Goal: Task Accomplishment & Management: Complete application form

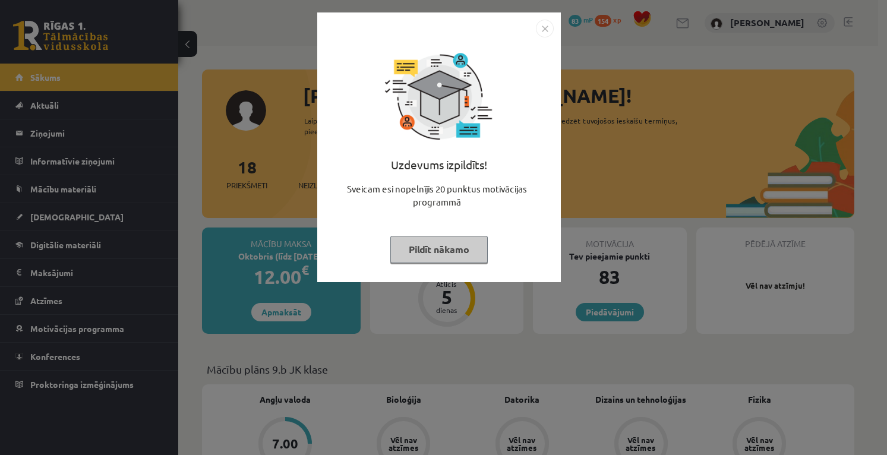
click at [548, 26] on img "Close" at bounding box center [545, 29] width 18 height 18
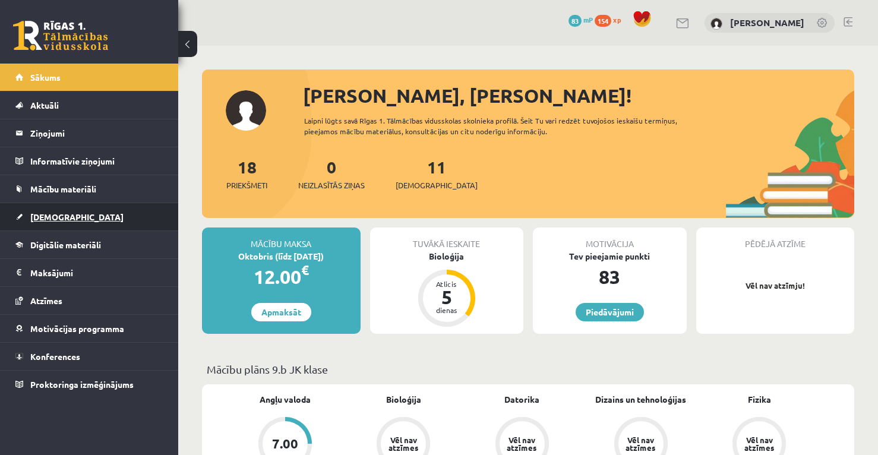
click at [121, 215] on link "[DEMOGRAPHIC_DATA]" at bounding box center [89, 216] width 148 height 27
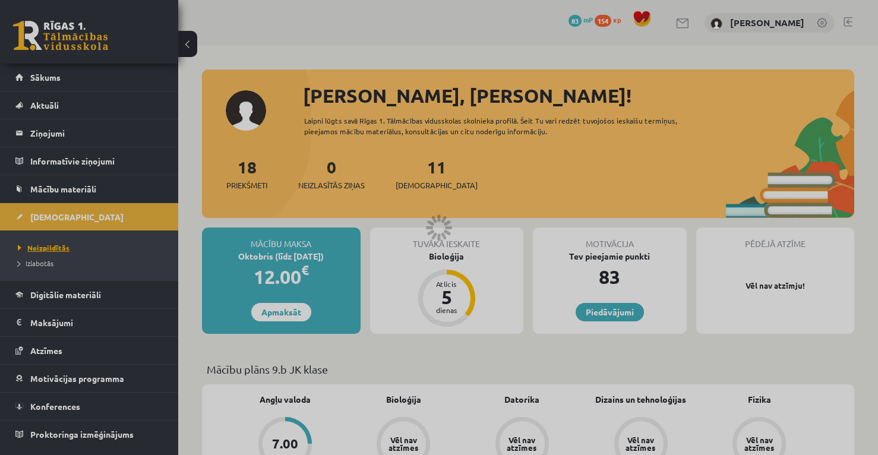
click at [49, 245] on span "Neizpildītās" at bounding box center [44, 248] width 52 height 10
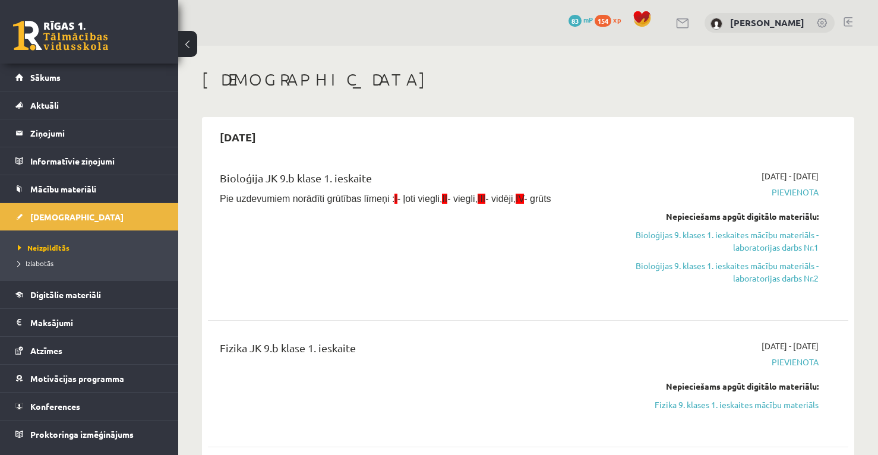
click at [801, 194] on span "Pievienota" at bounding box center [725, 192] width 188 height 12
click at [782, 190] on span "Pievienota" at bounding box center [725, 192] width 188 height 12
click at [795, 236] on link "Bioloģijas 9. klases 1. ieskaites mācību materiāls - laboratorijas darbs Nr.1" at bounding box center [725, 241] width 188 height 25
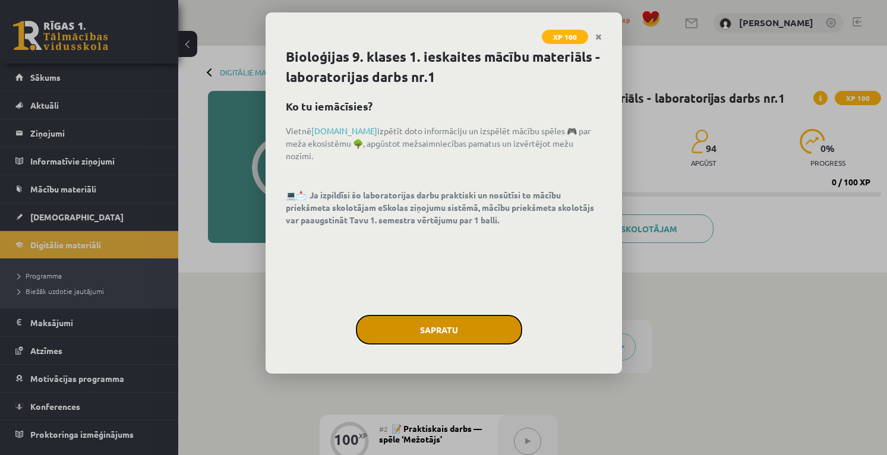
click at [451, 330] on button "Sapratu" at bounding box center [439, 330] width 166 height 30
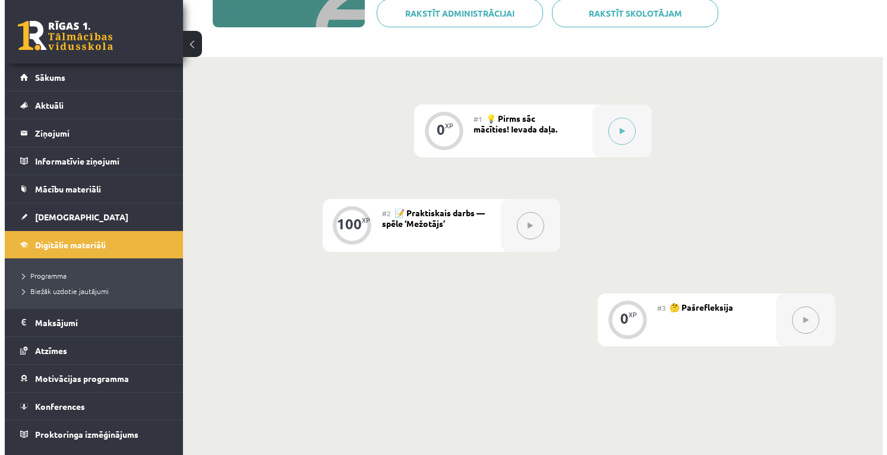
scroll to position [117, 0]
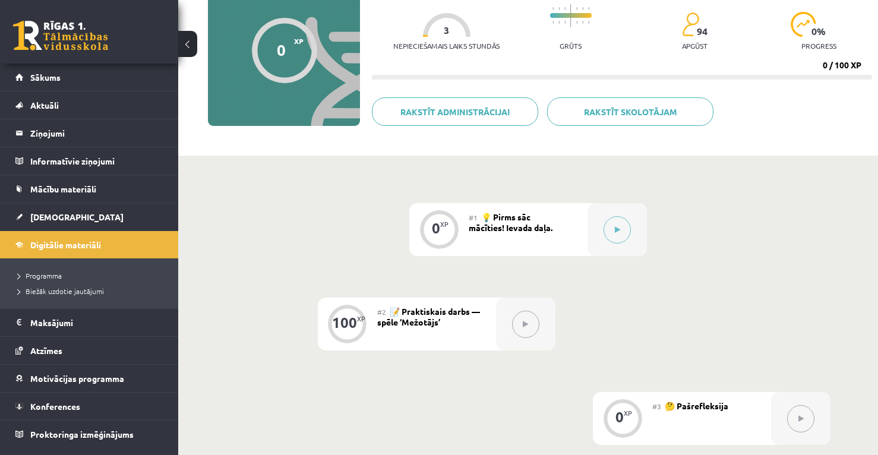
click at [541, 221] on div "#1 💡 Pirms sāc mācīties! Ievada daļa." at bounding box center [528, 229] width 119 height 53
click at [613, 231] on button at bounding box center [617, 229] width 27 height 27
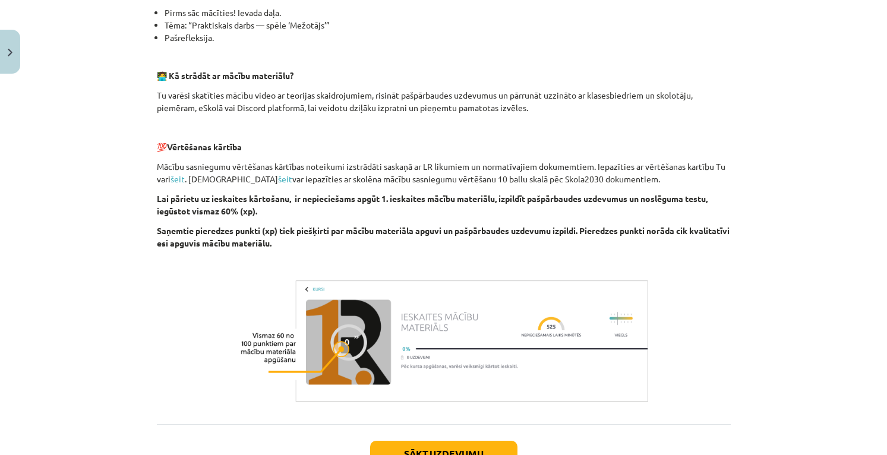
scroll to position [386, 0]
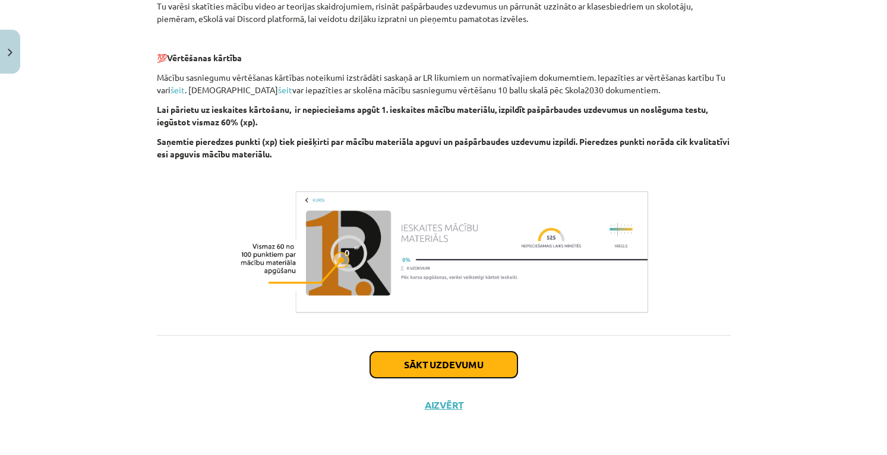
click at [452, 359] on button "Sākt uzdevumu" at bounding box center [443, 365] width 147 height 26
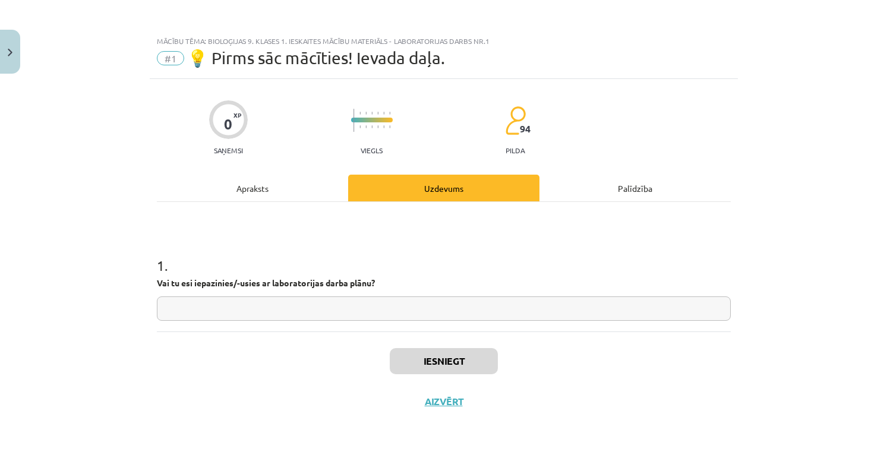
scroll to position [0, 0]
click at [285, 297] on div "1 . Vai tu esi iepazinies/-usies ar laboratorijas darba plānu?" at bounding box center [444, 279] width 574 height 84
click at [279, 305] on input "text" at bounding box center [444, 309] width 574 height 24
type input "**"
click at [414, 361] on button "Iesniegt" at bounding box center [444, 361] width 108 height 26
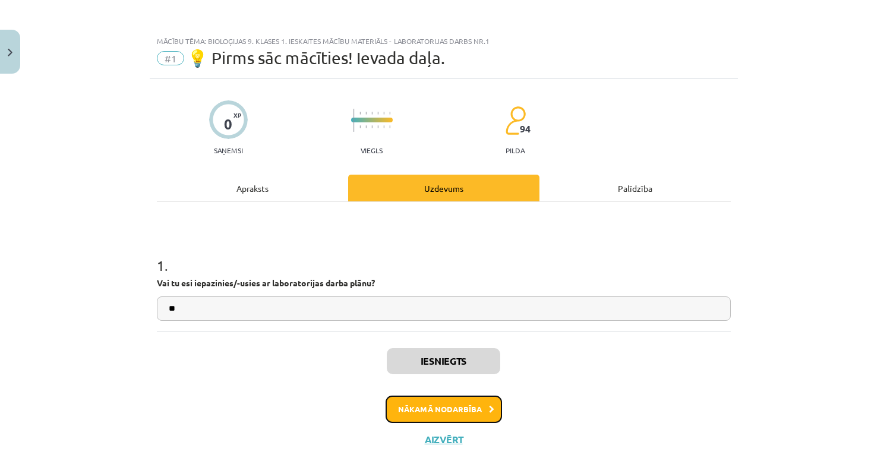
click at [464, 407] on button "Nākamā nodarbība" at bounding box center [444, 409] width 116 height 27
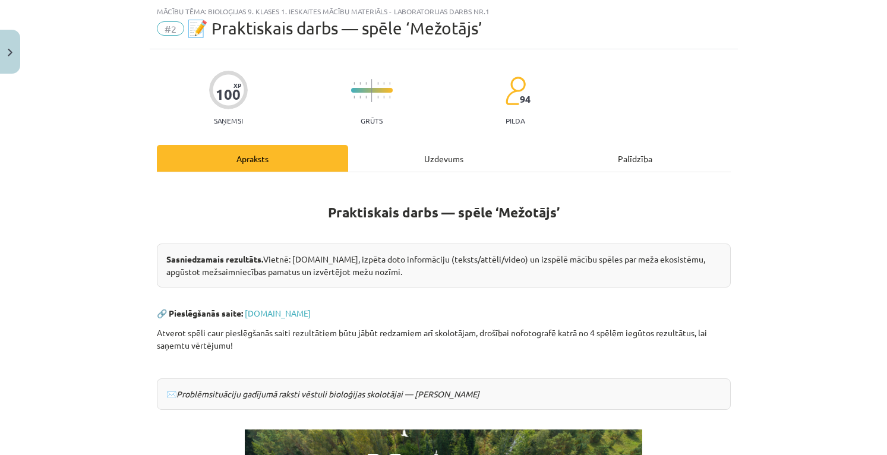
scroll to position [228, 0]
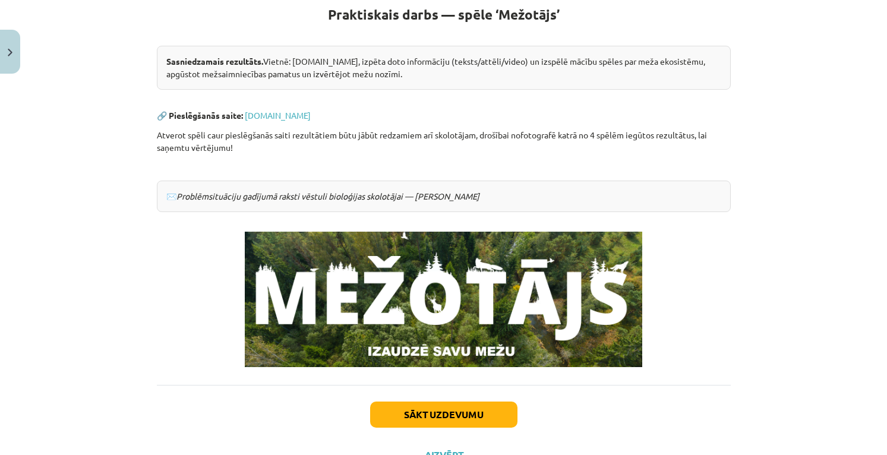
click at [452, 196] on em "Problēmsituāciju gadījumā raksti vēstuli bioloģijas skolotājai — Elzai Saulītei" at bounding box center [328, 196] width 303 height 11
drag, startPoint x: 470, startPoint y: 197, endPoint x: 461, endPoint y: 194, distance: 10.0
click at [465, 196] on div "✉️ Problēmsituāciju gadījumā raksti vēstuli bioloģijas skolotājai — Elzai Saulī…" at bounding box center [444, 197] width 574 height 32
click at [452, 194] on em "Problēmsituāciju gadījumā raksti vēstuli bioloģijas skolotājai — Elzai Saulītei" at bounding box center [328, 196] width 303 height 11
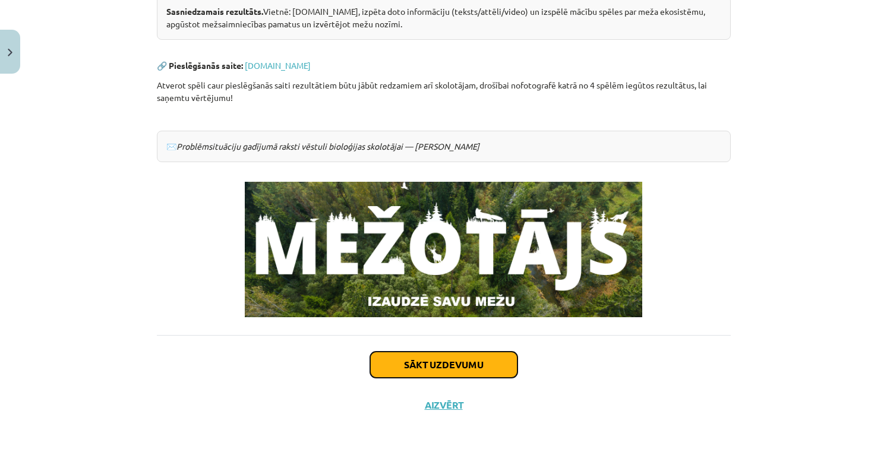
click at [477, 370] on button "Sākt uzdevumu" at bounding box center [443, 365] width 147 height 26
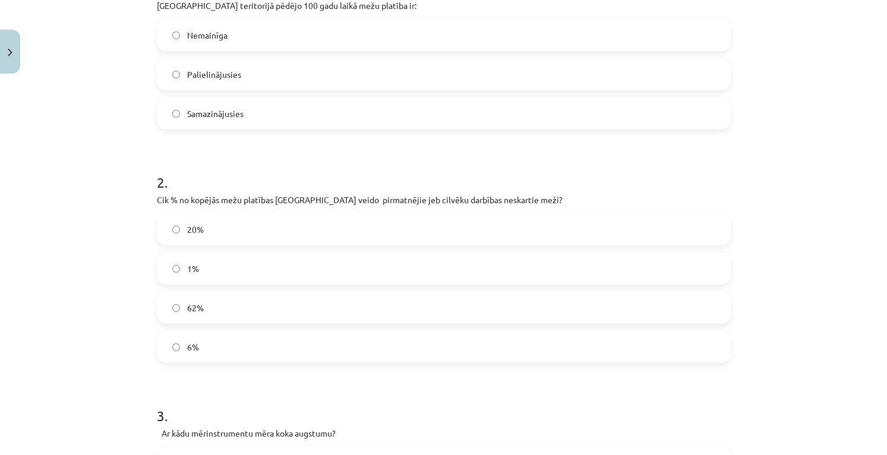
scroll to position [30, 0]
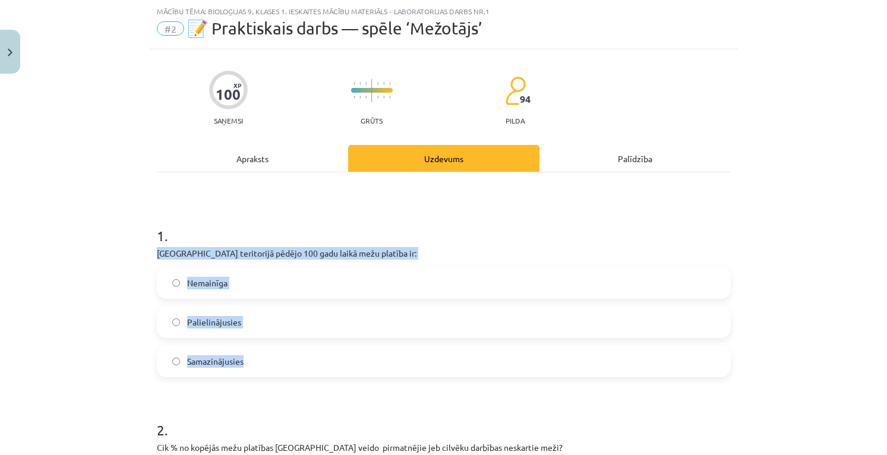
drag, startPoint x: 148, startPoint y: 250, endPoint x: 267, endPoint y: 354, distance: 157.6
copy div "Latvijas teritorijā pēdējo 100 gadu laikā mežu platība ir: Nemainīga Palielināj…"
click at [433, 230] on h1 "1 ." at bounding box center [444, 225] width 574 height 37
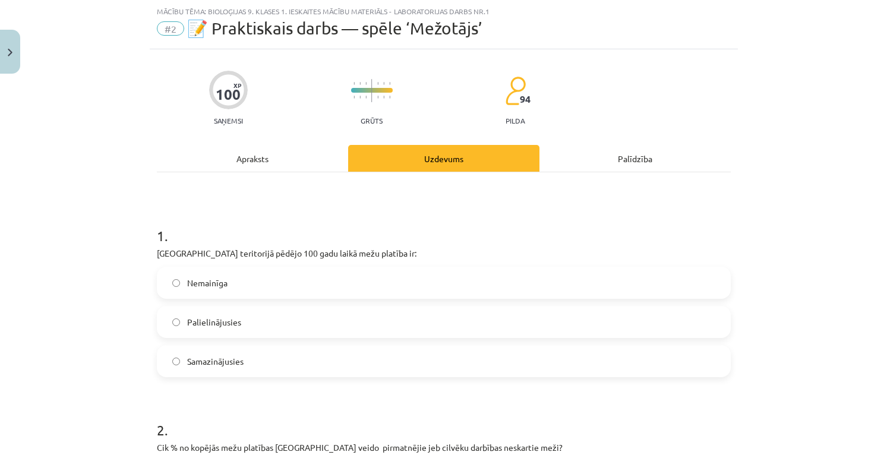
click at [251, 323] on label "Palielinājusies" at bounding box center [444, 322] width 572 height 30
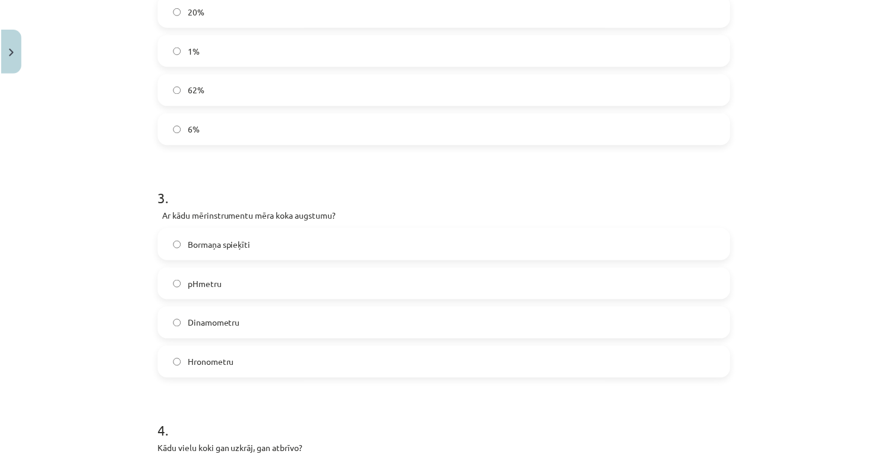
scroll to position [396, 0]
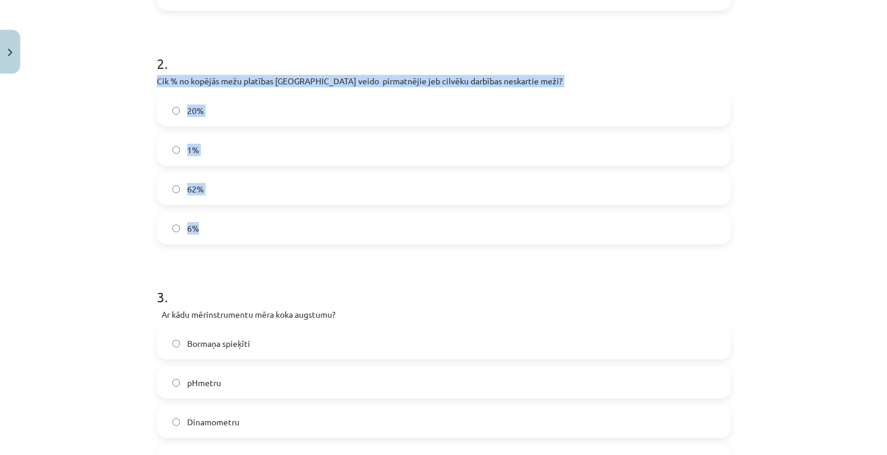
drag, startPoint x: 152, startPoint y: 76, endPoint x: 307, endPoint y: 209, distance: 204.4
click at [307, 209] on div "100 XP Saņemsi Grūts 94 pilda Apraksts Uzdevums Palīdzība 1 . Latvijas teritori…" at bounding box center [444, 368] width 588 height 1370
copy div "Cik % no kopējās mežu platības Latvijā veido pirmatnējie jeb cilvēku darbības n…"
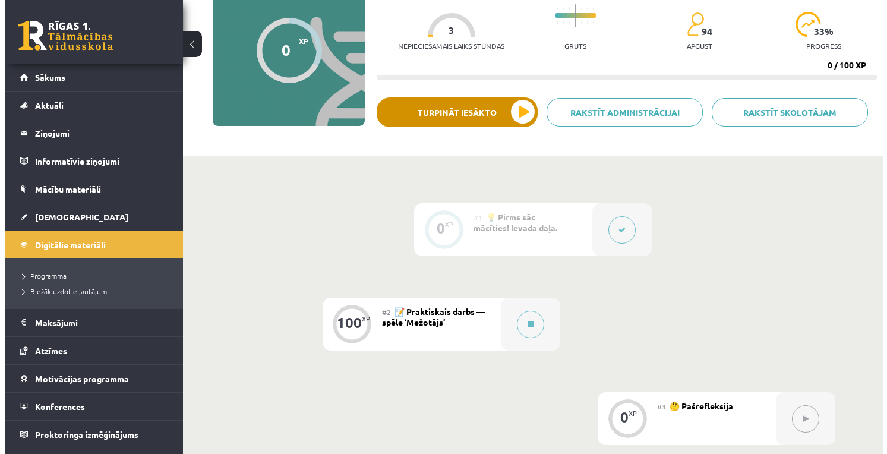
scroll to position [18, 0]
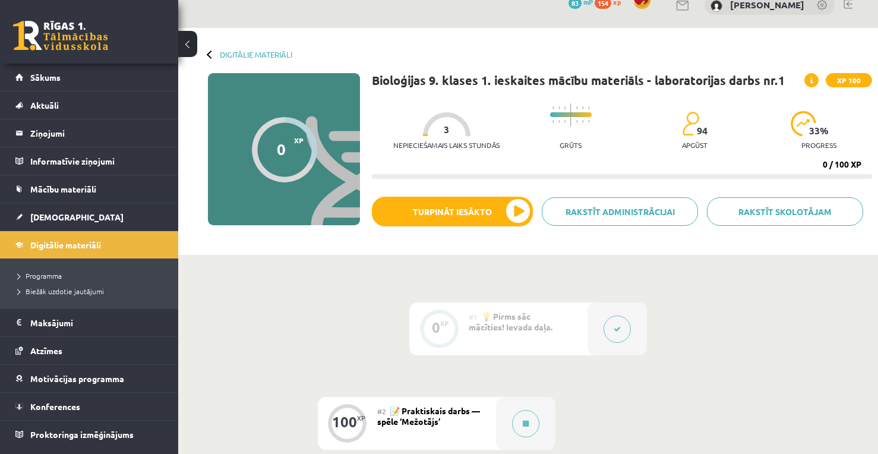
click at [494, 320] on span "💡 Pirms sāc mācīties! Ievada daļa." at bounding box center [511, 321] width 84 height 21
click at [597, 336] on div at bounding box center [617, 329] width 59 height 53
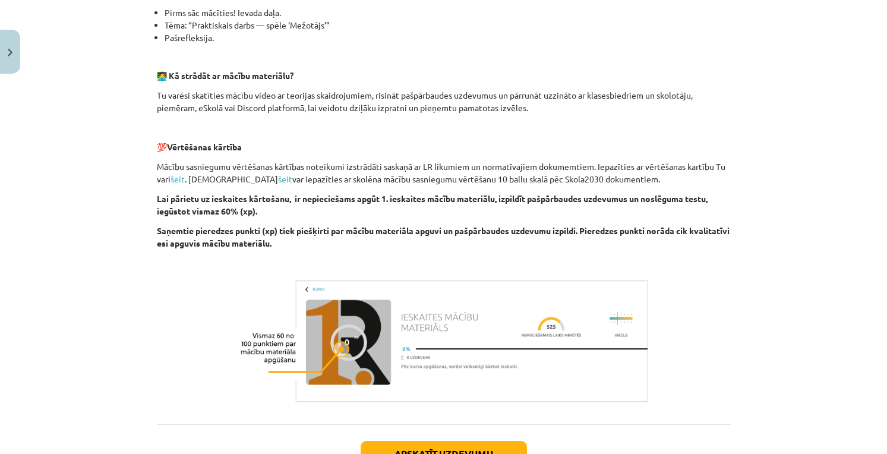
scroll to position [396, 0]
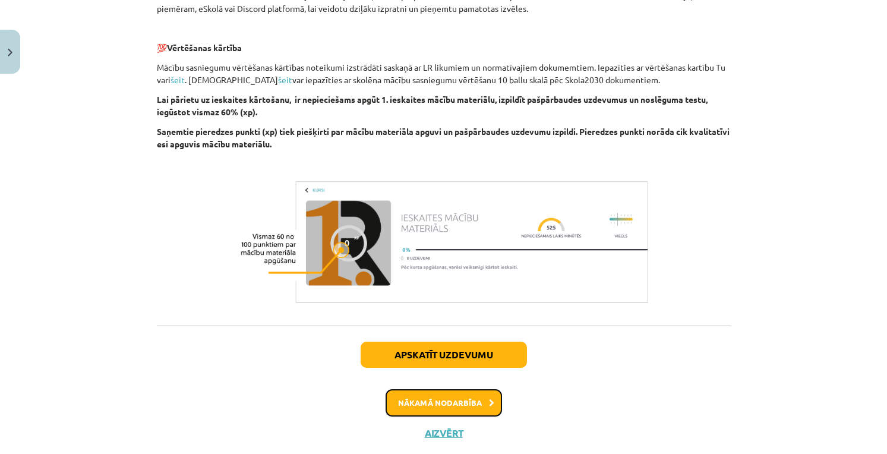
click at [478, 406] on button "Nākamā nodarbība" at bounding box center [444, 402] width 116 height 27
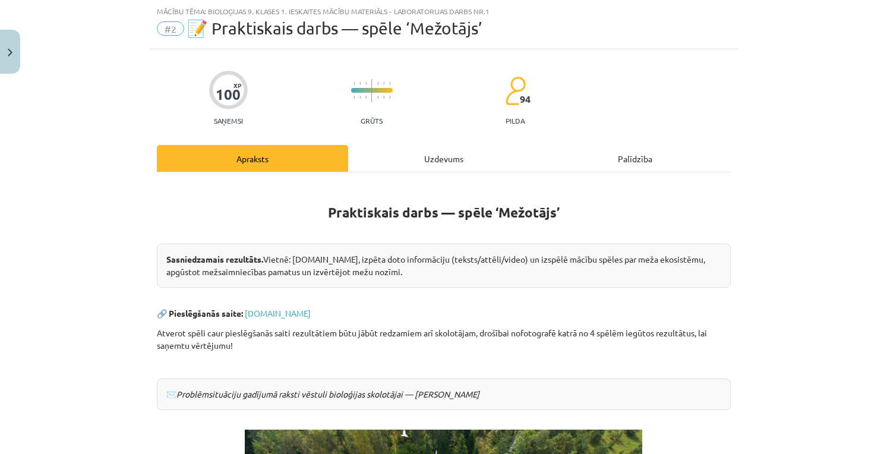
scroll to position [279, 0]
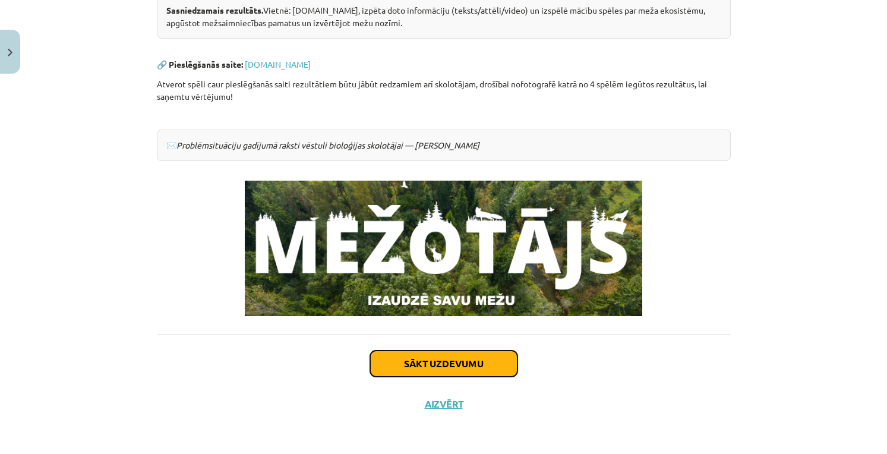
click at [468, 364] on button "Sākt uzdevumu" at bounding box center [443, 364] width 147 height 26
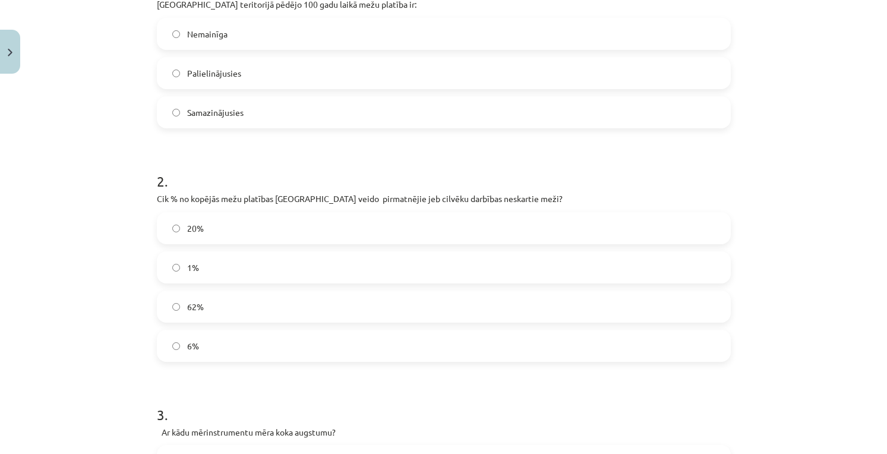
scroll to position [30, 0]
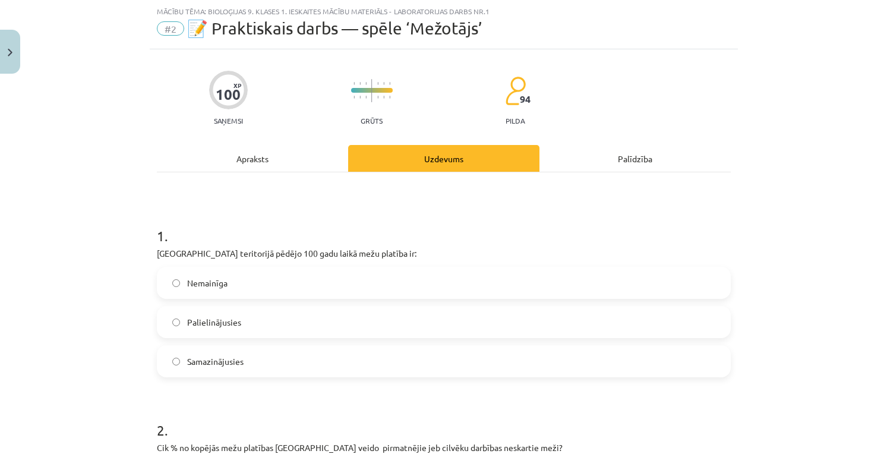
click at [322, 314] on label "Palielinājusies" at bounding box center [444, 322] width 572 height 30
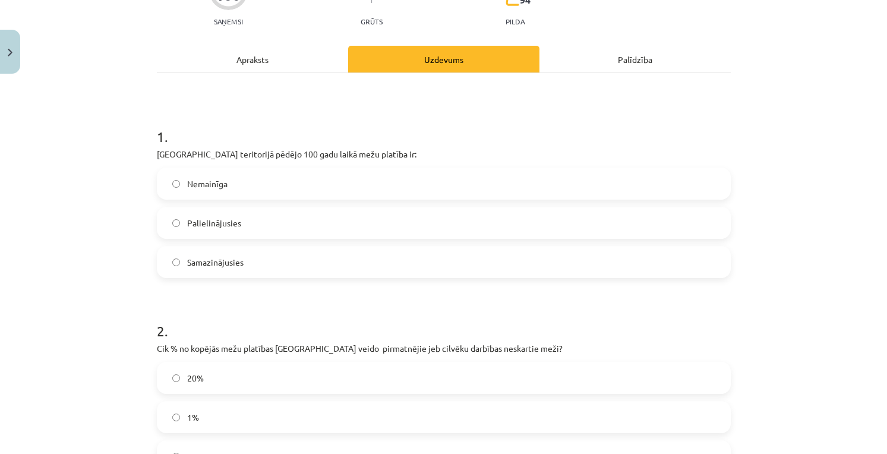
scroll to position [327, 0]
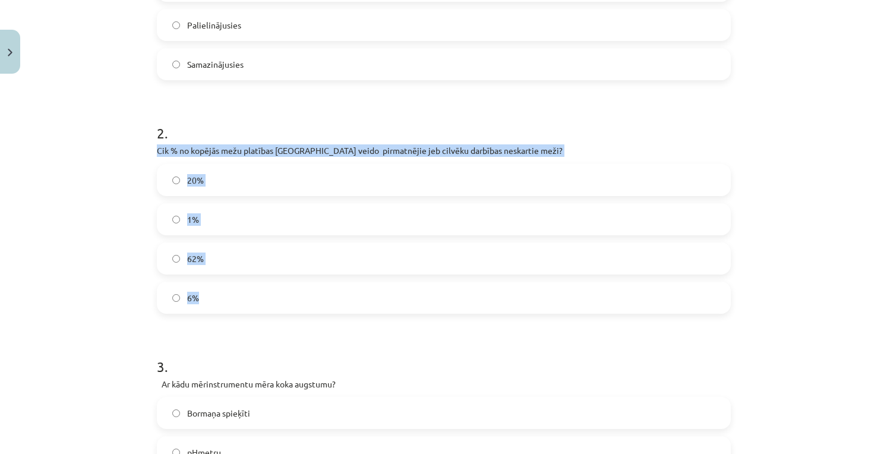
drag, startPoint x: 150, startPoint y: 149, endPoint x: 333, endPoint y: 282, distance: 226.5
click at [333, 282] on div "100 XP Saņemsi Grūts 94 pilda Apraksts Uzdevums Palīdzība 1 . Latvijas teritori…" at bounding box center [444, 437] width 588 height 1370
copy div "Cik % no kopējās mežu platības Latvijā veido pirmatnējie jeb cilvēku darbības n…"
click at [90, 207] on div "Mācību tēma: Bioloģijas 9. klases 1. ieskaites mācību materiāls - laboratorijas…" at bounding box center [443, 227] width 887 height 454
click at [168, 214] on label "1%" at bounding box center [444, 219] width 572 height 30
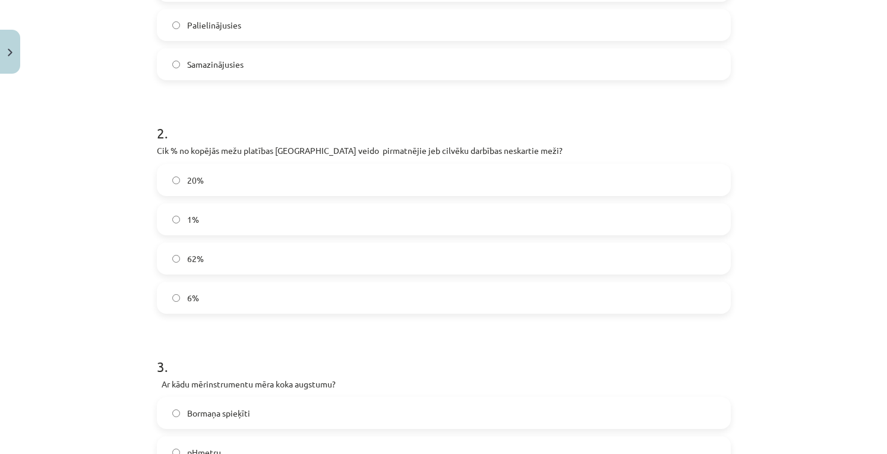
click at [204, 216] on label "1%" at bounding box center [444, 219] width 572 height 30
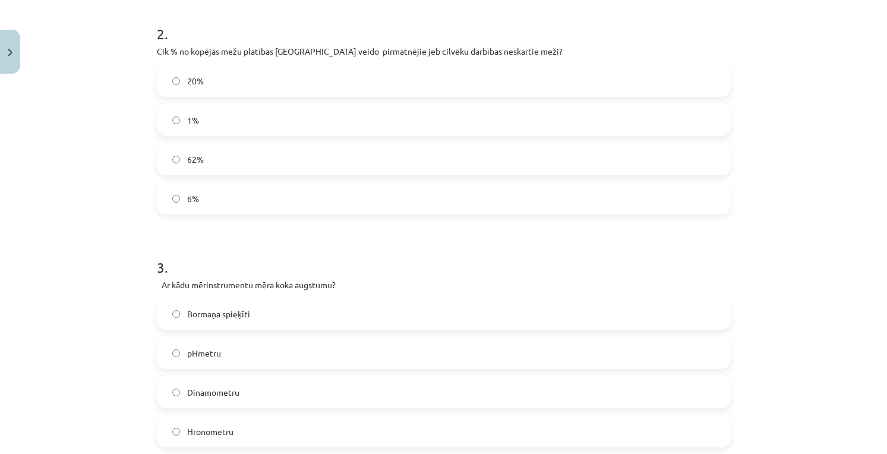
scroll to position [525, 0]
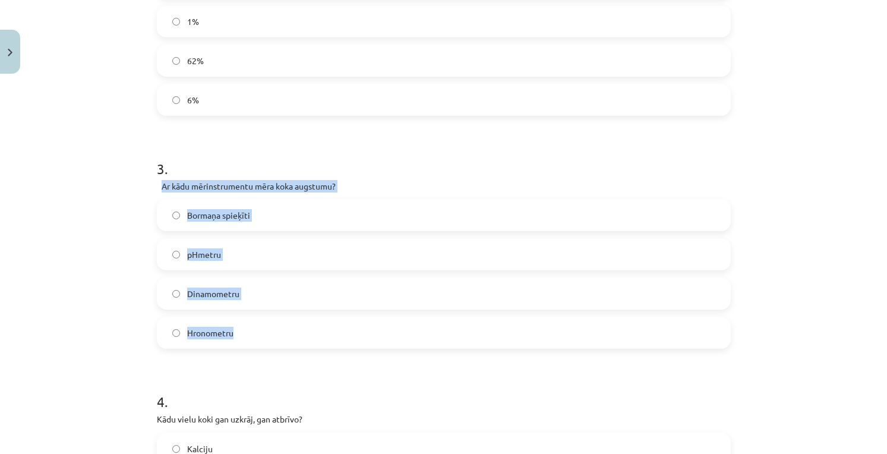
drag, startPoint x: 159, startPoint y: 182, endPoint x: 235, endPoint y: 312, distance: 151.1
click at [237, 321] on div "3 . Ar kādu mērinstrumentu mēra koka augstumu? Bormaņa spieķīti pHmetru Dinamom…" at bounding box center [444, 244] width 574 height 209
drag, startPoint x: 215, startPoint y: 324, endPoint x: 131, endPoint y: 301, distance: 86.2
copy div "Ar kādu mērinstrumentu mēra koka augstumu? Bormaņa spieķīti pHmetru Dinamometru…"
click at [106, 315] on div "Mācību tēma: Bioloģijas 9. klases 1. ieskaites mācību materiāls - laboratorijas…" at bounding box center [443, 227] width 887 height 454
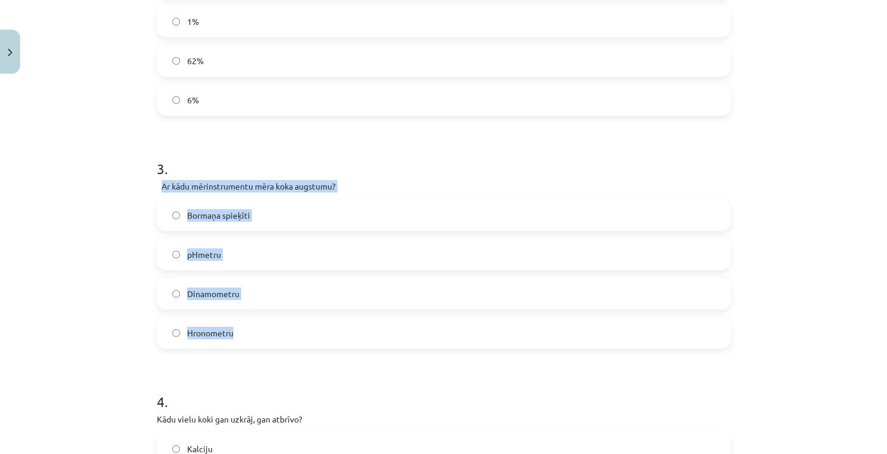
click at [312, 216] on label "Bormaņa spieķīti" at bounding box center [444, 215] width 572 height 30
click at [107, 273] on div "Mācību tēma: Bioloģijas 9. klases 1. ieskaites mācību materiāls - laboratorijas…" at bounding box center [443, 227] width 887 height 454
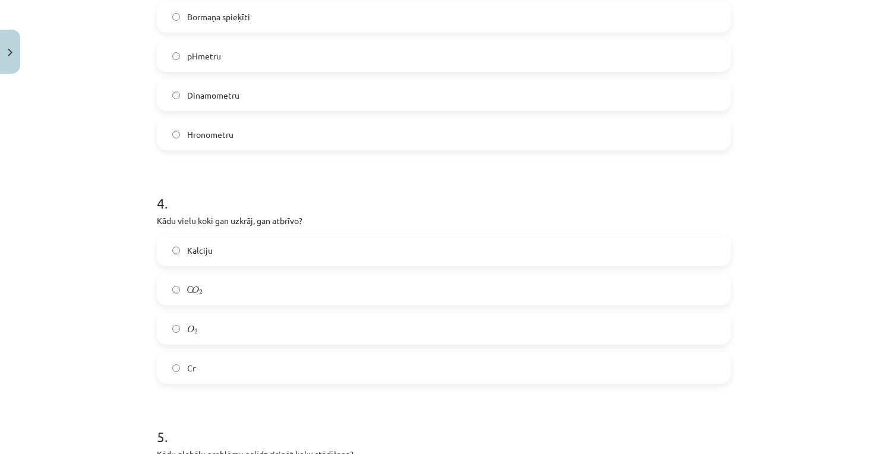
scroll to position [822, 0]
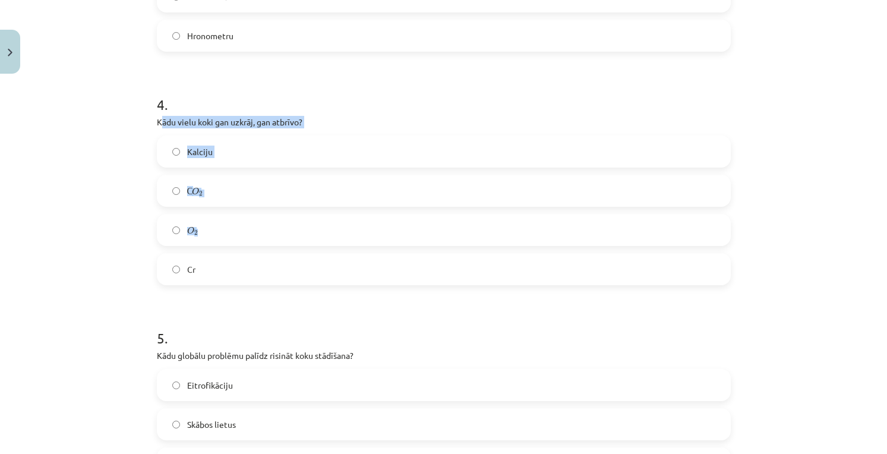
drag, startPoint x: 155, startPoint y: 121, endPoint x: 251, endPoint y: 225, distance: 142.2
click at [270, 232] on div "4 . Kādu vielu koki gan uzkrāj, gan atbrīvo? Kalciju С O 2 С O 2 O 2 O 2 Cr" at bounding box center [444, 180] width 574 height 210
drag, startPoint x: 118, startPoint y: 156, endPoint x: 138, endPoint y: 143, distance: 24.1
click at [119, 154] on div "Mācību tēma: Bioloģijas 9. klases 1. ieskaites mācību materiāls - laboratorijas…" at bounding box center [443, 227] width 887 height 454
click at [115, 118] on div "Mācību tēma: Bioloģijas 9. klases 1. ieskaites mācību materiāls - laboratorijas…" at bounding box center [443, 227] width 887 height 454
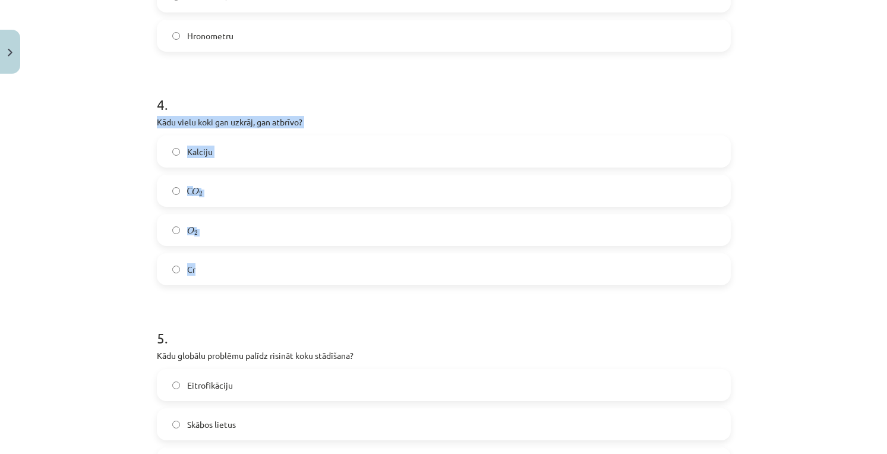
drag, startPoint x: 145, startPoint y: 117, endPoint x: 281, endPoint y: 267, distance: 202.8
click at [281, 267] on div "Mācību tēma: Bioloģijas 9. klases 1. ieskaites mācību materiāls - laboratorijas…" at bounding box center [443, 227] width 887 height 454
copy div "Kādu vielu koki gan uzkrāj, gan atbrīvo? Kalciju С O 2 С O 2 O 2 O 2 Cr"
click at [124, 240] on div "Mācību tēma: Bioloģijas 9. klases 1. ieskaites mācību materiāls - laboratorijas…" at bounding box center [443, 227] width 887 height 454
click at [218, 231] on label "O 2 O 2" at bounding box center [444, 230] width 572 height 30
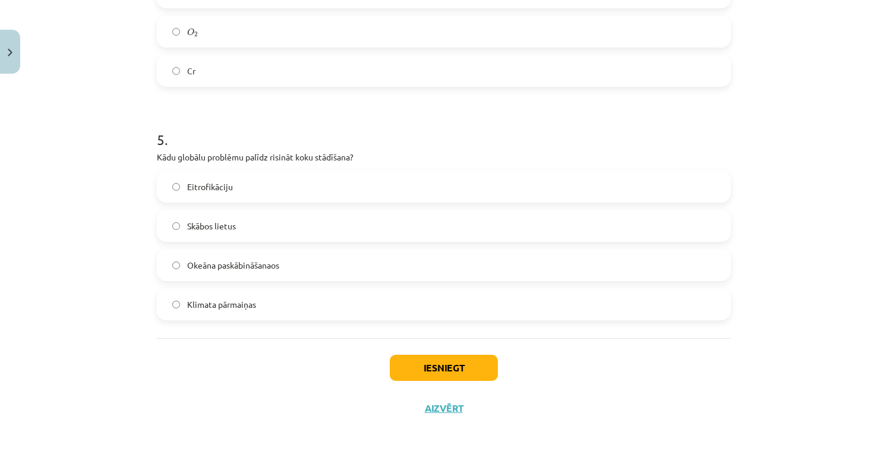
scroll to position [1025, 0]
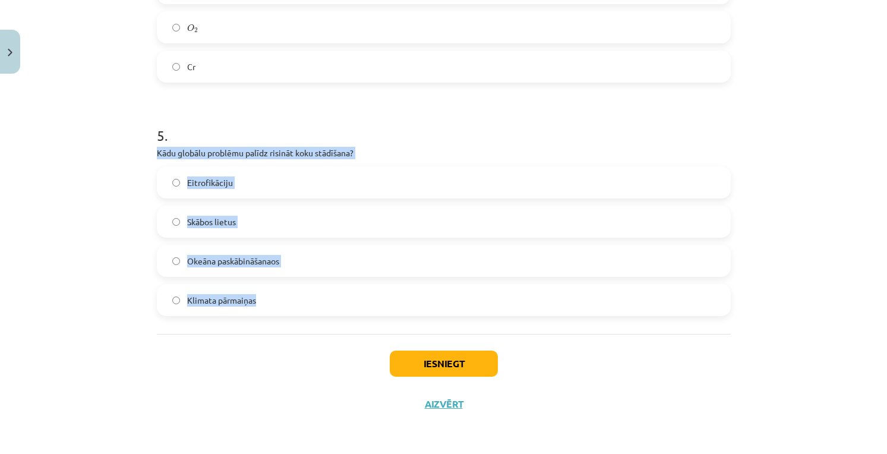
drag, startPoint x: 150, startPoint y: 147, endPoint x: 323, endPoint y: 296, distance: 228.5
copy div "Kādu globālu problēmu palīdz risināt koku stādīšana? Eitrofikāciju Skābos lietu…"
click at [94, 265] on div "Mācību tēma: Bioloģijas 9. klases 1. ieskaites mācību materiāls - laboratorijas…" at bounding box center [443, 227] width 887 height 454
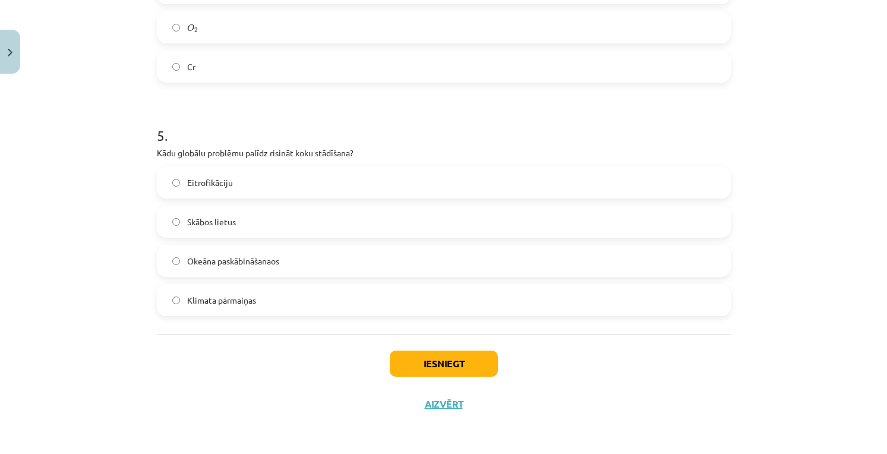
drag, startPoint x: 124, startPoint y: 350, endPoint x: 148, endPoint y: 355, distance: 24.2
click at [128, 352] on div "Mācību tēma: Bioloģijas 9. klases 1. ieskaites mācību materiāls - laboratorijas…" at bounding box center [443, 227] width 887 height 454
click at [224, 307] on label "Klimata pārmaiņas" at bounding box center [444, 300] width 572 height 30
click at [421, 358] on button "Iesniegt" at bounding box center [444, 364] width 108 height 26
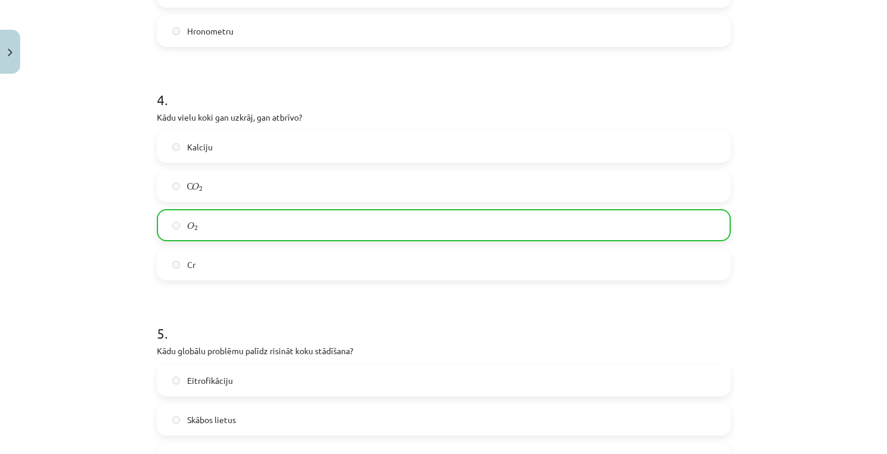
scroll to position [1063, 0]
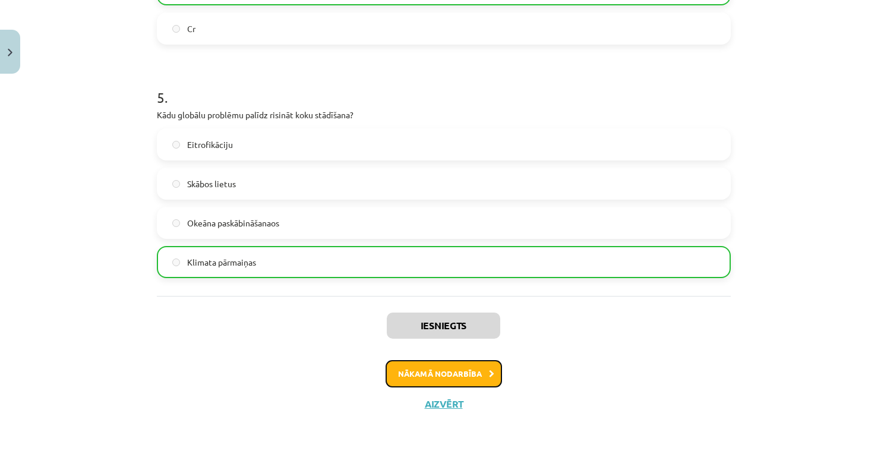
click at [460, 372] on button "Nākamā nodarbība" at bounding box center [444, 373] width 116 height 27
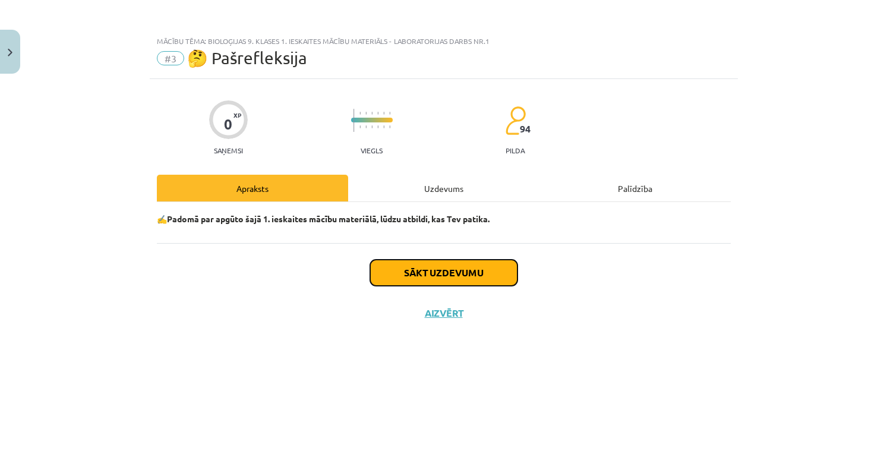
click at [443, 269] on button "Sākt uzdevumu" at bounding box center [443, 273] width 147 height 26
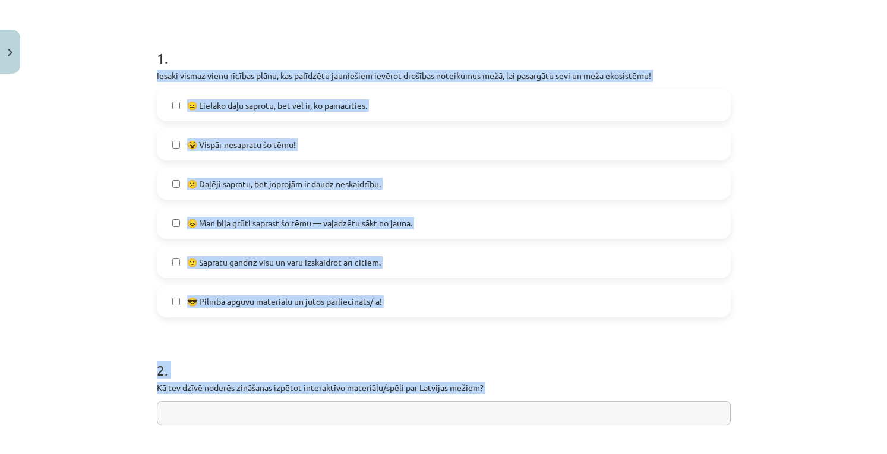
scroll to position [210, 0]
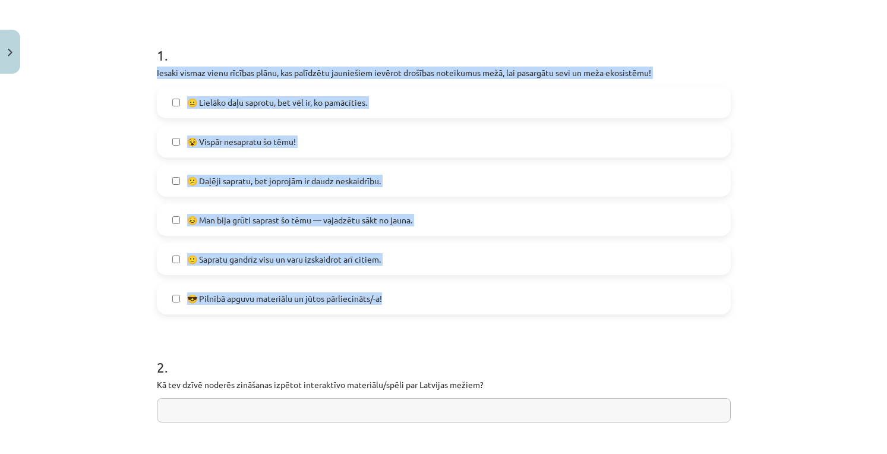
drag, startPoint x: 150, startPoint y: 276, endPoint x: 420, endPoint y: 307, distance: 271.0
click at [420, 307] on div "0 XP Saņemsi Viegls 94 pilda Apraksts Uzdevums Palīdzība 1 . Iesaki vismaz vien…" at bounding box center [444, 250] width 588 height 763
copy div "Iesaki vismaz vienu rīcības plānu, kas palīdzētu jauniešiem ievērot drošības no…"
click at [114, 175] on div "Mācību tēma: Bioloģijas 9. klases 1. ieskaites mācību materiāls - laboratorijas…" at bounding box center [443, 227] width 887 height 454
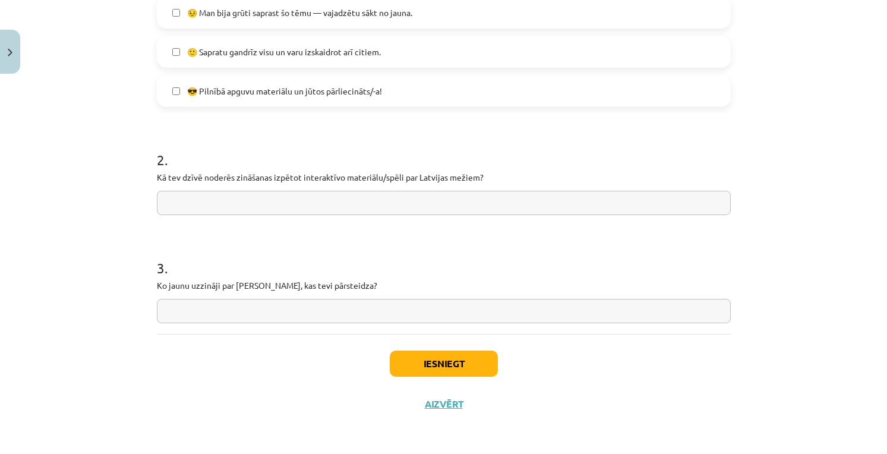
scroll to position [319, 0]
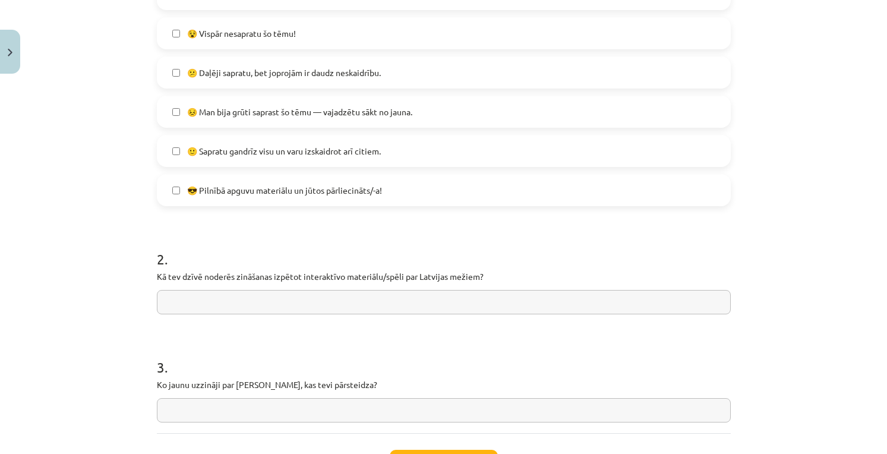
drag, startPoint x: 149, startPoint y: 276, endPoint x: 330, endPoint y: 291, distance: 181.9
click at [330, 291] on div "0 XP Saņemsi Viegls 94 pilda Apraksts Uzdevums Palīdzība 1 . Iesaki vismaz vien…" at bounding box center [444, 141] width 588 height 763
copy p
paste input "**********"
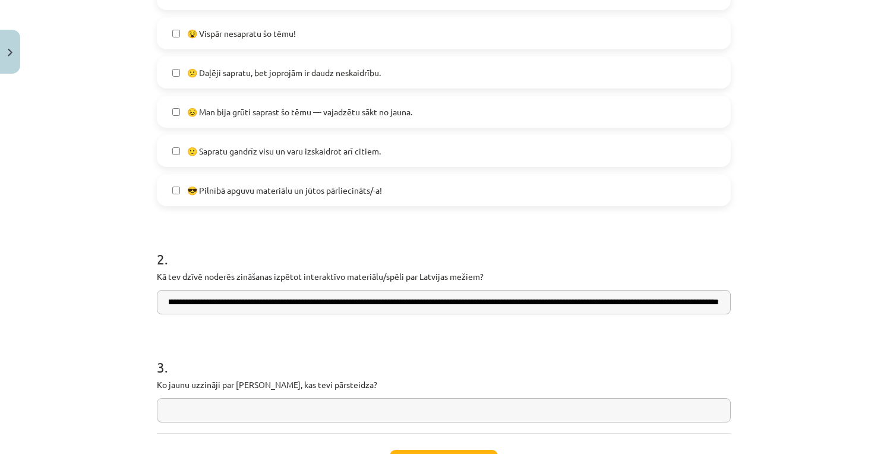
scroll to position [418, 0]
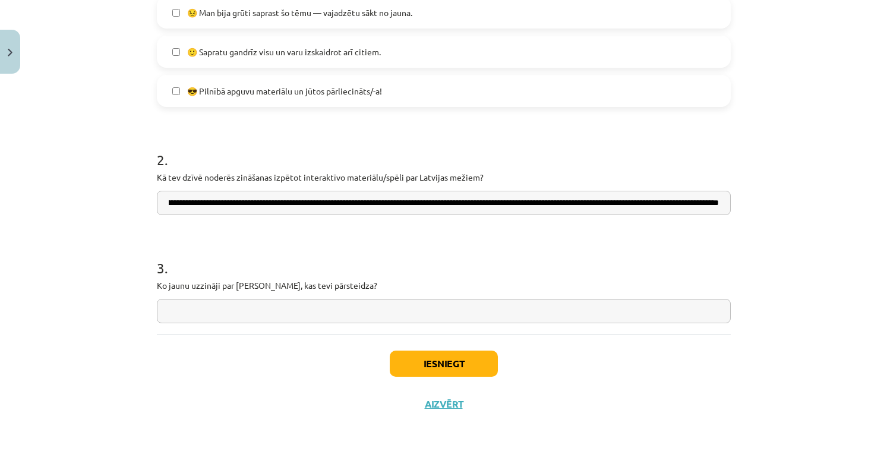
type input "**********"
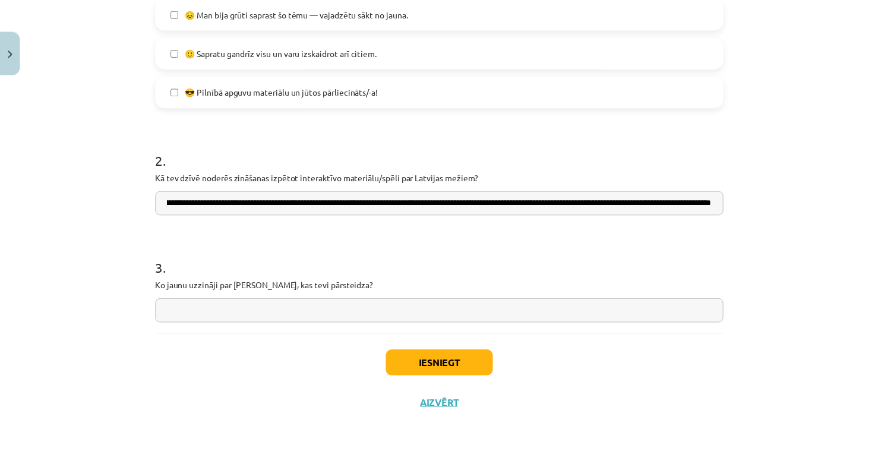
scroll to position [0, 0]
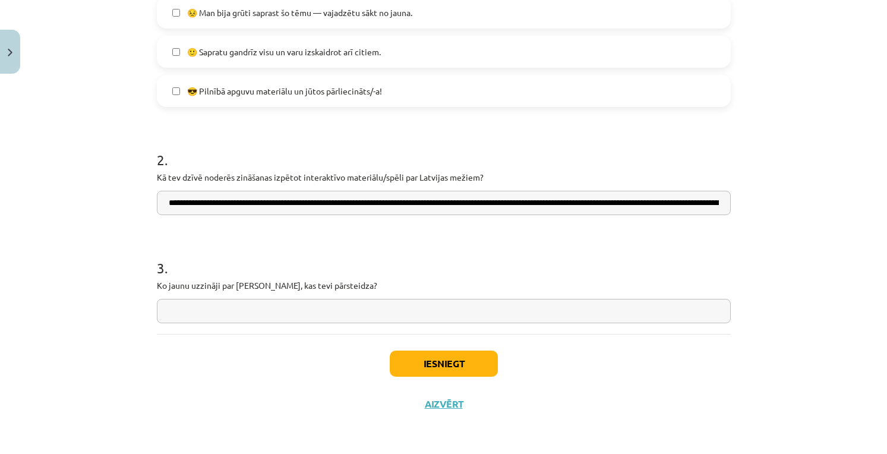
drag, startPoint x: 143, startPoint y: 281, endPoint x: 244, endPoint y: 295, distance: 102.1
click at [244, 295] on div "**********" at bounding box center [443, 227] width 887 height 454
copy p
paste input "**********"
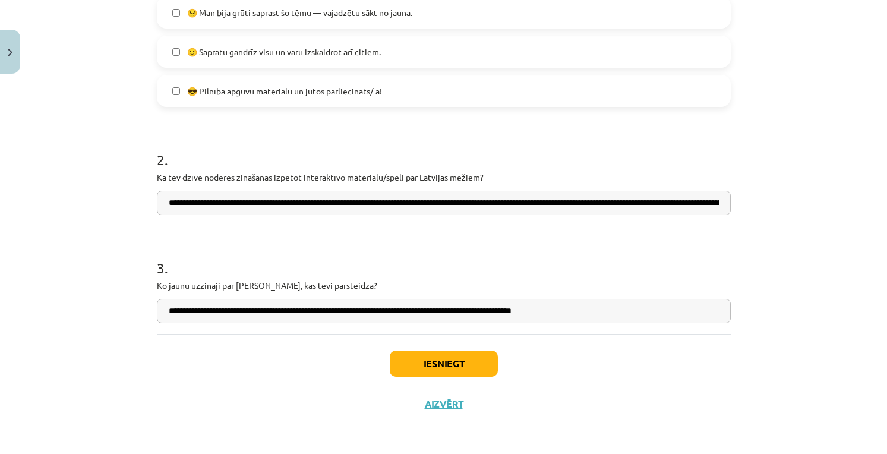
type input "**********"
click at [449, 366] on button "Iesniegt" at bounding box center [444, 364] width 108 height 26
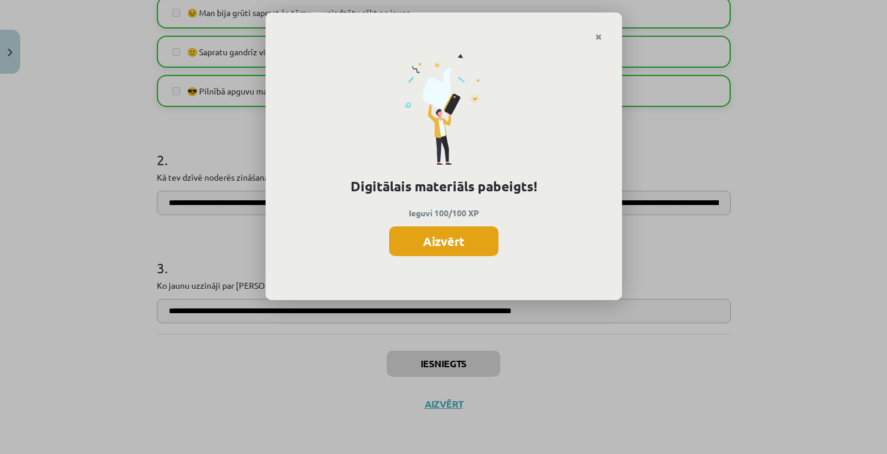
click at [455, 245] on button "Aizvērt" at bounding box center [443, 241] width 109 height 30
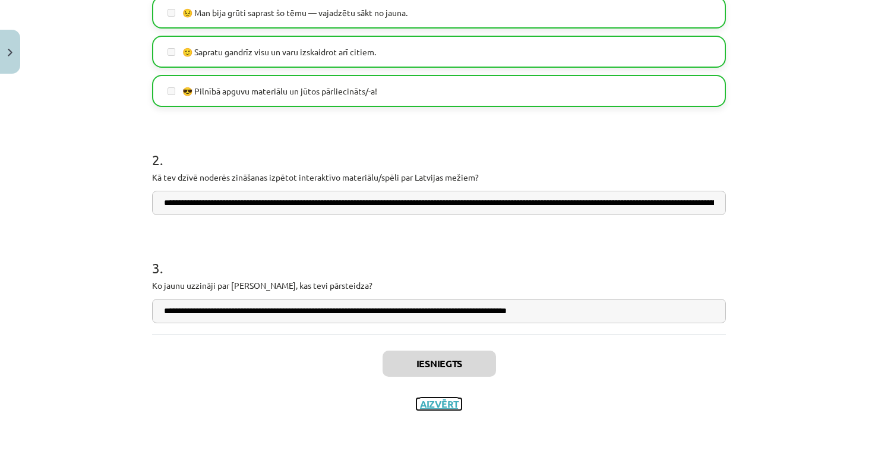
click at [435, 405] on button "Aizvērt" at bounding box center [439, 404] width 45 height 12
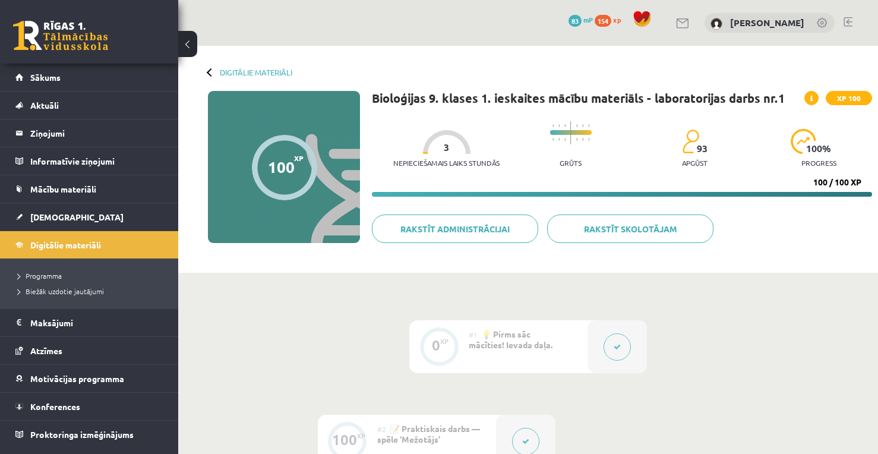
scroll to position [99, 0]
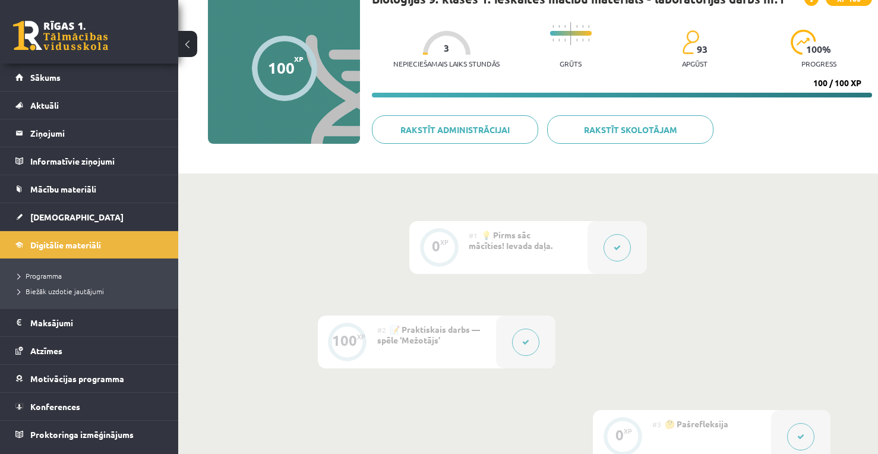
click at [519, 245] on span "💡 Pirms sāc mācīties! Ievada daļa." at bounding box center [511, 239] width 84 height 21
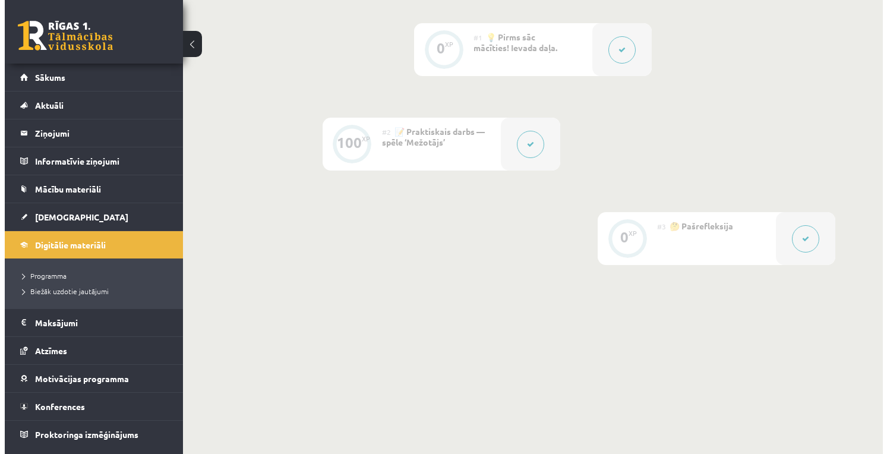
scroll to position [316, 0]
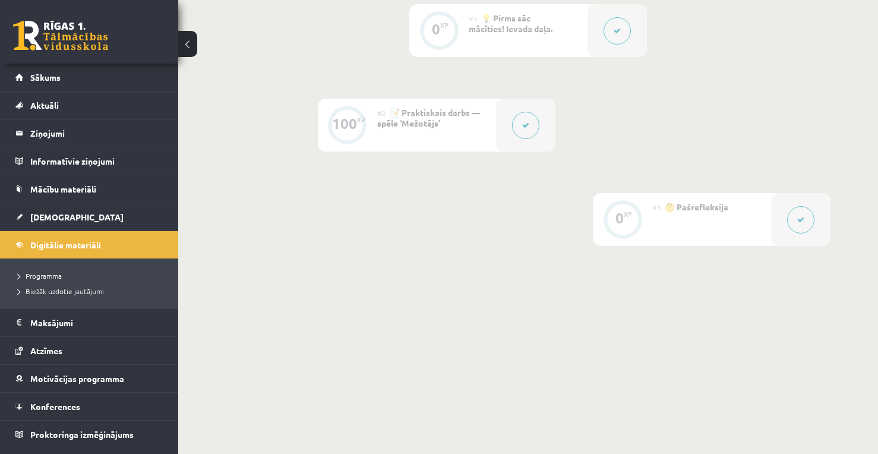
drag, startPoint x: 662, startPoint y: 224, endPoint x: 689, endPoint y: 220, distance: 27.7
click at [664, 224] on div "#3 🤔 Pašrefleksija" at bounding box center [712, 219] width 119 height 53
click at [790, 221] on button at bounding box center [801, 219] width 27 height 27
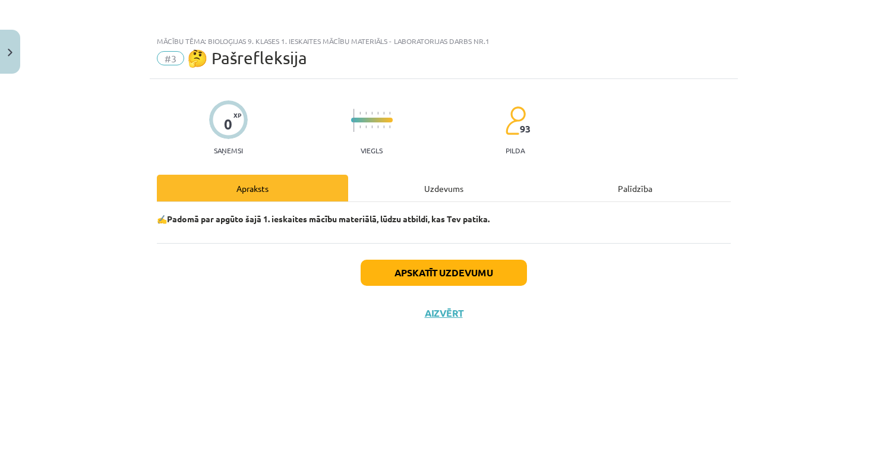
click at [444, 183] on div "Uzdevums" at bounding box center [443, 188] width 191 height 27
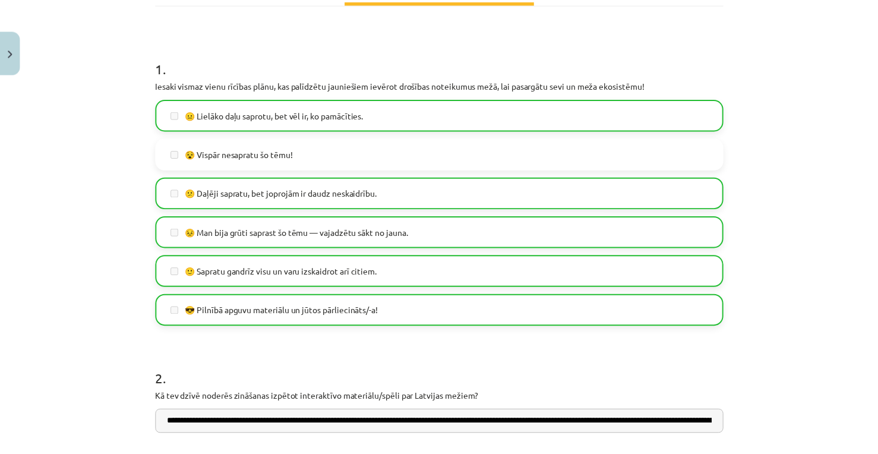
scroll to position [418, 0]
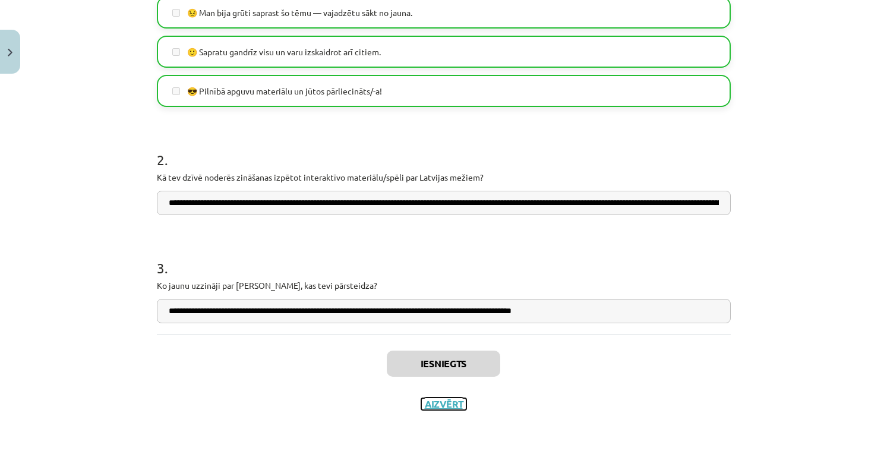
click at [429, 405] on button "Aizvērt" at bounding box center [443, 404] width 45 height 12
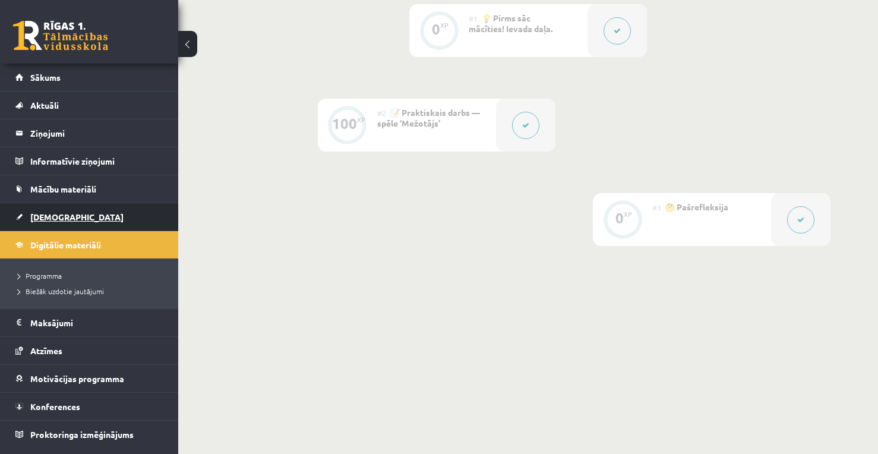
click at [77, 217] on link "[DEMOGRAPHIC_DATA]" at bounding box center [89, 216] width 148 height 27
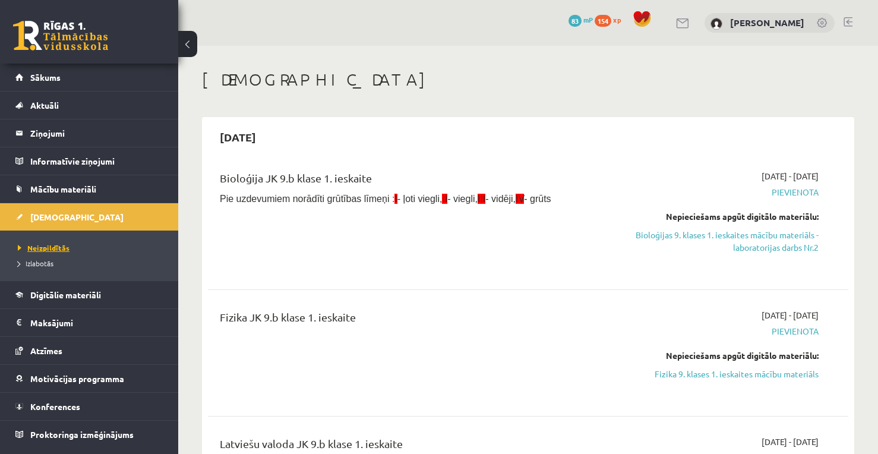
click at [380, 240] on div "Bioloģija JK 9.b klase 1. ieskaite Pie uzdevumiem norādīti grūtības līmeņi : I …" at bounding box center [416, 220] width 411 height 100
click at [801, 190] on span "Pievienota" at bounding box center [725, 192] width 188 height 12
click at [761, 199] on div "2025-09-01 - 2025-09-15 Pievienota Nepieciešams apgūt digitālo materiālu: Biolo…" at bounding box center [725, 220] width 206 height 100
drag, startPoint x: 809, startPoint y: 190, endPoint x: 787, endPoint y: 193, distance: 22.8
click at [787, 193] on span "Pievienota" at bounding box center [725, 192] width 188 height 12
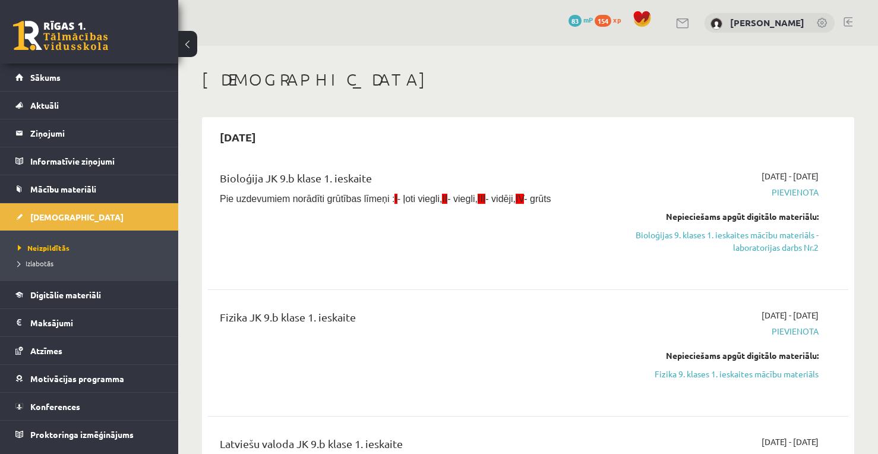
drag, startPoint x: 730, startPoint y: 196, endPoint x: 778, endPoint y: 194, distance: 48.2
click at [736, 196] on span "Pievienota" at bounding box center [725, 192] width 188 height 12
click at [770, 247] on link "Bioloģijas 9. klases 1. ieskaites mācību materiāls - laboratorijas darbs Nr.2" at bounding box center [725, 241] width 188 height 25
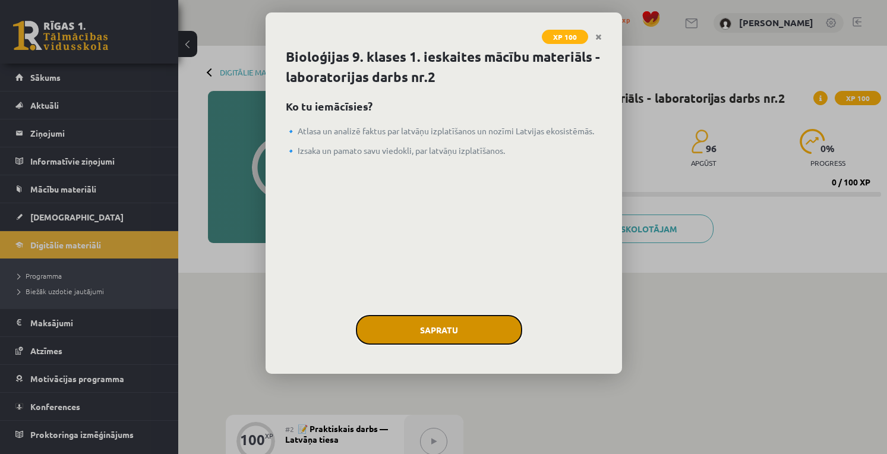
click at [434, 337] on button "Sapratu" at bounding box center [439, 330] width 166 height 30
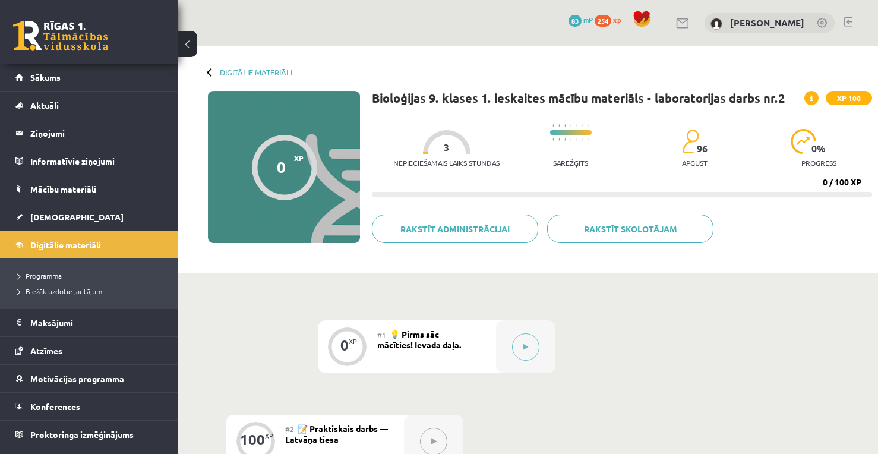
scroll to position [297, 0]
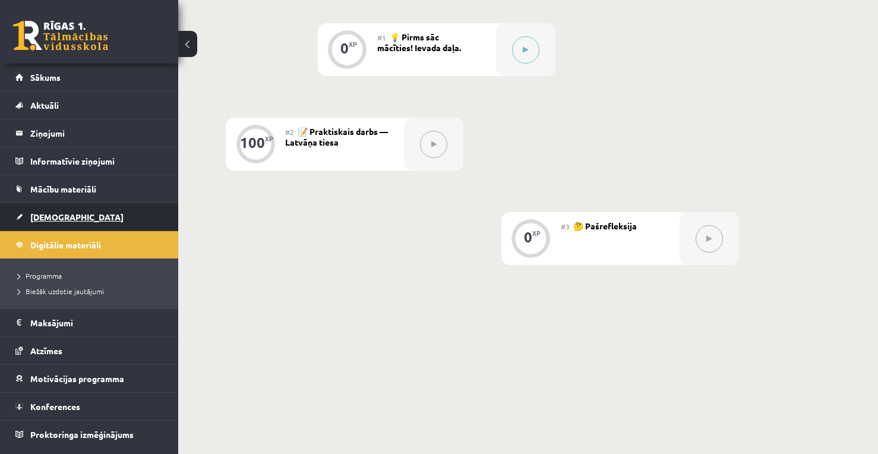
click at [84, 219] on link "[DEMOGRAPHIC_DATA]" at bounding box center [89, 216] width 148 height 27
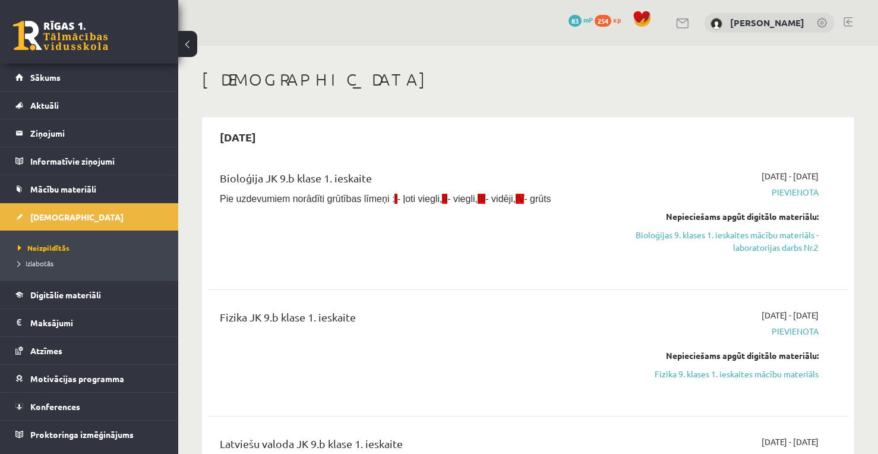
click at [64, 241] on li "Neizpildītās" at bounding box center [92, 247] width 149 height 15
click at [115, 73] on link "Sākums" at bounding box center [89, 77] width 148 height 27
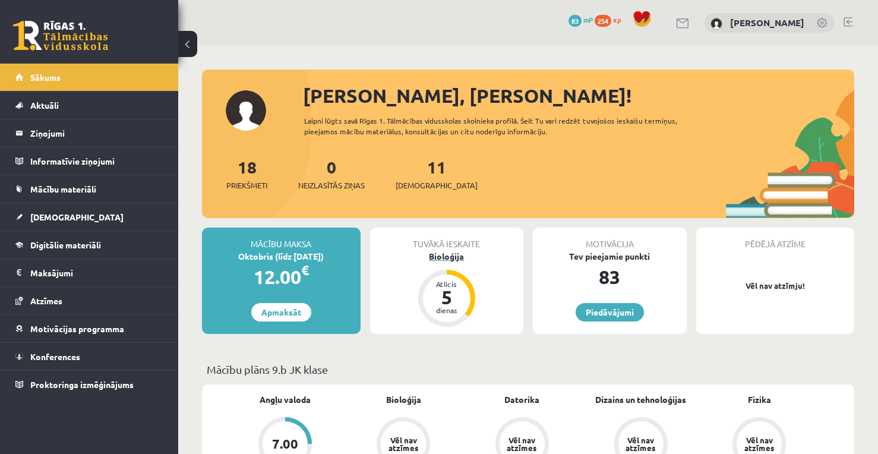
click at [442, 256] on div "Bioloģija" at bounding box center [447, 256] width 154 height 12
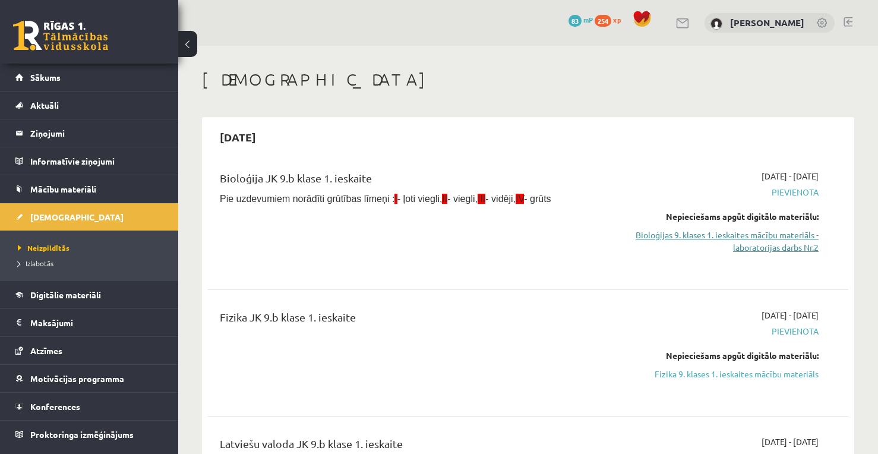
click at [784, 248] on link "Bioloģijas 9. klases 1. ieskaites mācību materiāls - laboratorijas darbs Nr.2" at bounding box center [725, 241] width 188 height 25
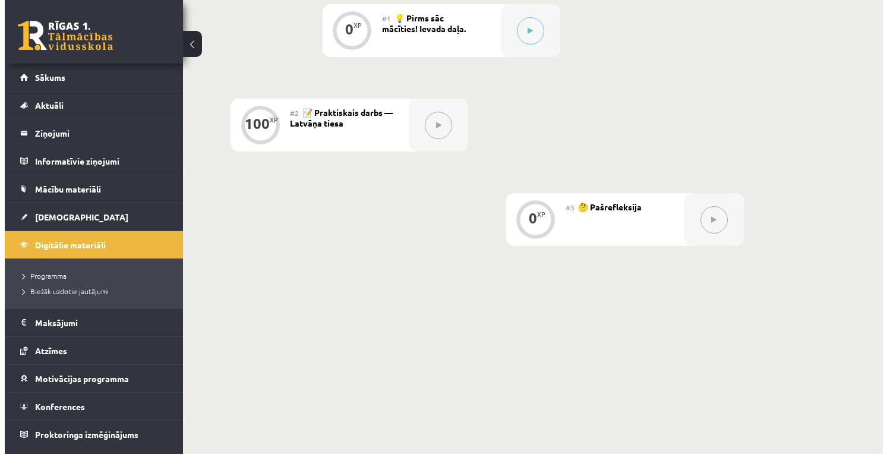
scroll to position [118, 0]
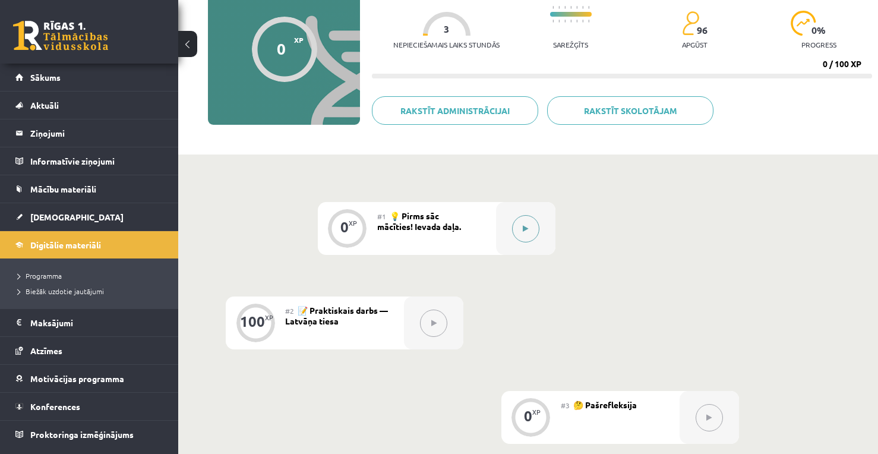
click at [517, 230] on button at bounding box center [525, 228] width 27 height 27
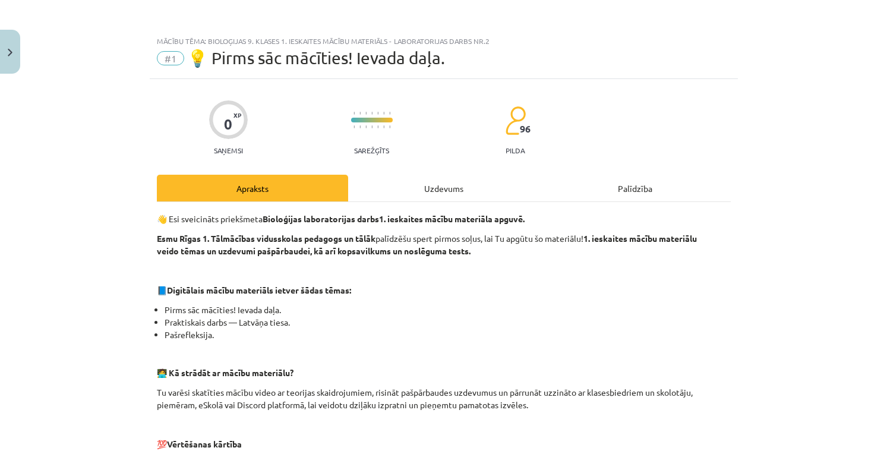
click at [451, 184] on div "Uzdevums" at bounding box center [443, 188] width 191 height 27
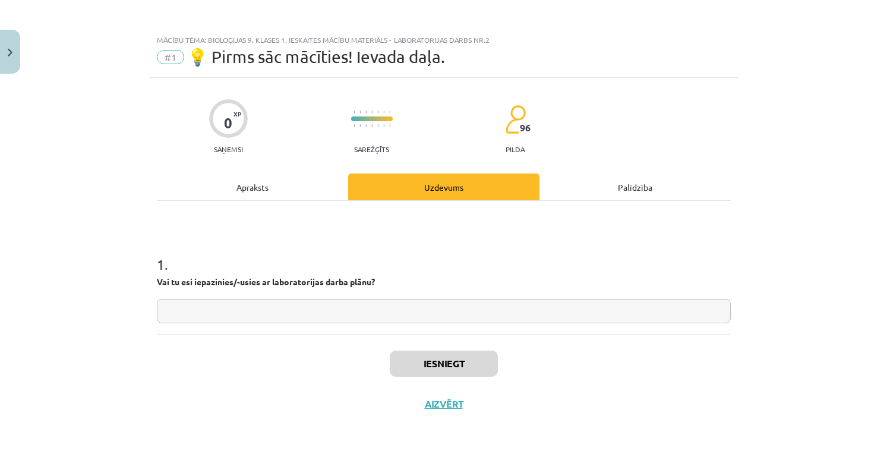
scroll to position [0, 0]
click at [267, 311] on input "text" at bounding box center [444, 312] width 574 height 24
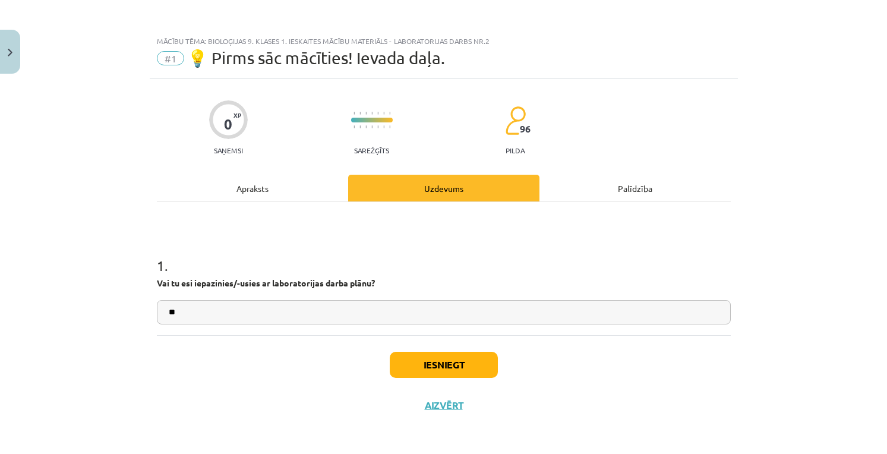
type input "*"
type input "**"
click at [459, 368] on button "Iesniegt" at bounding box center [444, 365] width 108 height 26
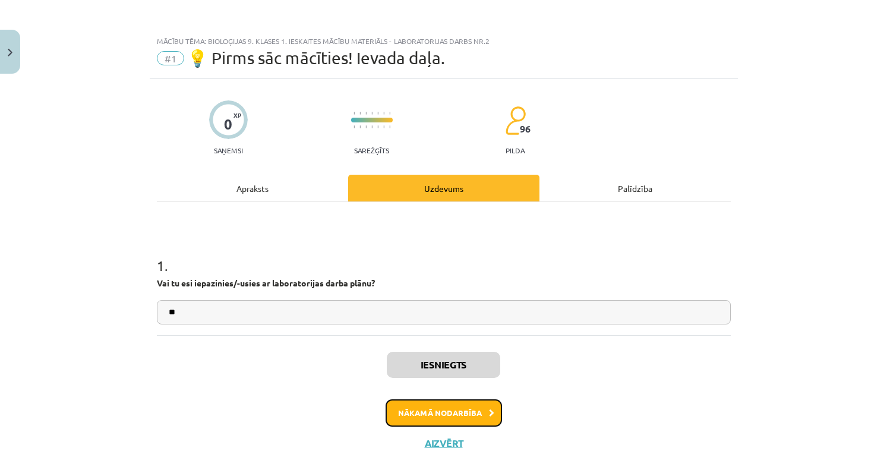
click at [484, 418] on button "Nākamā nodarbība" at bounding box center [444, 412] width 116 height 27
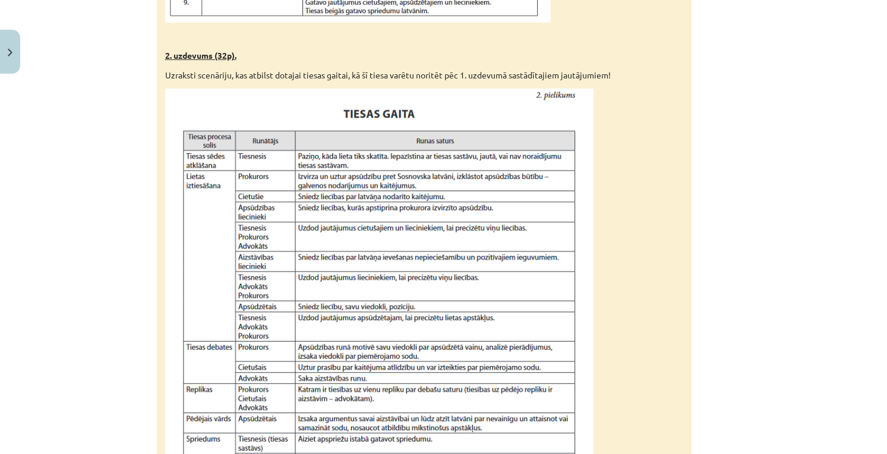
scroll to position [1103, 0]
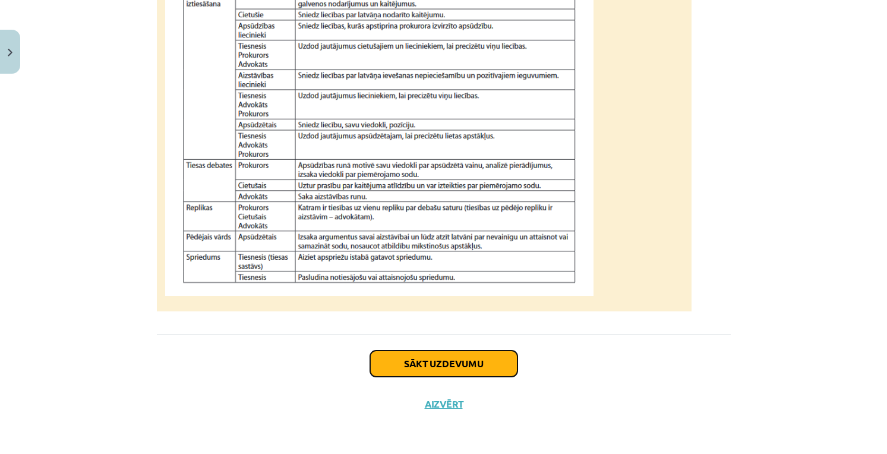
click at [415, 367] on button "Sākt uzdevumu" at bounding box center [443, 364] width 147 height 26
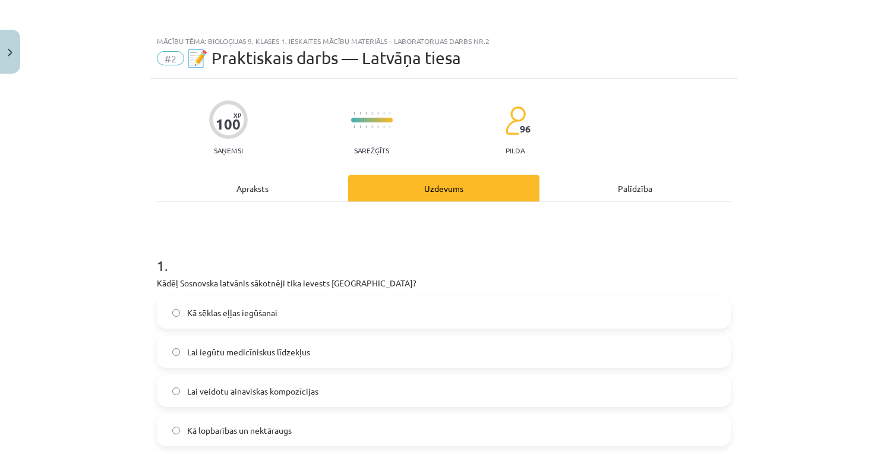
scroll to position [99, 0]
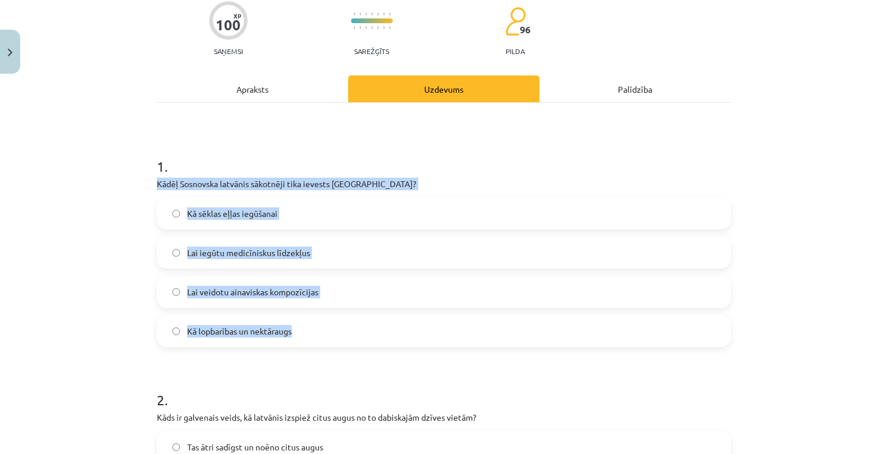
drag, startPoint x: 150, startPoint y: 176, endPoint x: 336, endPoint y: 329, distance: 241.1
copy div "Kādēļ Sosnovska latvānis sākotnēji tika ievests Latvijā? Kā sēklas eļļas iegūša…"
click at [332, 339] on label "Kā lopbarības un nektāraugs" at bounding box center [444, 331] width 572 height 30
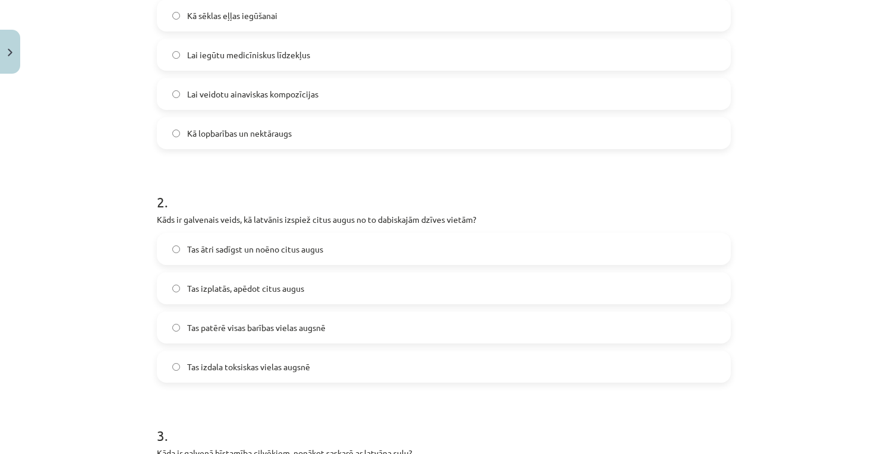
scroll to position [396, 0]
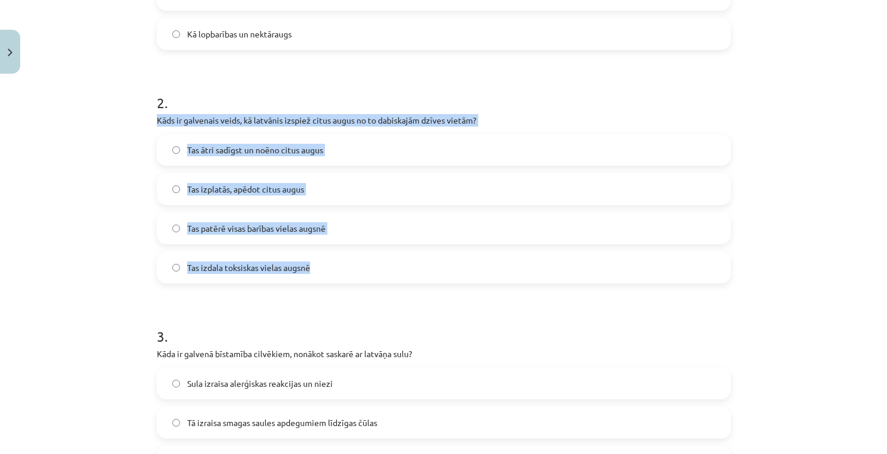
drag, startPoint x: 153, startPoint y: 119, endPoint x: 305, endPoint y: 279, distance: 220.3
click at [305, 281] on div "2 . Kāds ir galvenais veids, kā latvānis izspiež citus augus no to dabiskajām d…" at bounding box center [444, 179] width 574 height 210
copy div "Kāds ir galvenais veids, kā latvānis izspiež citus augus no to dabiskajām dzīve…"
click at [93, 250] on div "Mācību tēma: Bioloģijas 9. klases 1. ieskaites mācību materiāls - laboratorijas…" at bounding box center [443, 227] width 887 height 454
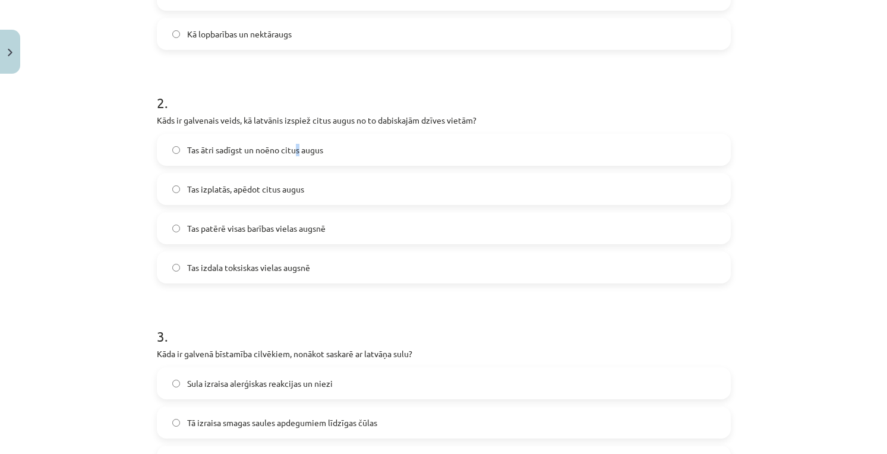
click at [292, 145] on span "Tas ātri sadīgst un noēno citus augus" at bounding box center [255, 150] width 136 height 12
click at [127, 233] on div "Mācību tēma: Bioloģijas 9. klases 1. ieskaites mācību materiāls - laboratorijas…" at bounding box center [443, 227] width 887 height 454
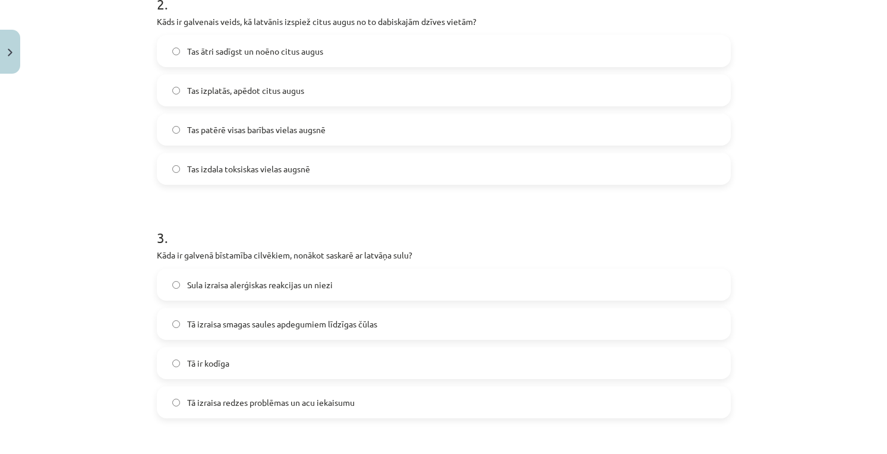
scroll to position [594, 0]
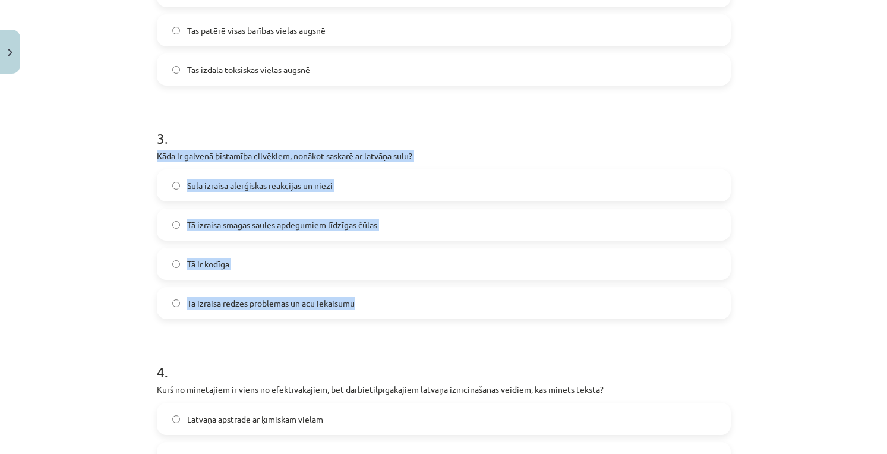
drag, startPoint x: 151, startPoint y: 152, endPoint x: 349, endPoint y: 305, distance: 250.7
click at [349, 305] on div "Mācību tēma: Bioloģijas 9. klases 1. ieskaites mācību materiāls - laboratorijas…" at bounding box center [443, 227] width 887 height 454
copy div "Kāda ir galvenā bīstamība cilvēkiem, nonākot saskarē ar latvāņa sulu? Sula izra…"
click at [75, 199] on div "Mācību tēma: Bioloģijas 9. klases 1. ieskaites mācību materiāls - laboratorijas…" at bounding box center [443, 227] width 887 height 454
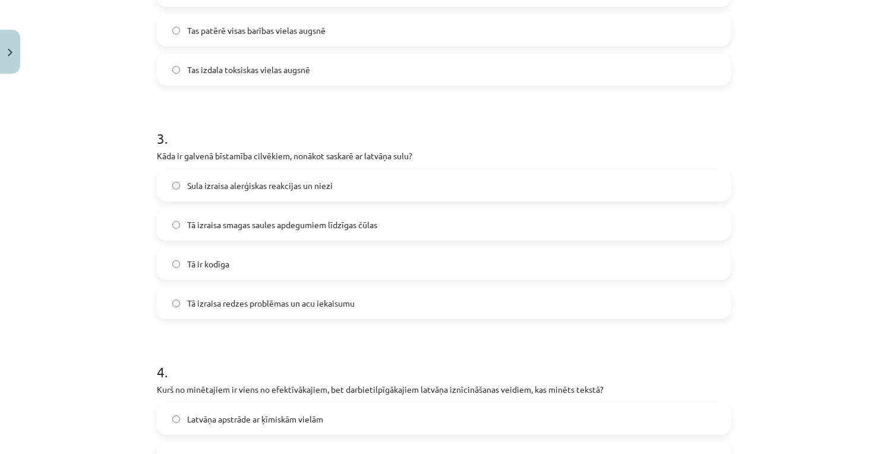
click at [245, 232] on label "Tā izraisa smagas saules apdegumiem līdzīgas čūlas" at bounding box center [444, 225] width 572 height 30
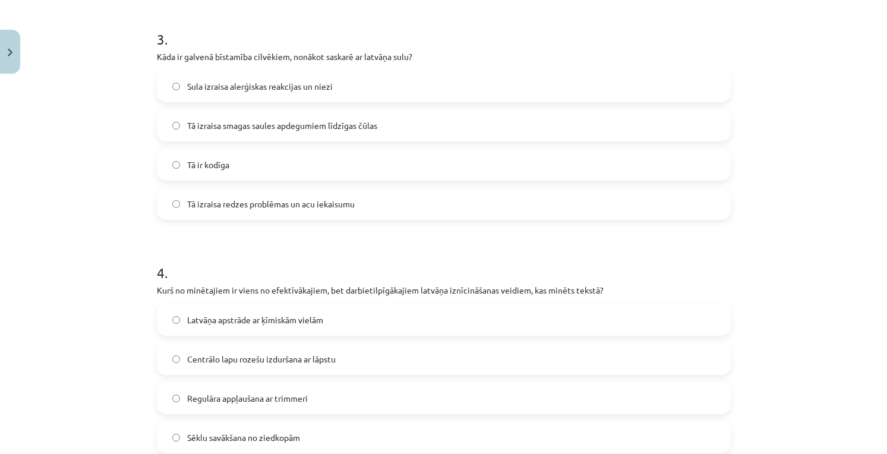
scroll to position [792, 0]
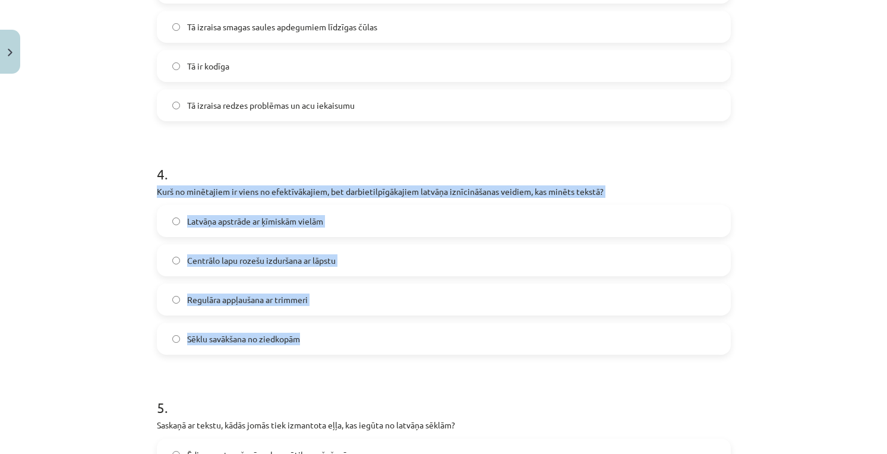
drag, startPoint x: 147, startPoint y: 190, endPoint x: 300, endPoint y: 349, distance: 221.1
copy div "Kurš no minētajiem ir viens no efektīvākajiem, bet darbietilpīgākajiem latvāņa …"
click at [76, 247] on div "Mācību tēma: Bioloģijas 9. klases 1. ieskaites mācību materiāls - laboratorijas…" at bounding box center [443, 227] width 887 height 454
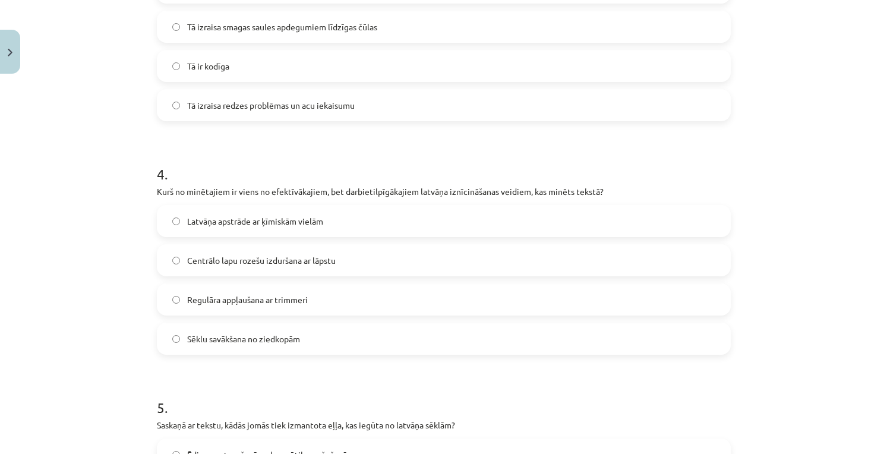
click at [282, 263] on span "Centrālo lapu rozešu izduršana ar lāpstu" at bounding box center [261, 260] width 149 height 12
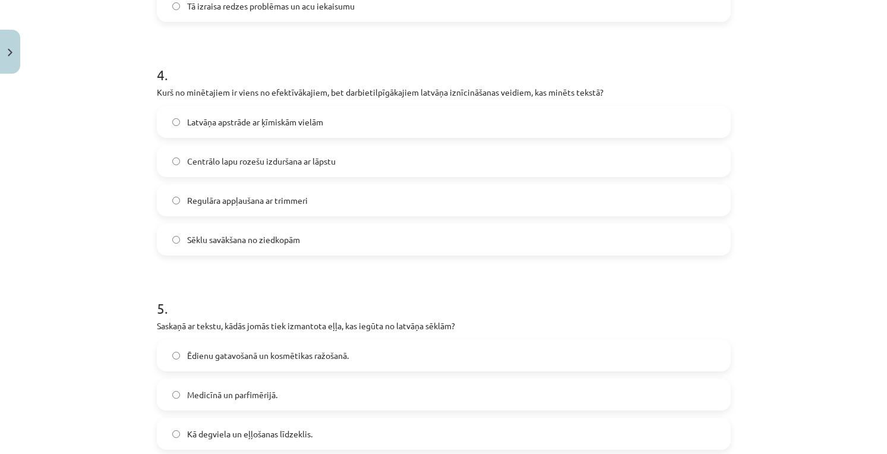
scroll to position [991, 0]
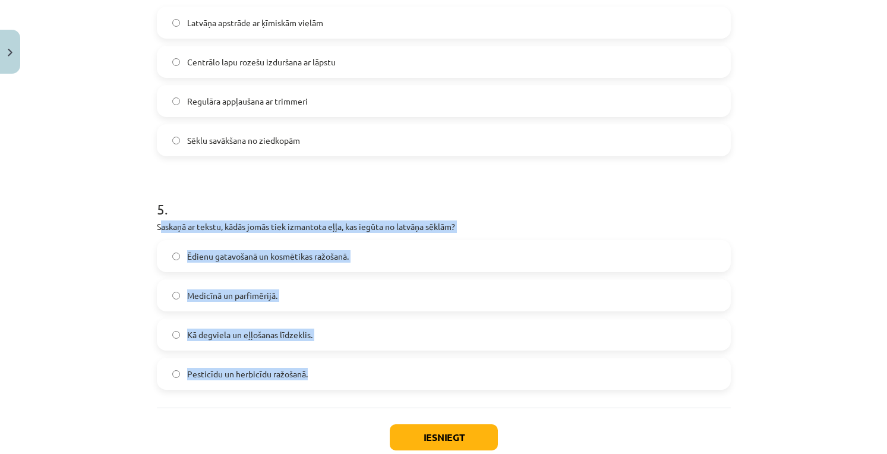
drag, startPoint x: 155, startPoint y: 226, endPoint x: 318, endPoint y: 390, distance: 231.6
copy div "askaņā ar tekstu, kādās jomās tiek izmantota eļļa, kas iegūta no latvāņa sēklām…"
drag, startPoint x: 107, startPoint y: 240, endPoint x: 108, endPoint y: 253, distance: 13.1
click at [107, 240] on div "Mācību tēma: Bioloģijas 9. klases 1. ieskaites mācību materiāls - laboratorijas…" at bounding box center [443, 227] width 887 height 454
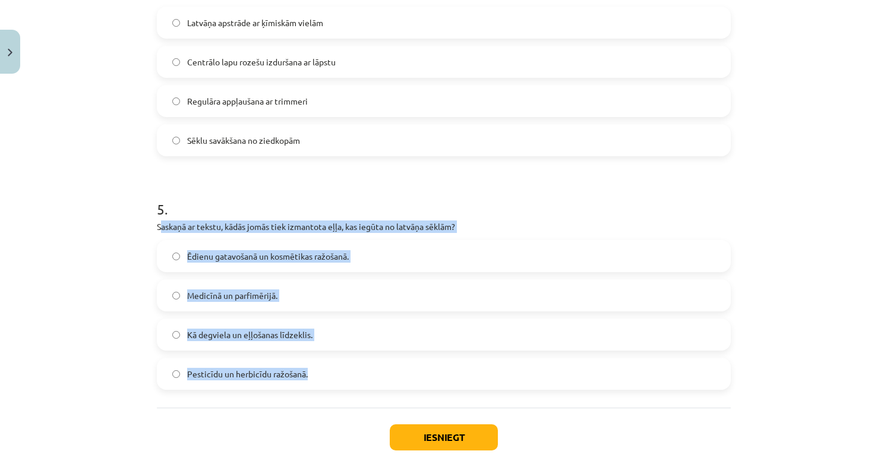
click at [423, 332] on label "Kā degviela un eļļošanas līdzeklis." at bounding box center [444, 335] width 572 height 30
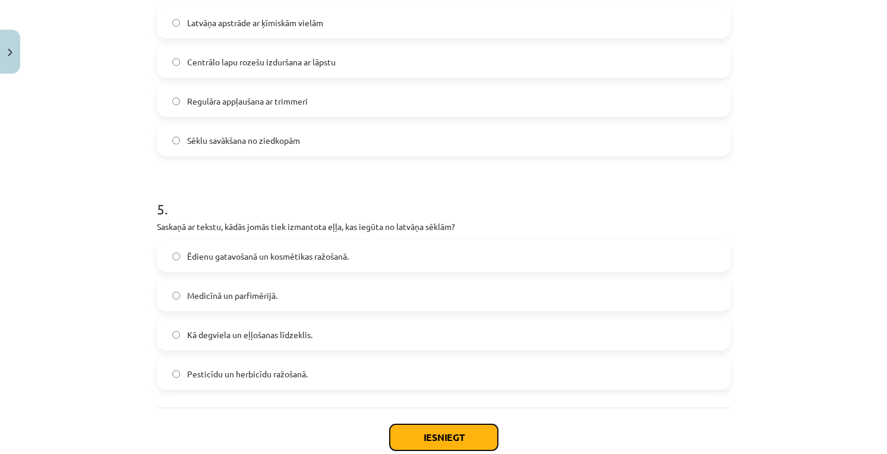
click at [446, 437] on button "Iesniegt" at bounding box center [444, 437] width 108 height 26
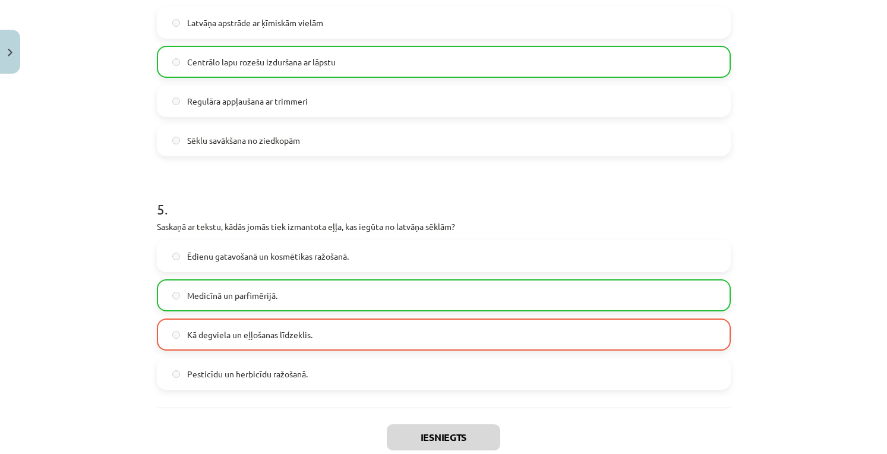
click at [325, 291] on label "Medicīnā un parfimērijā." at bounding box center [444, 296] width 572 height 30
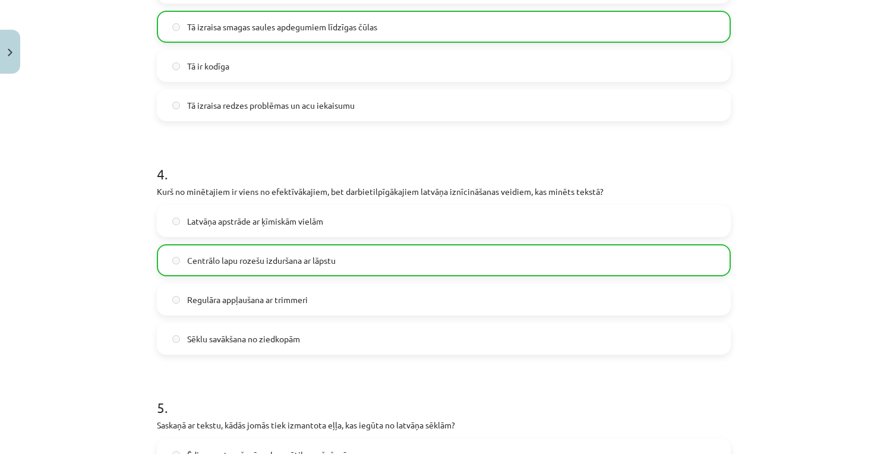
scroll to position [1103, 0]
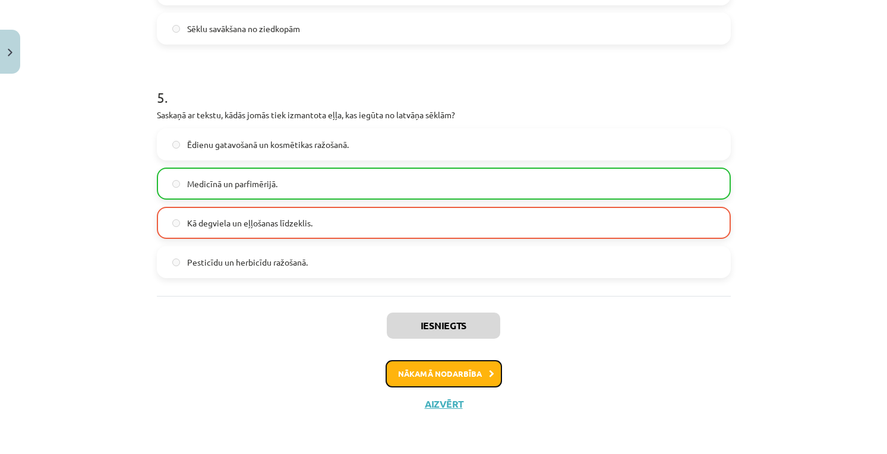
click at [445, 378] on button "Nākamā nodarbība" at bounding box center [444, 373] width 116 height 27
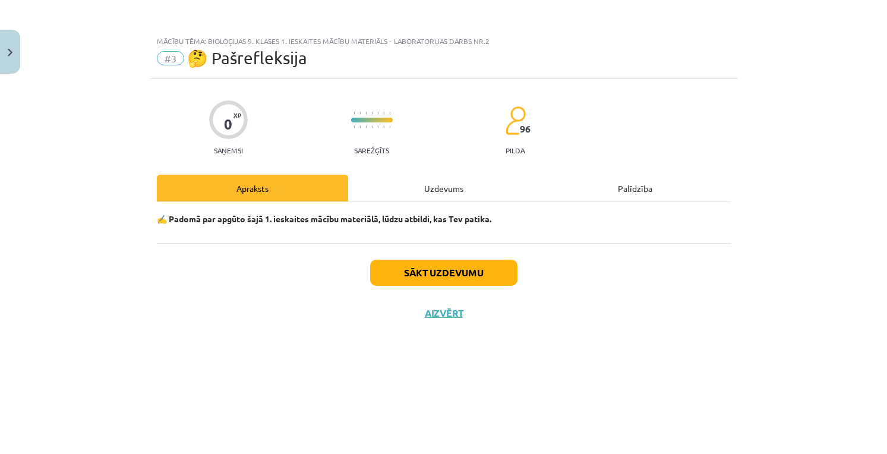
scroll to position [0, 0]
click at [445, 268] on button "Sākt uzdevumu" at bounding box center [443, 273] width 147 height 26
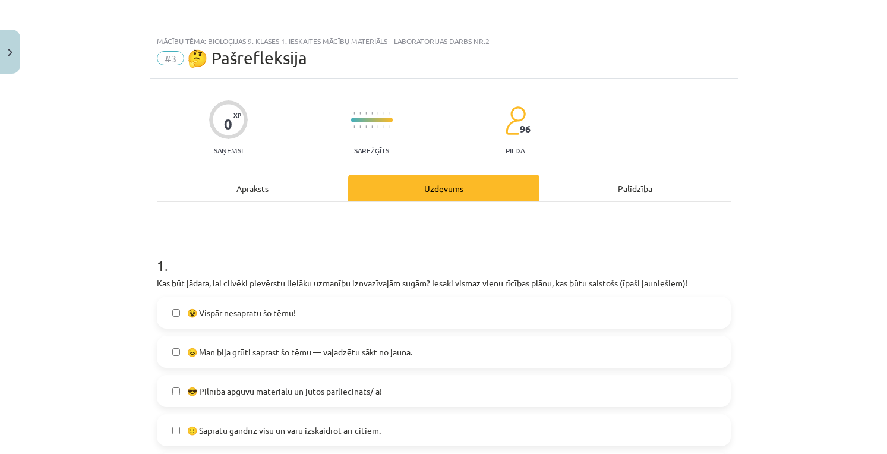
scroll to position [198, 0]
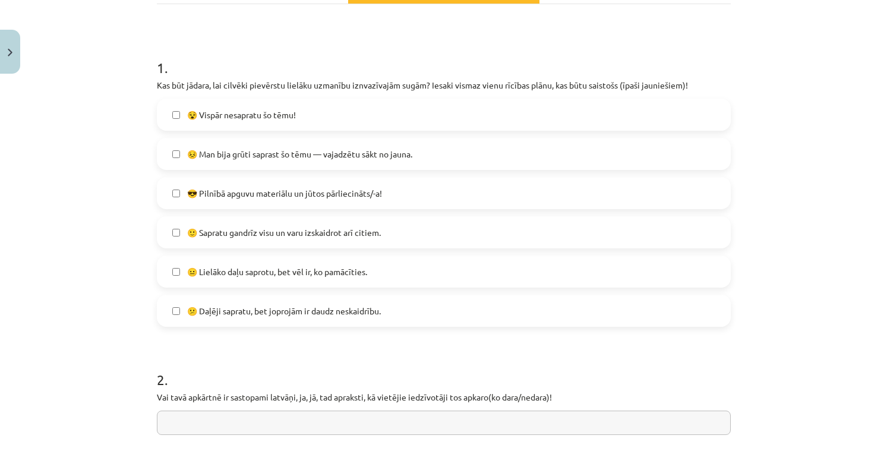
click at [239, 263] on label "😐 Lielāko daļu saprotu, bet vēl ir, ko pamācīties." at bounding box center [444, 272] width 572 height 30
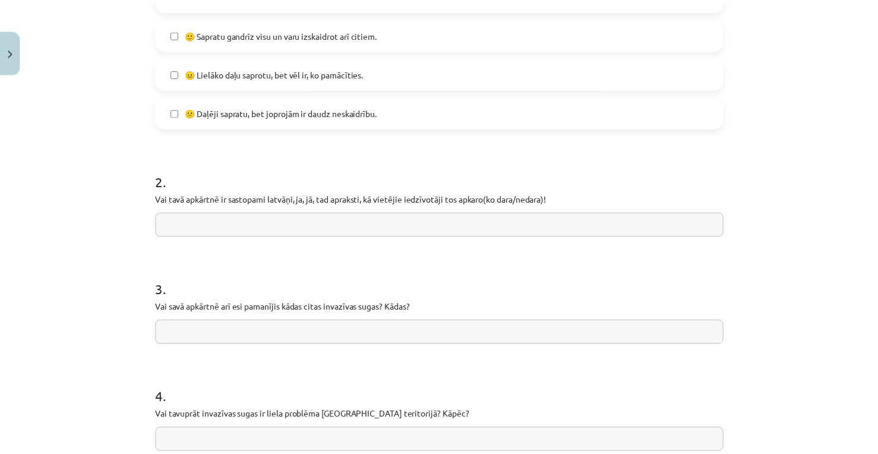
scroll to position [495, 0]
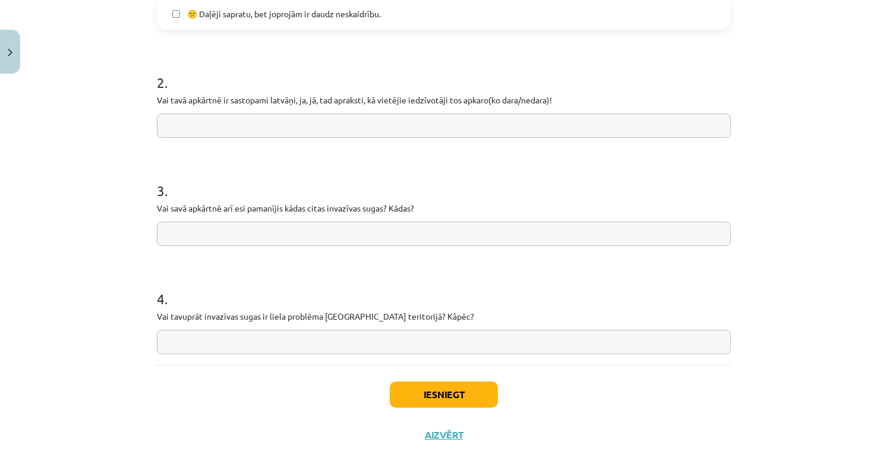
drag, startPoint x: 168, startPoint y: 106, endPoint x: 333, endPoint y: 124, distance: 165.7
click at [333, 124] on div "2 . Vai tavā apkārtnē ir sastopami latvāņi, ja, jā, tad apraksti, kā vietējie i…" at bounding box center [444, 95] width 574 height 84
copy p
paste input "**********"
type input "**********"
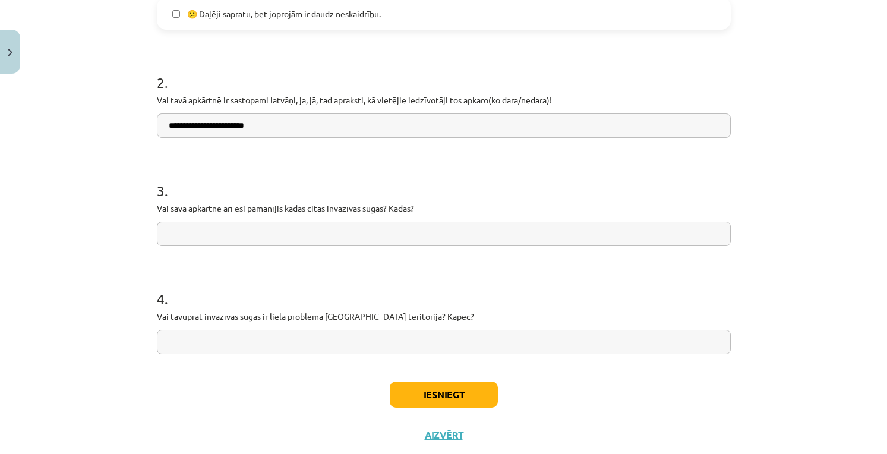
drag, startPoint x: 149, startPoint y: 203, endPoint x: 354, endPoint y: 217, distance: 206.1
click at [354, 217] on div "**********" at bounding box center [444, 19] width 588 height 871
copy p
paste input "**********"
type input "**********"
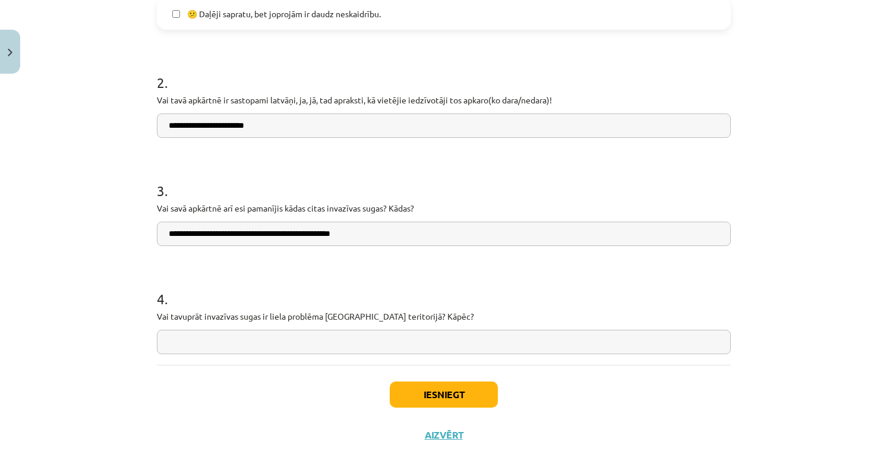
drag, startPoint x: 150, startPoint y: 314, endPoint x: 349, endPoint y: 341, distance: 201.5
click at [349, 341] on div "**********" at bounding box center [444, 19] width 588 height 871
copy p
paste input "**********"
type input "**********"
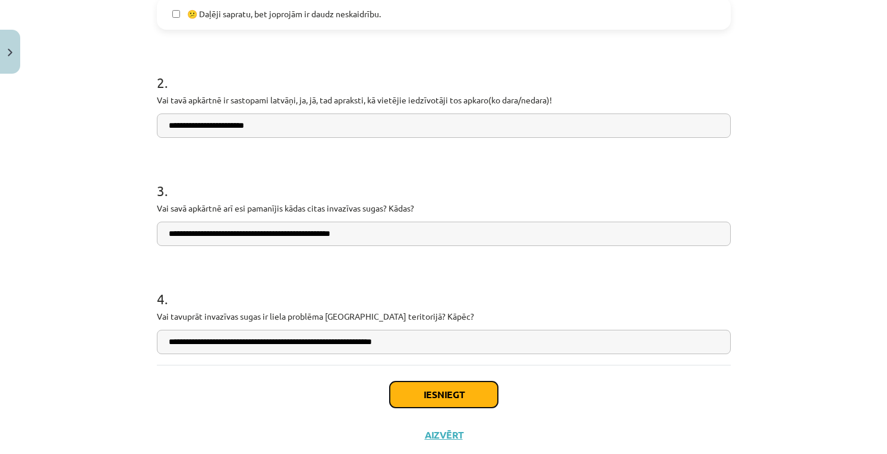
click at [432, 398] on button "Iesniegt" at bounding box center [444, 395] width 108 height 26
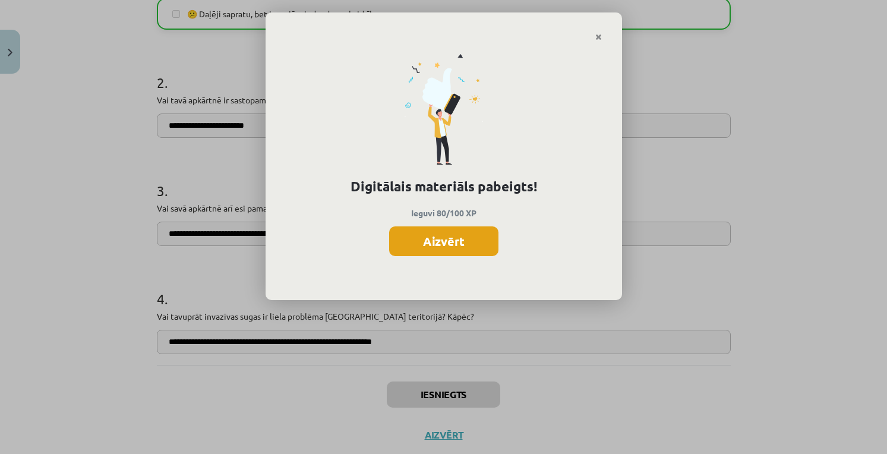
drag, startPoint x: 446, startPoint y: 250, endPoint x: 439, endPoint y: 258, distance: 11.0
click at [445, 250] on button "Aizvērt" at bounding box center [443, 241] width 109 height 30
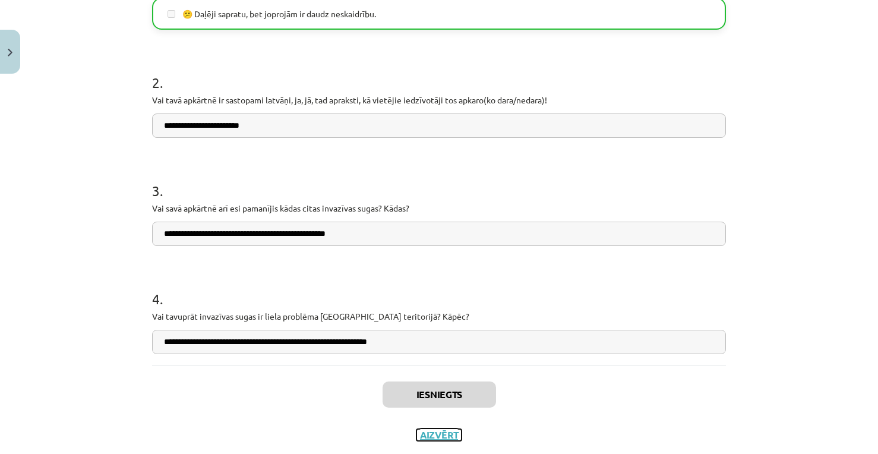
click at [427, 430] on button "Aizvērt" at bounding box center [439, 435] width 45 height 12
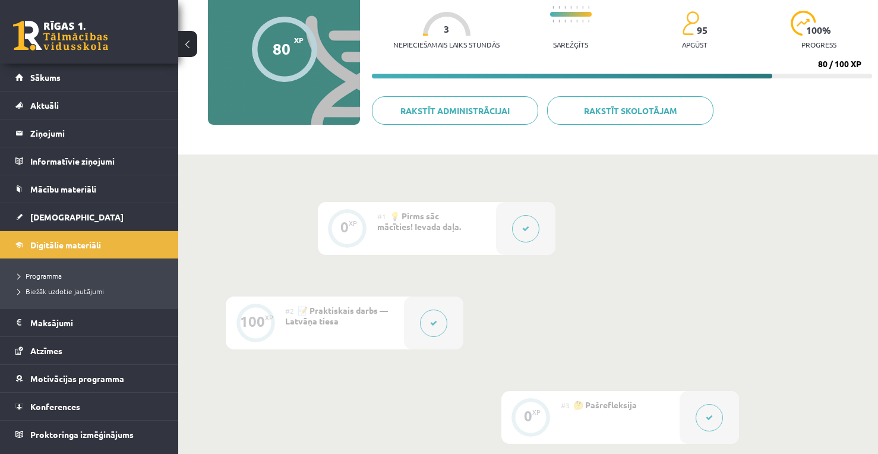
scroll to position [316, 0]
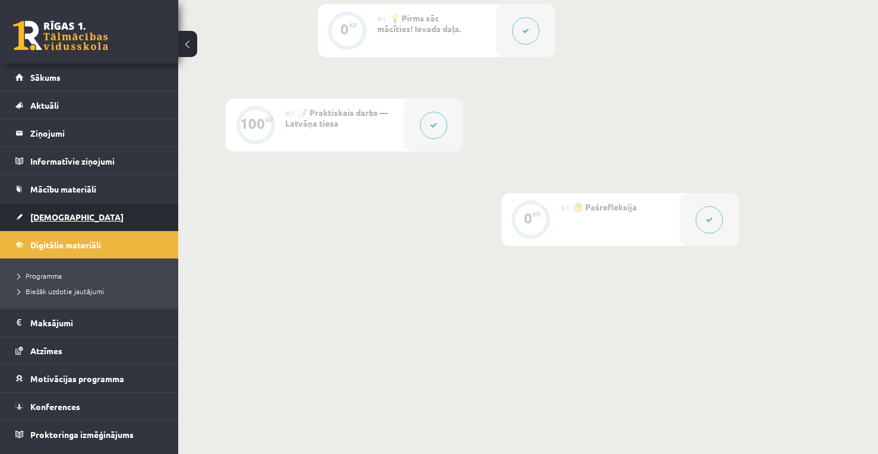
click at [122, 208] on link "[DEMOGRAPHIC_DATA]" at bounding box center [89, 216] width 148 height 27
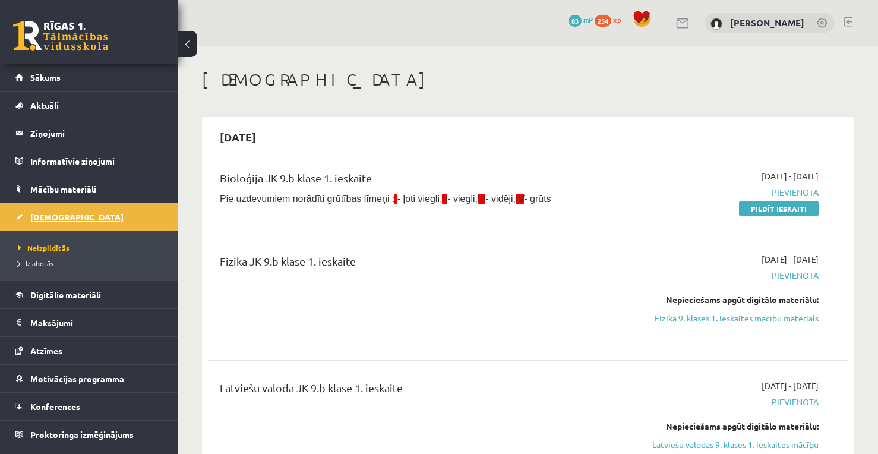
drag, startPoint x: 81, startPoint y: 219, endPoint x: 57, endPoint y: 230, distance: 26.3
click at [49, 243] on span "Neizpildītās" at bounding box center [44, 248] width 52 height 10
click at [770, 211] on link "Pildīt ieskaiti" at bounding box center [779, 208] width 80 height 15
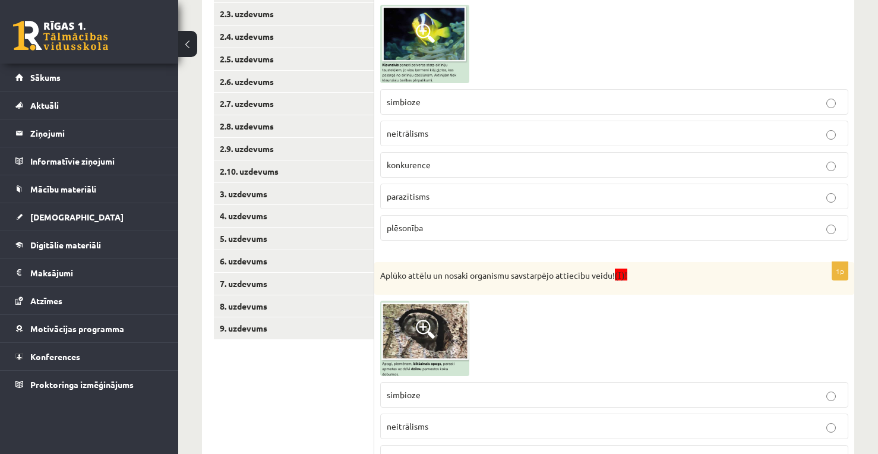
scroll to position [198, 0]
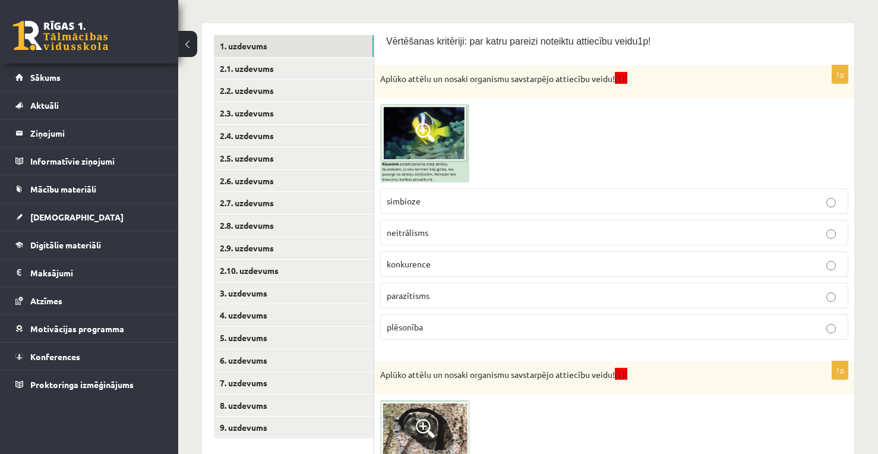
click at [449, 197] on p "simbioze" at bounding box center [614, 201] width 455 height 12
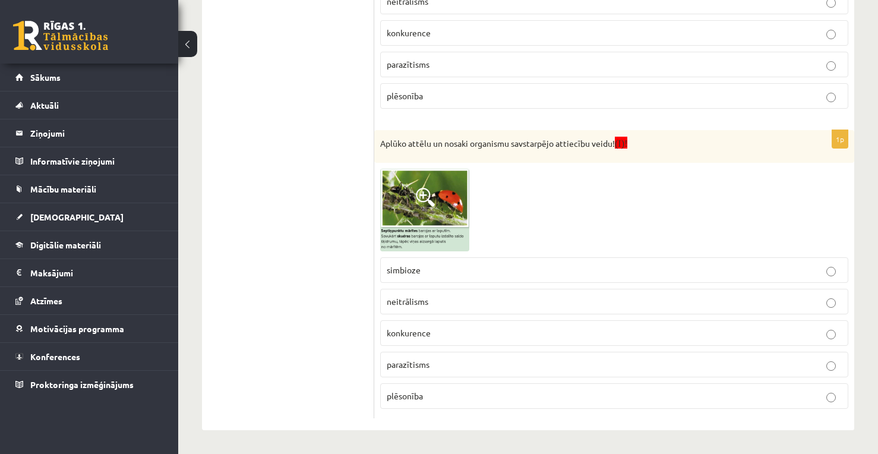
scroll to position [524, 0]
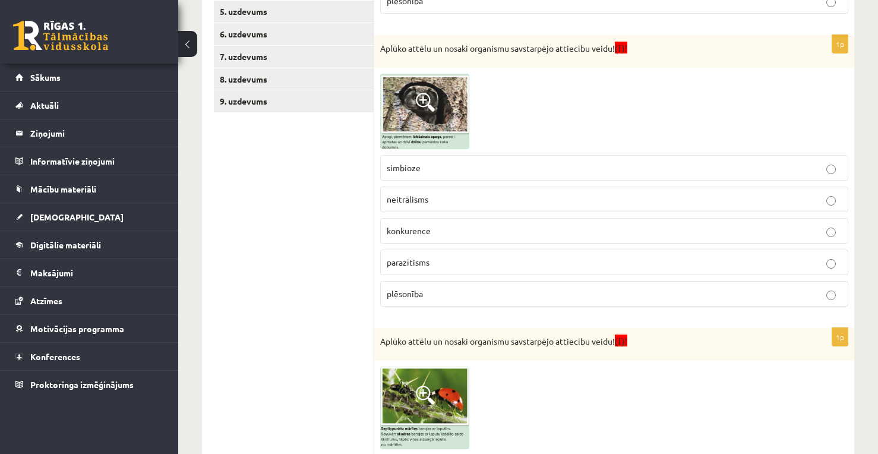
click at [480, 259] on p "parazītisms" at bounding box center [614, 262] width 455 height 12
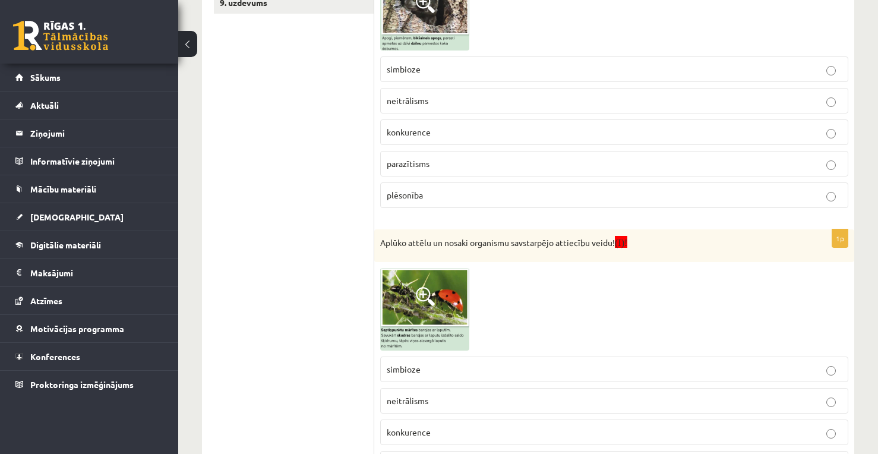
scroll to position [722, 0]
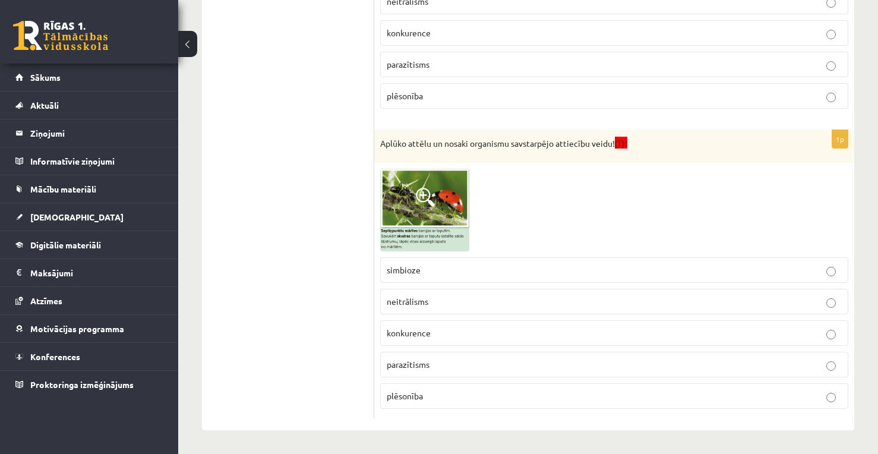
click at [440, 392] on p "plēsonība" at bounding box center [614, 396] width 455 height 12
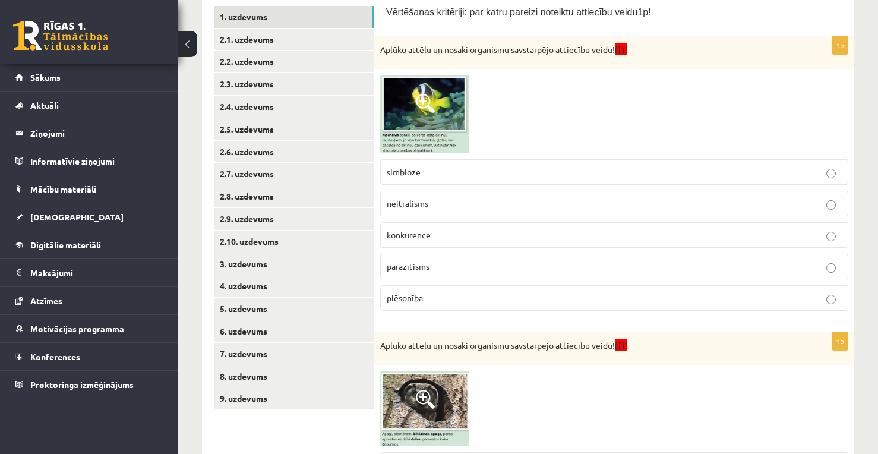
scroll to position [0, 0]
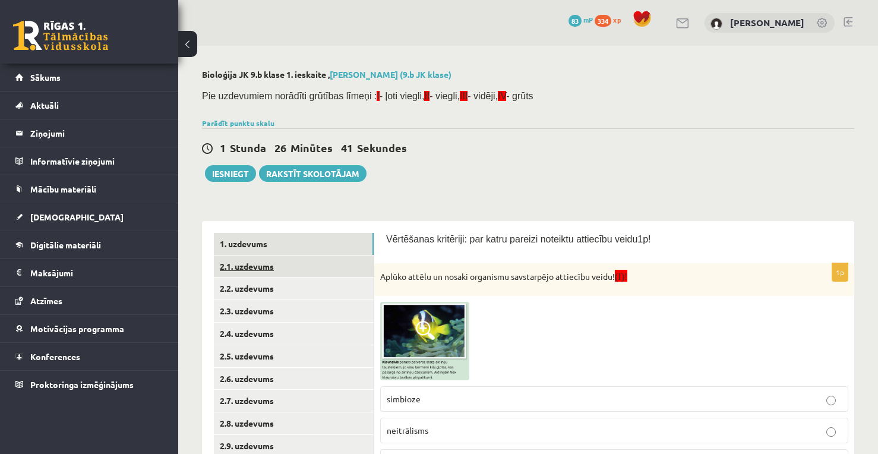
click at [288, 260] on link "2.1. uzdevums" at bounding box center [294, 267] width 160 height 22
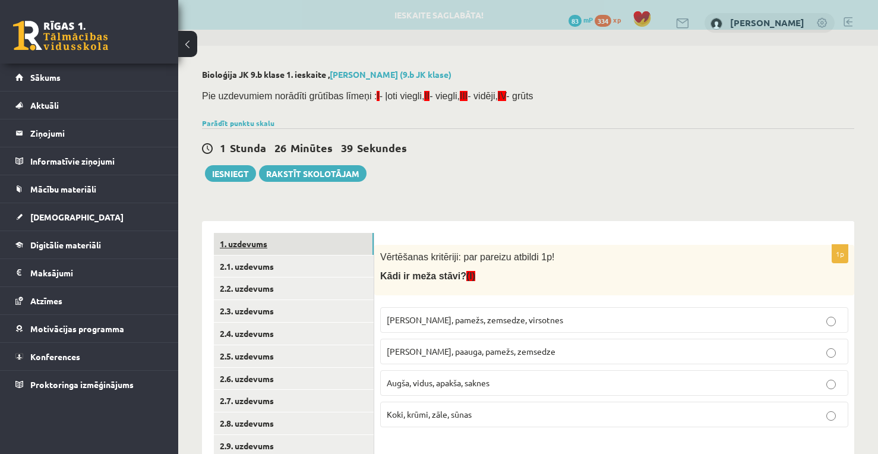
click at [286, 247] on link "1. uzdevums" at bounding box center [294, 244] width 160 height 22
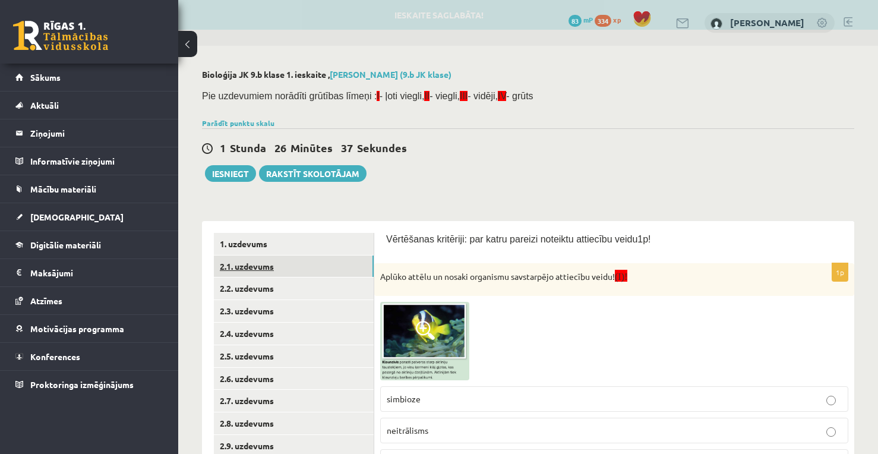
click at [276, 267] on link "2.1. uzdevums" at bounding box center [294, 267] width 160 height 22
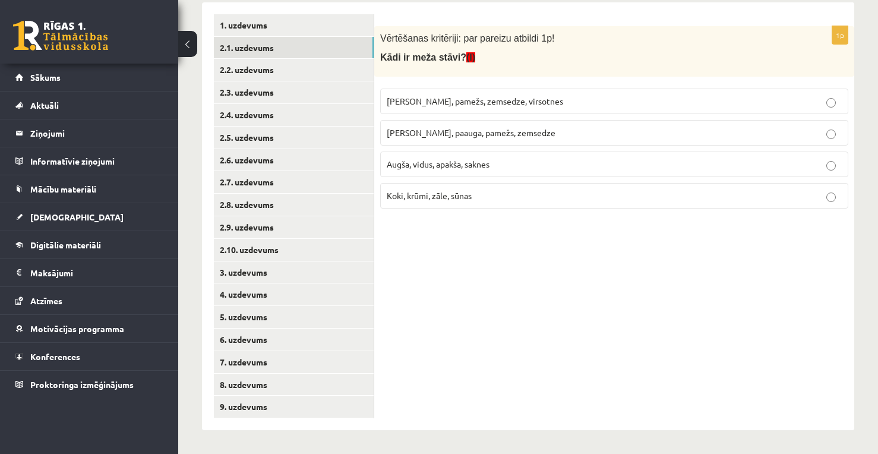
scroll to position [119, 0]
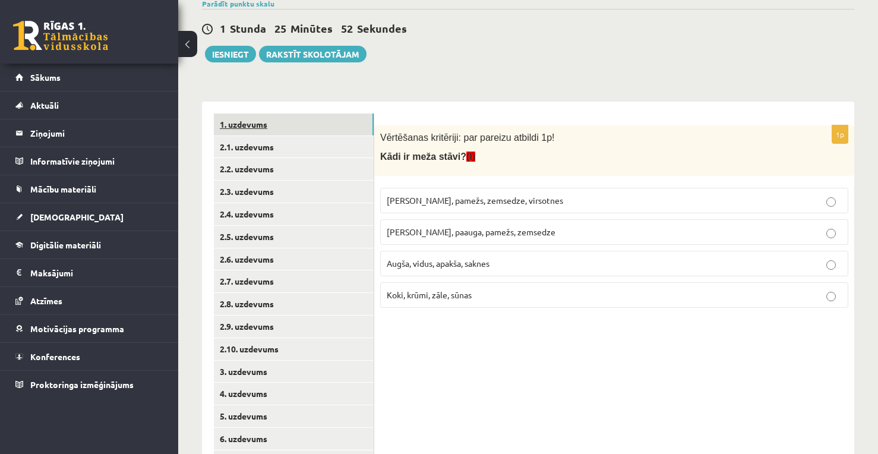
click at [319, 122] on link "1. uzdevums" at bounding box center [294, 125] width 160 height 22
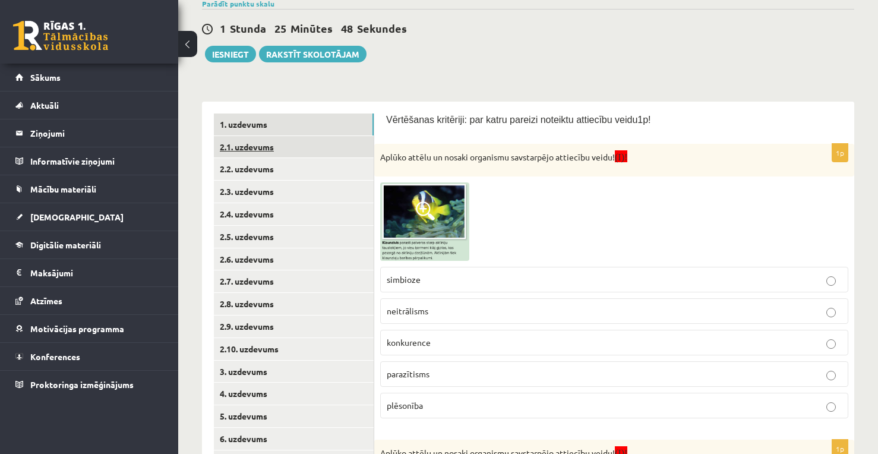
click at [341, 147] on link "2.1. uzdevums" at bounding box center [294, 147] width 160 height 22
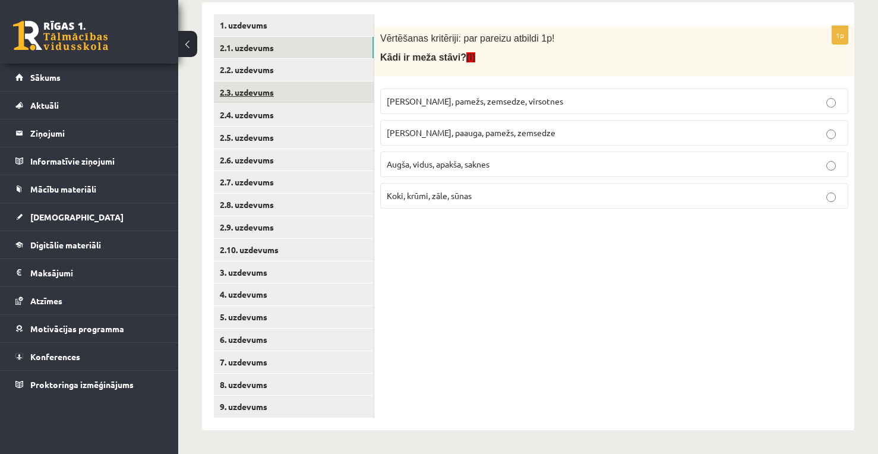
scroll to position [0, 0]
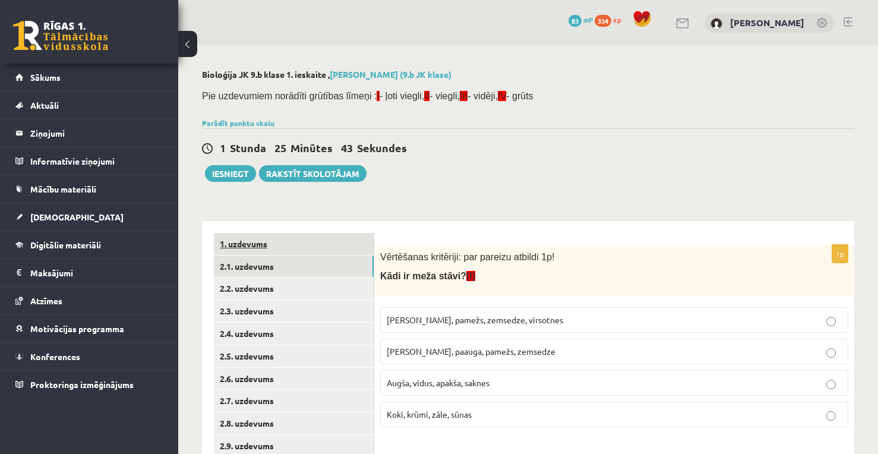
click at [269, 250] on link "1. uzdevums" at bounding box center [294, 244] width 160 height 22
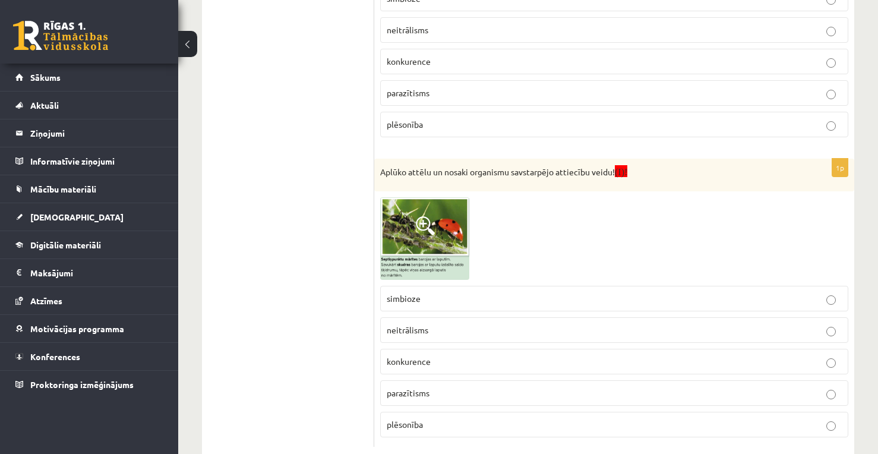
scroll to position [99, 0]
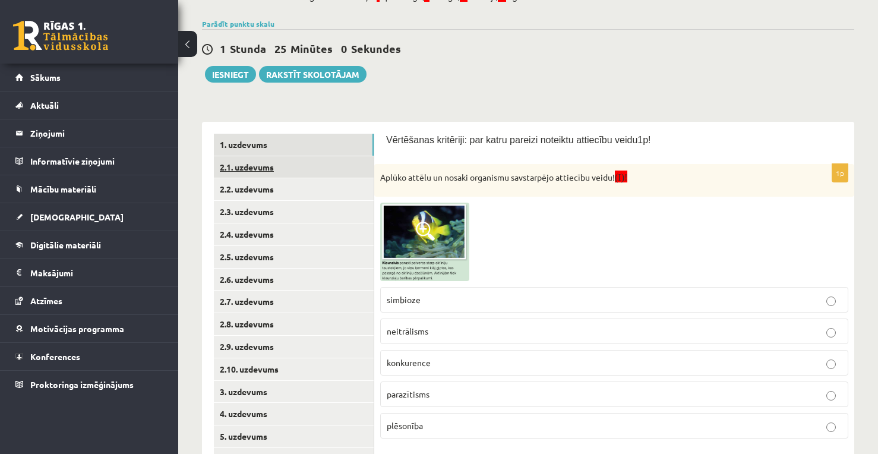
click at [276, 166] on link "2.1. uzdevums" at bounding box center [294, 167] width 160 height 22
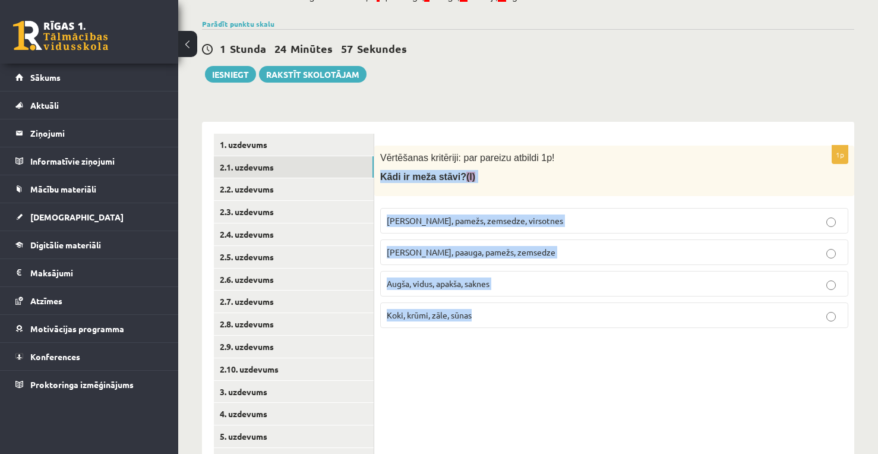
drag, startPoint x: 377, startPoint y: 175, endPoint x: 496, endPoint y: 332, distance: 197.0
click at [496, 332] on div "1p Vērtēšanas kritēriji: par pareizu atbildi 1p! Kādi ir meža stāvi? (I) [PERSO…" at bounding box center [614, 242] width 480 height 192
copy div "Kādi ir meža stāvi? (I) [PERSON_NAME], pamežs, zemsedze, virsotnes [PERSON_NAME…"
click at [470, 363] on div "1p Vērtēšanas kritēriji: par pareizu atbildi 1p! Kādi ir meža stāvi? (I) [PERSO…" at bounding box center [614, 336] width 480 height 428
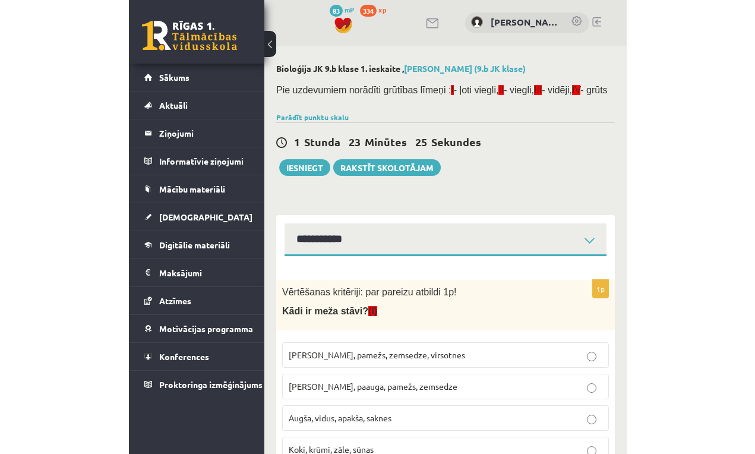
scroll to position [48, 0]
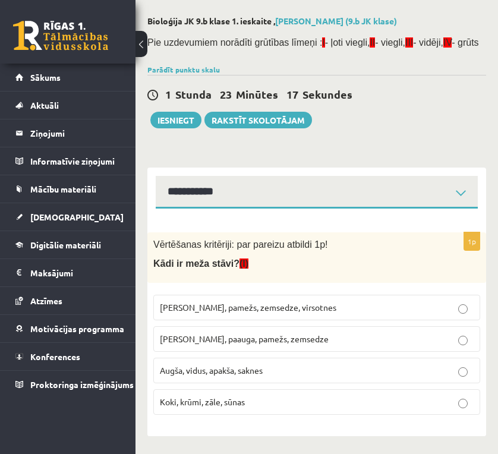
click at [326, 335] on p "[PERSON_NAME], paauga, pamežs, zemsedze" at bounding box center [317, 339] width 314 height 12
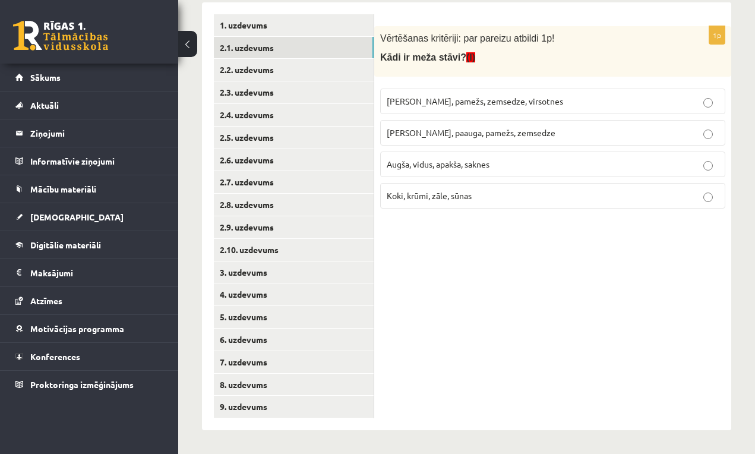
scroll to position [119, 0]
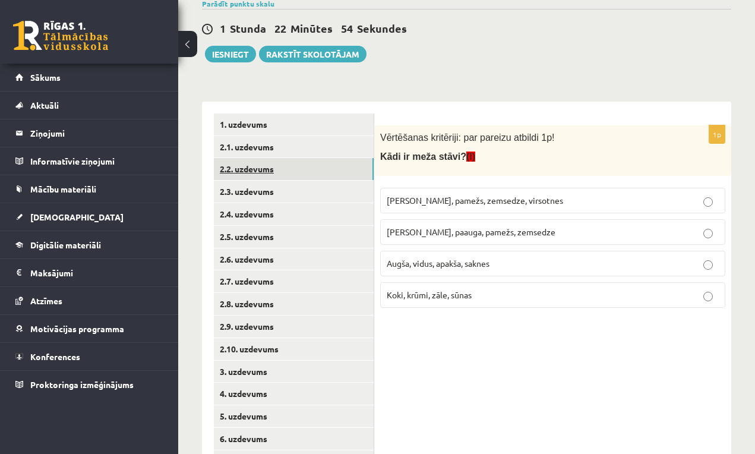
click at [315, 167] on link "2.2. uzdevums" at bounding box center [294, 169] width 160 height 22
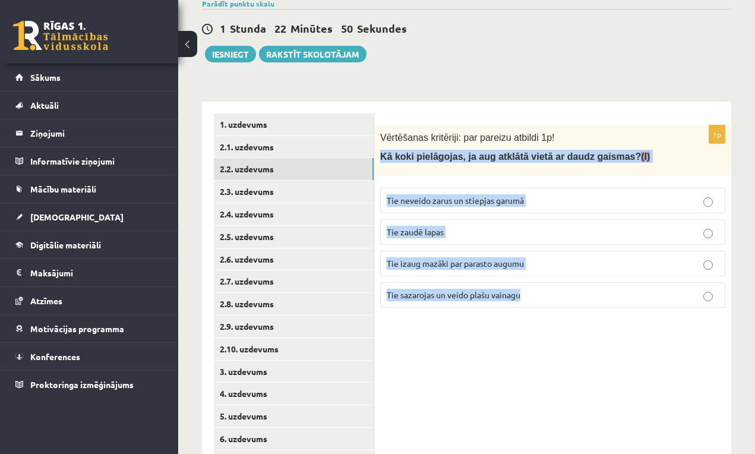
drag, startPoint x: 378, startPoint y: 155, endPoint x: 579, endPoint y: 296, distance: 245.7
click at [579, 296] on div "1p Vērtēšanas kritēriji: par pareizu atbildi 1p! Kā koki pielāgojas, ja aug atk…" at bounding box center [552, 221] width 357 height 192
copy div "Kā koki pielāgojas, ja aug atklātā vietā ar daudz gaismas? (I) Tie neveido zaru…"
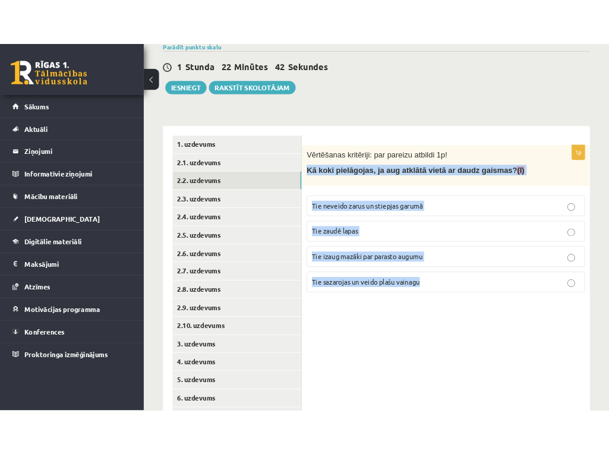
scroll to position [48, 0]
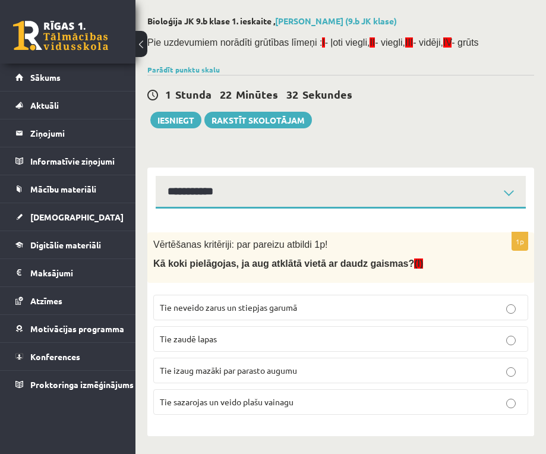
drag, startPoint x: 452, startPoint y: 226, endPoint x: 438, endPoint y: 253, distance: 29.5
click at [451, 227] on form "1p Vērtēšanas kritēriji: par pareizu atbildi 1p! Kā koki pielāgojas, ja aug atk…" at bounding box center [340, 323] width 363 height 204
click at [284, 404] on span "Tie sazarojas un veido plašu vainagu" at bounding box center [227, 401] width 134 height 11
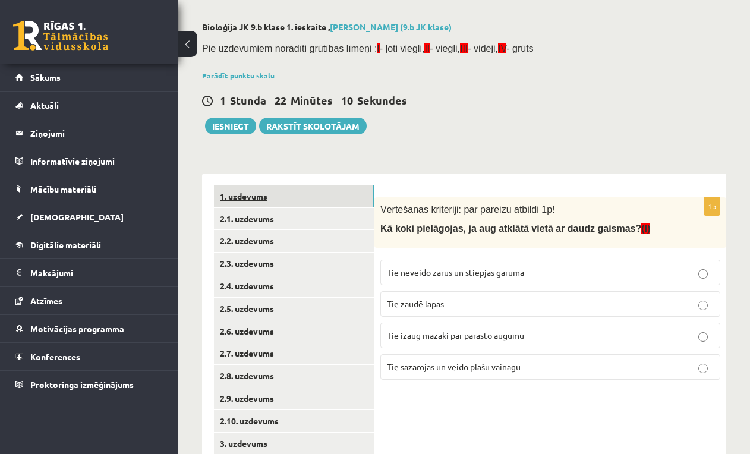
click at [310, 197] on link "1. uzdevums" at bounding box center [294, 196] width 160 height 22
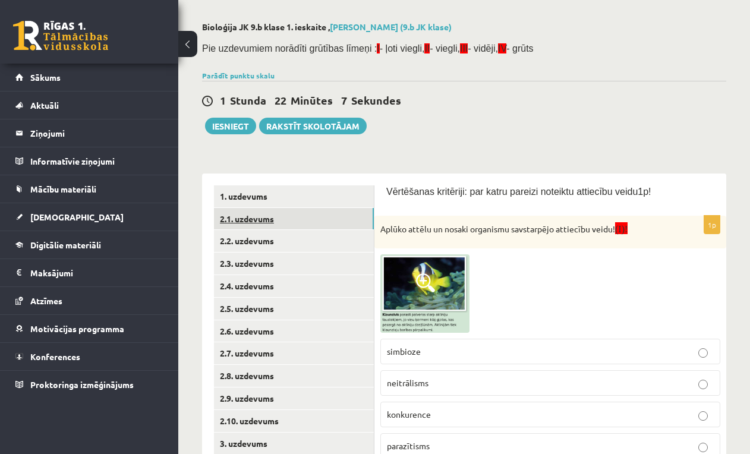
click at [293, 219] on link "2.1. uzdevums" at bounding box center [294, 219] width 160 height 22
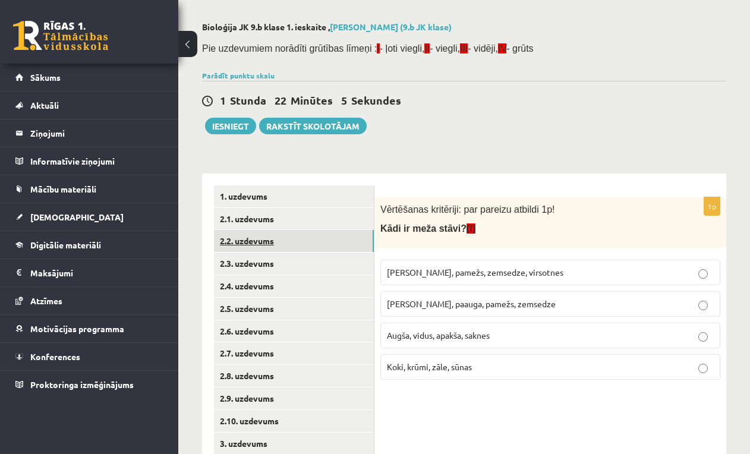
click at [297, 238] on link "2.2. uzdevums" at bounding box center [294, 241] width 160 height 22
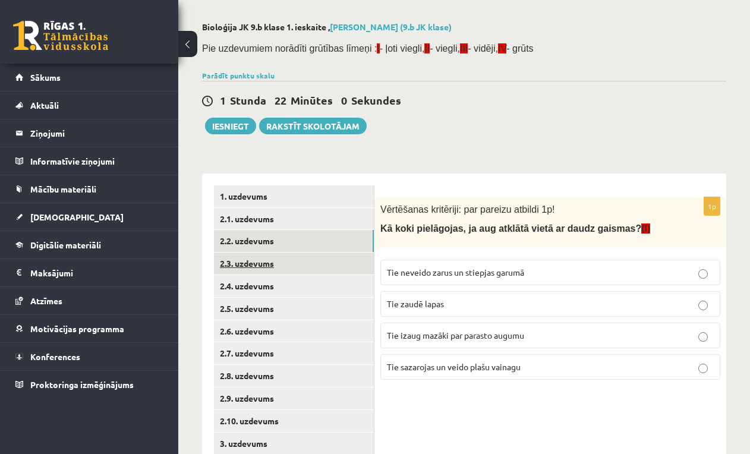
click at [314, 262] on link "2.3. uzdevums" at bounding box center [294, 264] width 160 height 22
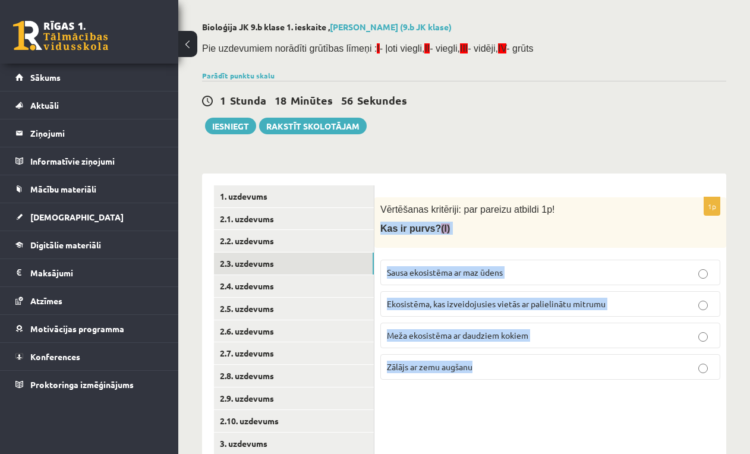
drag, startPoint x: 383, startPoint y: 228, endPoint x: 572, endPoint y: 357, distance: 228.8
click at [575, 364] on div "1p Vērtēšanas kritēriji: par pareizu atbildi 1p! Kas ir [DEMOGRAPHIC_DATA]? (I)…" at bounding box center [550, 293] width 352 height 192
copy div "Kas ir purvs? (I) Sausa ekosistēma ar maz ūdens Ekosistēma, kas izveidojusies v…"
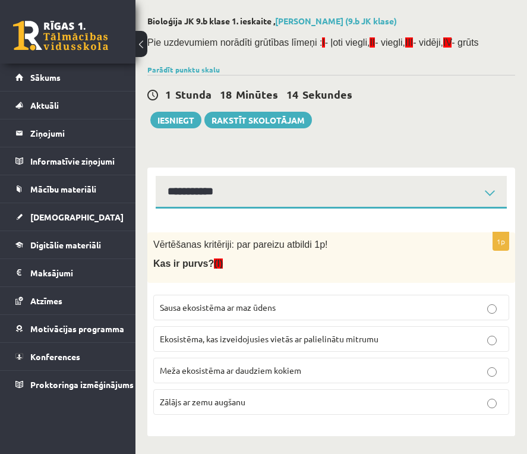
drag, startPoint x: 405, startPoint y: 218, endPoint x: 413, endPoint y: 223, distance: 9.9
click at [405, 217] on div "1p Vērtēšanas kritēriji: par pareizu atbildi 1p! Kas ir [DEMOGRAPHIC_DATA]? (I)…" at bounding box center [331, 323] width 368 height 228
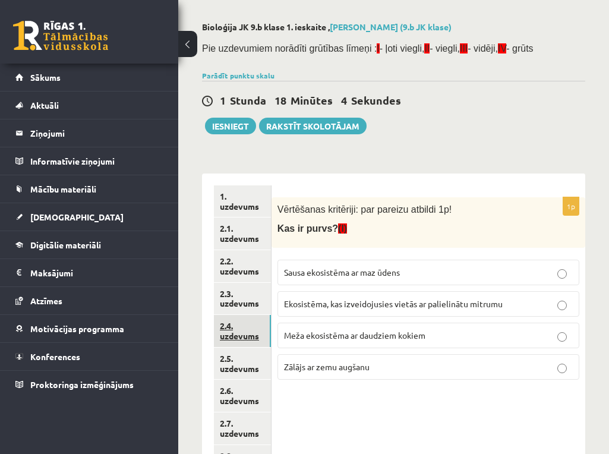
click at [244, 332] on link "2.4. uzdevums" at bounding box center [242, 331] width 57 height 32
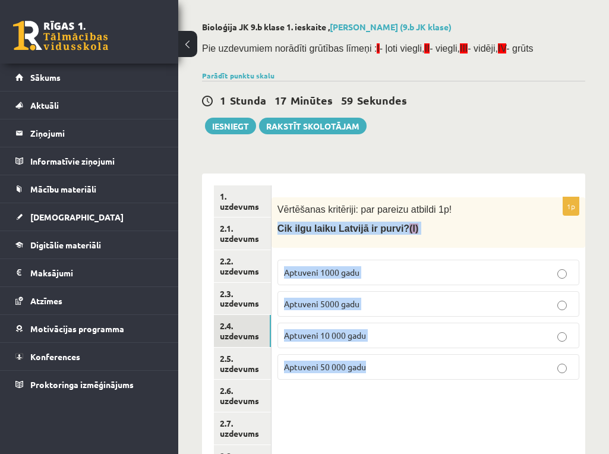
drag, startPoint x: 279, startPoint y: 226, endPoint x: 412, endPoint y: 364, distance: 191.7
click at [412, 364] on div "1p Vērtēšanas kritēriji: par pareizu atbildi 1p! Cik ilgu laiku Latvijā ir purv…" at bounding box center [429, 293] width 314 height 192
copy div "Cik ilgu laiku Latvijā ir purvi? (I) Aptuveni 1000 gadu Aptuveni 5000 gadu Aptu…"
drag, startPoint x: 352, startPoint y: 402, endPoint x: 351, endPoint y: 393, distance: 8.4
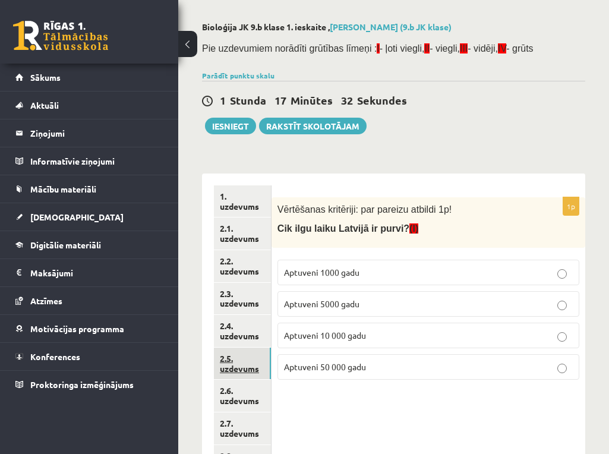
click at [244, 364] on link "2.5. uzdevums" at bounding box center [242, 364] width 57 height 32
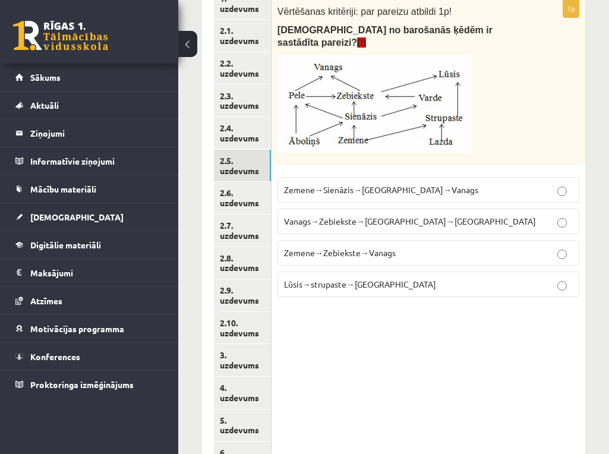
scroll to position [147, 0]
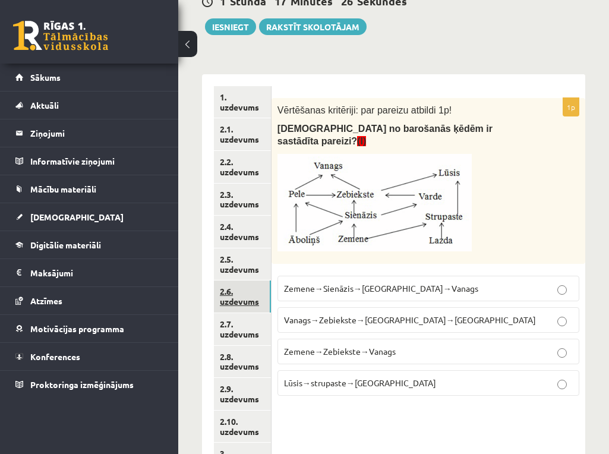
click at [250, 303] on link "2.6. uzdevums" at bounding box center [242, 297] width 57 height 32
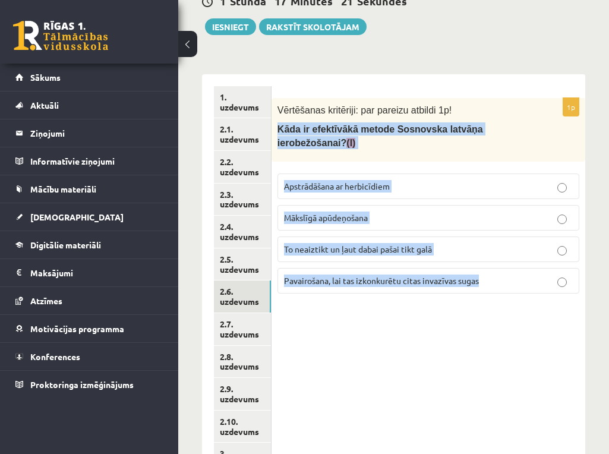
drag, startPoint x: 281, startPoint y: 129, endPoint x: 480, endPoint y: 298, distance: 261.0
click at [480, 298] on div "1p Vērtēšanas kritēriji: par pareizu atbildi 1p! Kāda ir efektīvākā metode Sosn…" at bounding box center [429, 200] width 314 height 205
copy div "Kāda ir efektīvākā metode Sosnovska latvāņa ierobežošanai? (I) Apstrādāšana ar …"
click at [367, 343] on div "1p Vērtēšanas kritēriji: par pareizu atbildi 1p! Kāda ir efektīvākā metode Sosn…" at bounding box center [429, 378] width 314 height 608
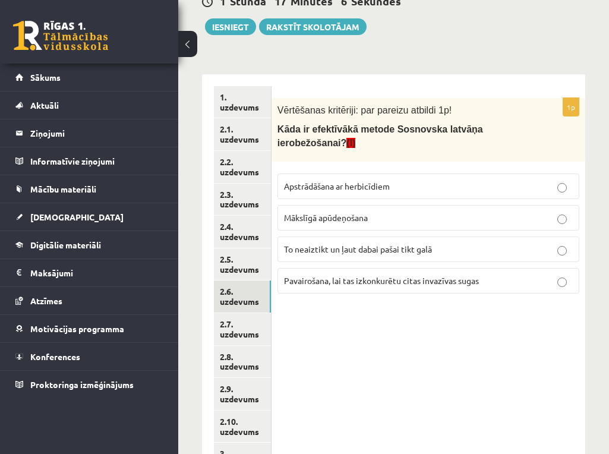
click at [415, 184] on p "Apstrādāšana ar herbicīdiem" at bounding box center [428, 186] width 289 height 12
click at [241, 327] on link "2.7. uzdevums" at bounding box center [242, 329] width 57 height 32
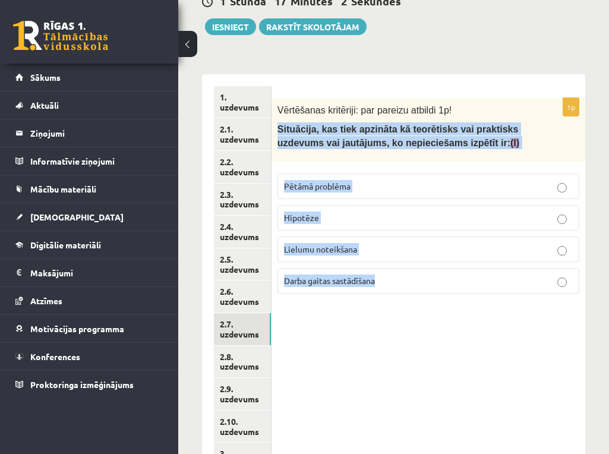
drag, startPoint x: 279, startPoint y: 129, endPoint x: 487, endPoint y: 300, distance: 268.6
click at [487, 300] on div "1p Vērtēšanas kritēriji: par pareizu atbildi 1p! Situācija, kas tiek apzināta k…" at bounding box center [429, 200] width 314 height 205
copy div "Situācija, kas tiek apzināta kā teorētisks vai praktisks uzdevums vai jautājums…"
click at [402, 358] on div "1p Vērtēšanas kritēriji: par pareizu atbildi 1p! Situācija, kas tiek apzināta k…" at bounding box center [429, 378] width 314 height 608
drag, startPoint x: 279, startPoint y: 127, endPoint x: 474, endPoint y: 292, distance: 255.2
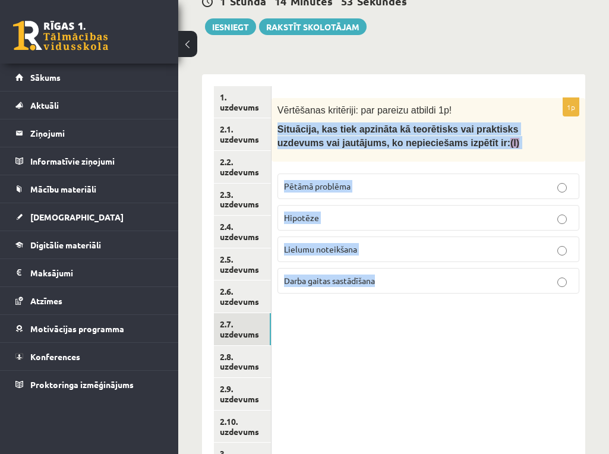
click at [474, 292] on div "1p Vērtēšanas kritēriji: par pareizu atbildi 1p! Situācija, kas tiek apzināta k…" at bounding box center [429, 200] width 314 height 205
copy div "Situācija, kas tiek apzināta kā teorētisks vai praktisks uzdevums vai jautājums…"
drag, startPoint x: 351, startPoint y: 355, endPoint x: 351, endPoint y: 345, distance: 10.1
click at [353, 354] on div "1p Vērtēšanas kritēriji: par pareizu atbildi 1p! Situācija, kas tiek apzināta k…" at bounding box center [429, 378] width 314 height 608
click at [463, 379] on div "1p Vērtēšanas kritēriji: par pareizu atbildi 1p! Situācija, kas tiek apzināta k…" at bounding box center [429, 378] width 314 height 608
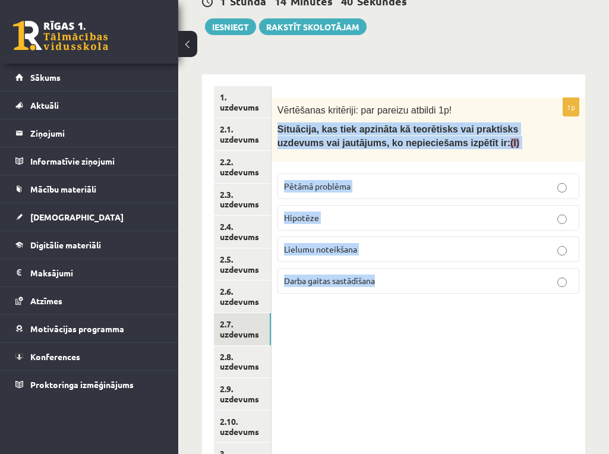
click at [499, 172] on fieldset "Pētāmā problēma Hipotēze Lielumu noteikšana Darba gaitas sastādīšana" at bounding box center [429, 233] width 302 height 130
click at [489, 180] on p "Pētāmā problēma" at bounding box center [428, 186] width 289 height 12
click at [547, 183] on p "Pētāmā problēma" at bounding box center [428, 186] width 289 height 12
click at [541, 140] on div "Vērtēšanas kritēriji: par pareizu atbildi 1p! Situācija, kas tiek apzināta kā t…" at bounding box center [429, 130] width 314 height 64
click at [507, 226] on label "Hipotēze" at bounding box center [429, 218] width 302 height 26
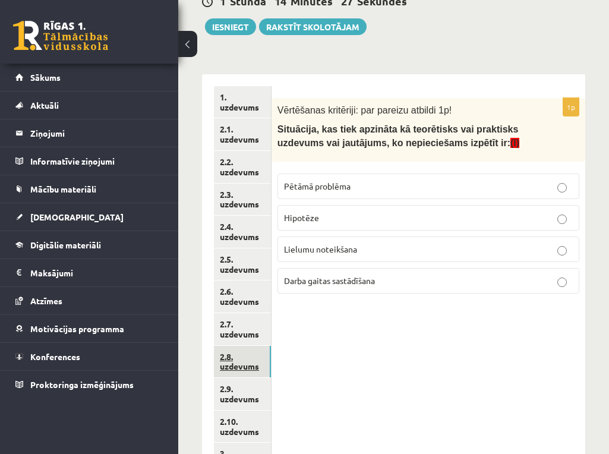
click at [232, 365] on link "2.8. uzdevums" at bounding box center [242, 362] width 57 height 32
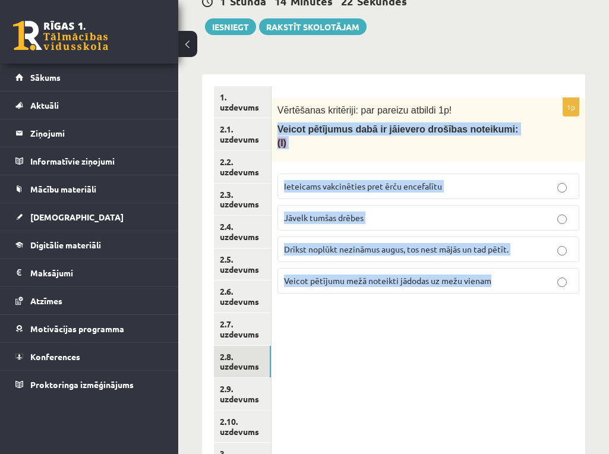
drag, startPoint x: 277, startPoint y: 129, endPoint x: 528, endPoint y: 277, distance: 291.2
click at [528, 277] on div "1p Vērtēšanas kritēriji: par pareizu atbildi 1p! Veicot pētījumus dabā ir jāiev…" at bounding box center [429, 200] width 314 height 205
copy div "Veicot pētījumus dabā ir jāievero drošības noteikumi: (I) Ieteicams vakcinēties…"
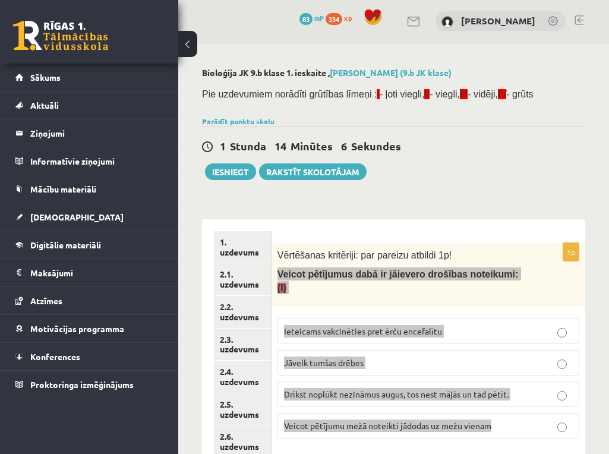
scroll to position [200, 0]
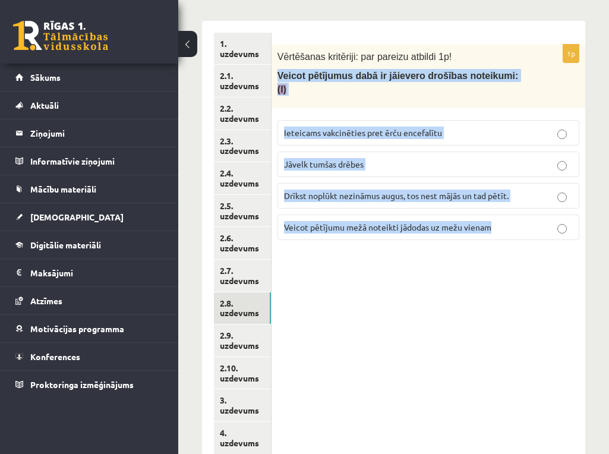
click at [383, 306] on div "1p Vērtēšanas kritēriji: par pareizu atbildi 1p! Veicot pētījumus dabā ir jāiev…" at bounding box center [429, 325] width 314 height 608
click at [396, 301] on div "1p Vērtēšanas kritēriji: par pareizu atbildi 1p! Veicot pētījumus dabā ir jāiev…" at bounding box center [429, 325] width 314 height 608
click at [515, 158] on p "Jāvelk tumšas drēbes" at bounding box center [428, 164] width 289 height 12
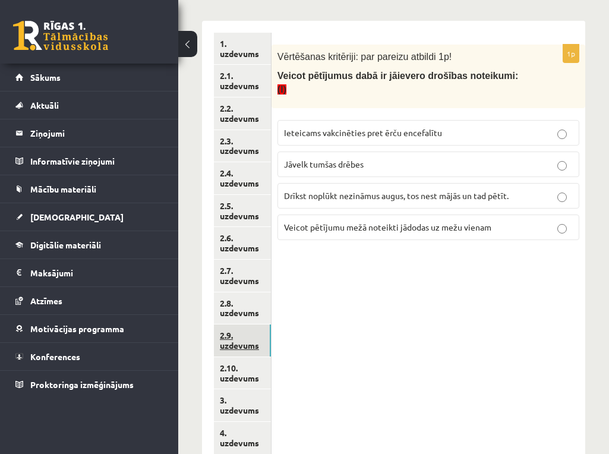
click at [245, 336] on link "2.9. uzdevums" at bounding box center [242, 341] width 57 height 32
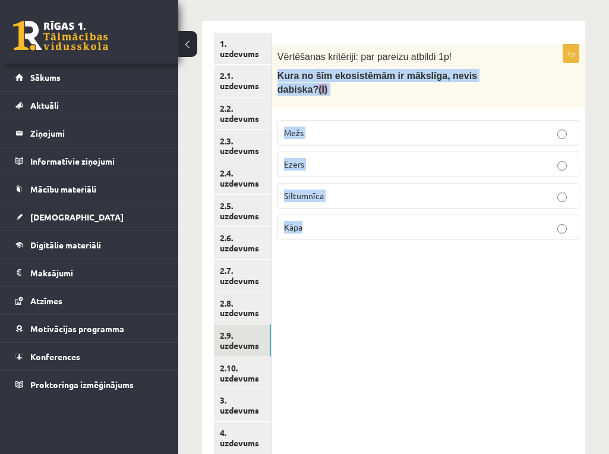
drag, startPoint x: 276, startPoint y: 74, endPoint x: 440, endPoint y: 206, distance: 210.4
click at [440, 206] on div "1p Vērtēšanas kritēriji: par pareizu atbildi 1p! Kura no šīm ekosistēmām ir māk…" at bounding box center [429, 147] width 314 height 205
copy div "Kura no šīm ekosistēmām ir mākslīga, nevis dabiska? (I) Mežs Ezers Siltumnīca K…"
click at [421, 304] on div "1p Vērtēšanas kritēriji: par pareizu atbildi 1p! Kura no šīm ekosistēmām ir māk…" at bounding box center [429, 325] width 314 height 608
click at [519, 221] on p "Kāpa" at bounding box center [428, 227] width 289 height 12
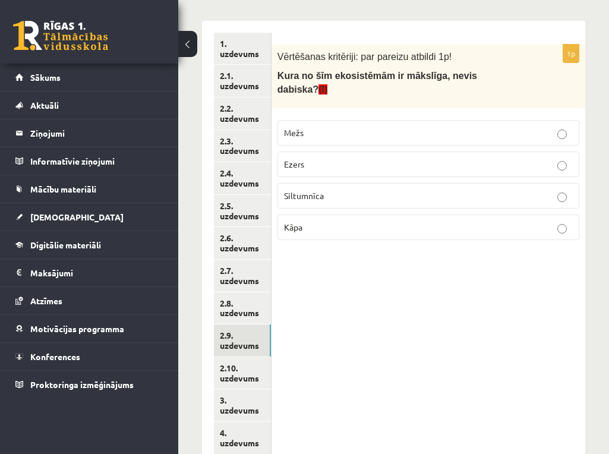
click at [531, 190] on p "Siltumnīca" at bounding box center [428, 196] width 289 height 12
click at [248, 376] on link "2.10. uzdevums" at bounding box center [243, 373] width 58 height 32
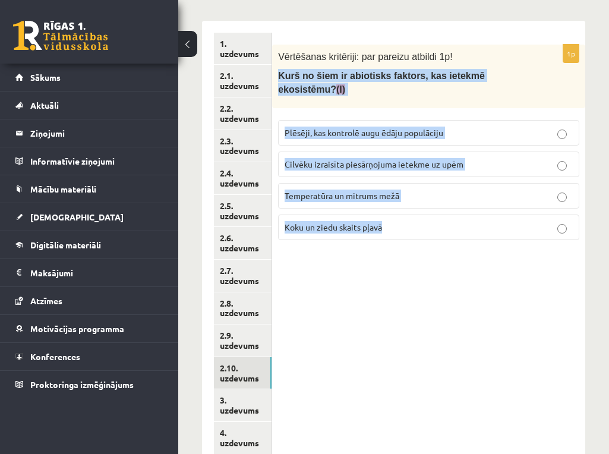
drag, startPoint x: 278, startPoint y: 73, endPoint x: 430, endPoint y: 245, distance: 229.9
click at [428, 245] on div "1p Vērtēšanas kritēriji: par pareizu atbildi 1p! Kurš no šiem ir abiotisks fakt…" at bounding box center [428, 147] width 313 height 205
copy div "Kurš no šiem ir abiotisks faktors, kas ietekmē ekosistēmu? (I) Plēsēji, kas kon…"
drag, startPoint x: 364, startPoint y: 280, endPoint x: 380, endPoint y: 278, distance: 15.6
click at [366, 280] on div "1p Vērtēšanas kritēriji: par pareizu atbildi 1p! Kurš no šiem ir abiotisks fakt…" at bounding box center [428, 325] width 313 height 608
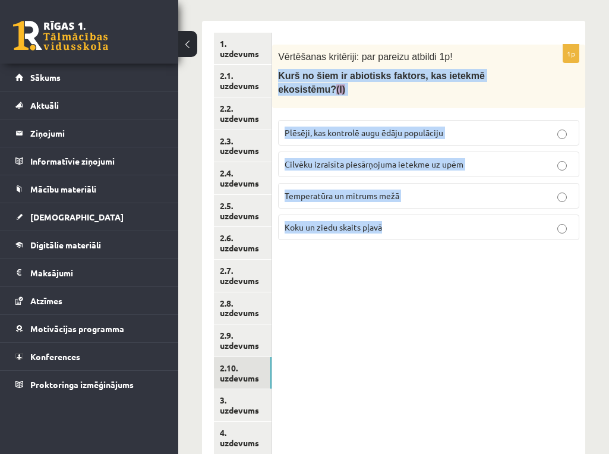
click at [542, 223] on p "Koku un ziedu skaits pļavā" at bounding box center [429, 227] width 288 height 12
click at [486, 103] on div "Vērtēšanas kritēriji: par pareizu atbildi 1p! Kurš no šiem ir abiotisks faktors…" at bounding box center [428, 77] width 313 height 64
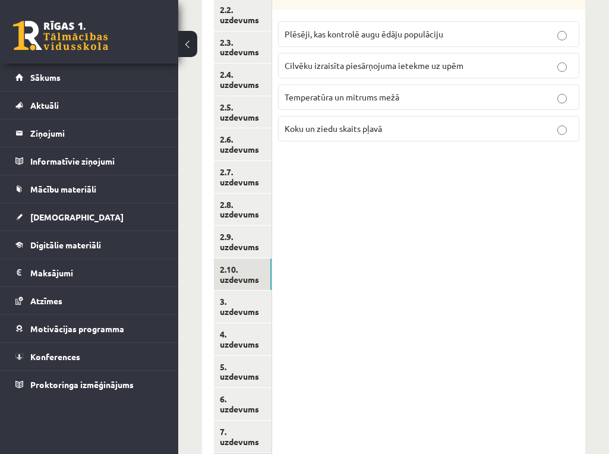
scroll to position [398, 0]
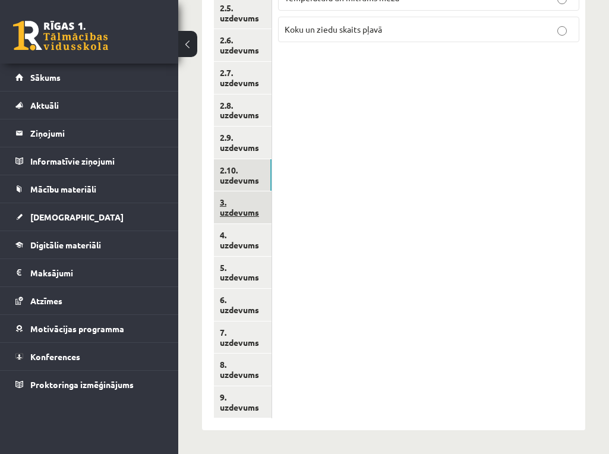
click at [247, 207] on link "3. uzdevums" at bounding box center [243, 207] width 58 height 32
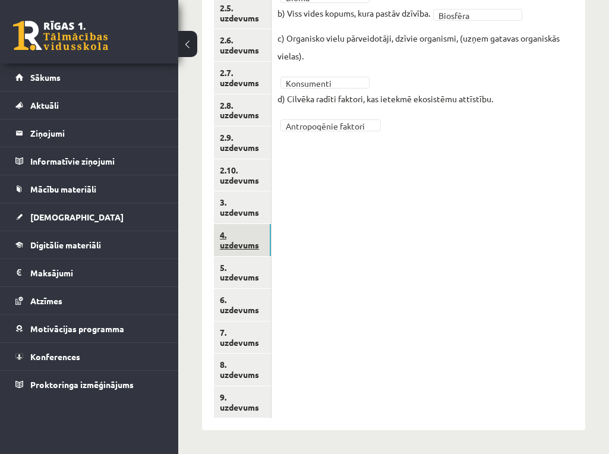
click at [242, 237] on link "4. uzdevums" at bounding box center [242, 240] width 57 height 32
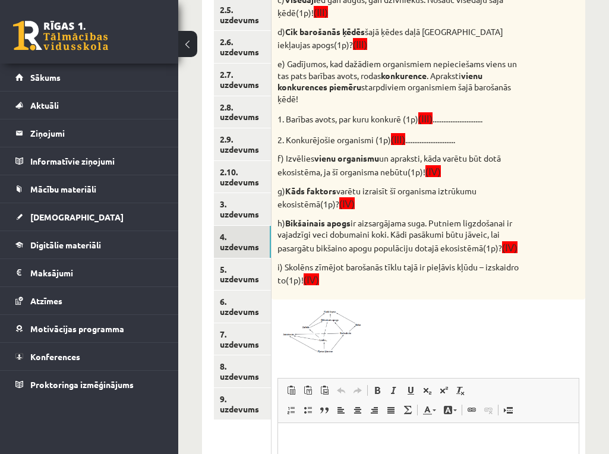
scroll to position [594, 0]
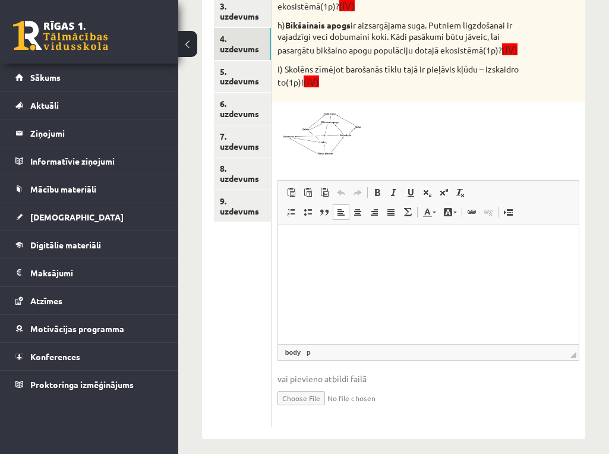
drag, startPoint x: 322, startPoint y: 248, endPoint x: 327, endPoint y: 270, distance: 22.1
click at [327, 261] on html at bounding box center [428, 243] width 301 height 36
click at [249, 68] on link "5. uzdevums" at bounding box center [242, 77] width 57 height 32
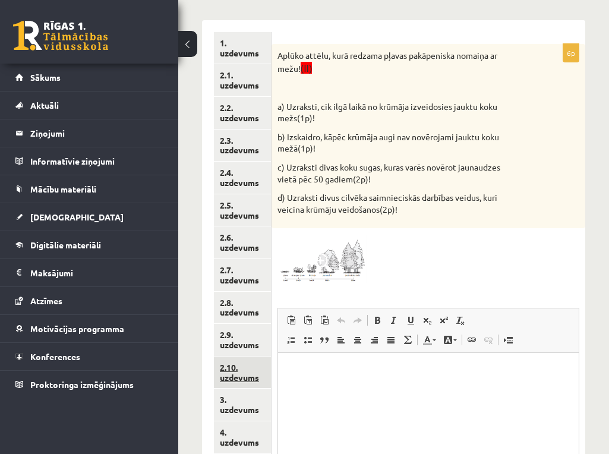
scroll to position [399, 0]
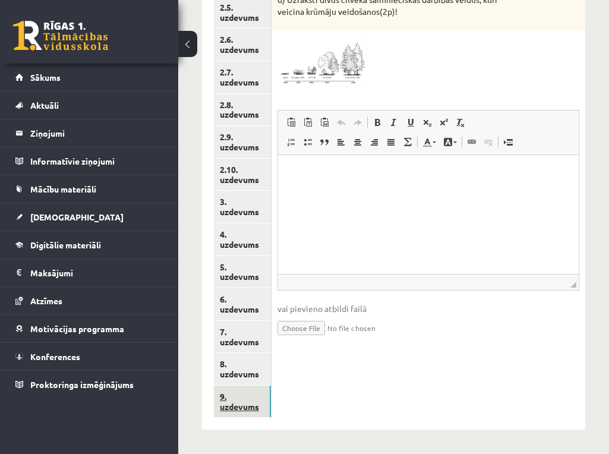
click at [232, 405] on link "9. uzdevums" at bounding box center [242, 402] width 57 height 32
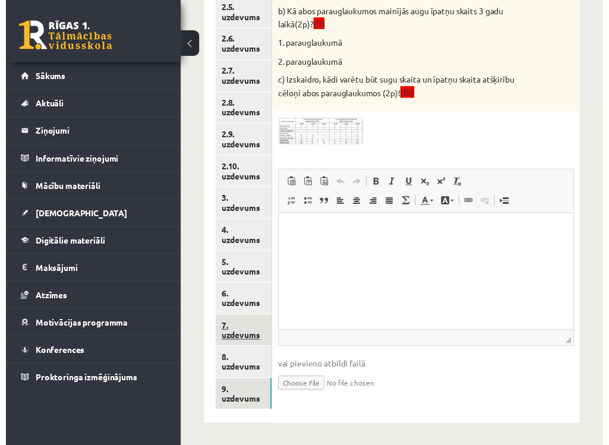
scroll to position [0, 0]
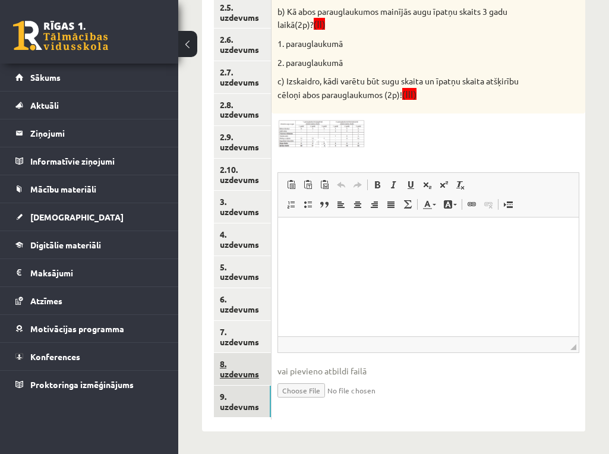
click at [241, 361] on link "8. uzdevums" at bounding box center [242, 369] width 57 height 32
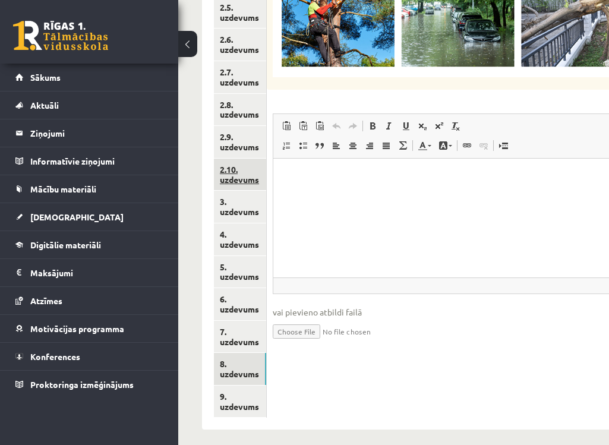
click at [253, 173] on link "2.10. uzdevums" at bounding box center [240, 175] width 52 height 32
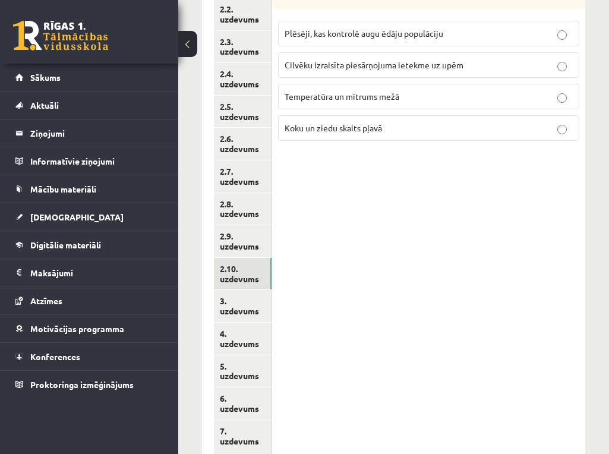
scroll to position [201, 0]
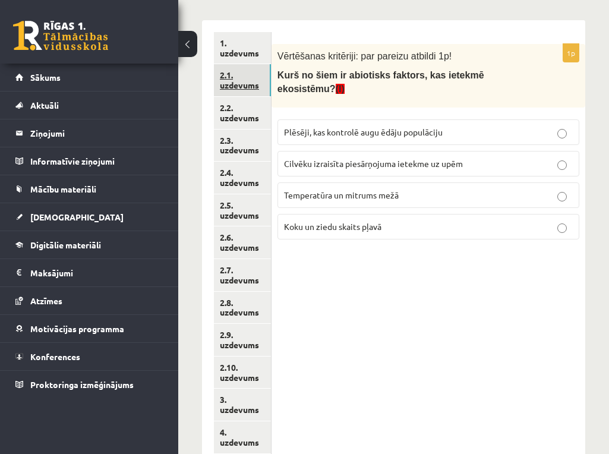
click at [251, 77] on link "2.1. uzdevums" at bounding box center [242, 80] width 57 height 32
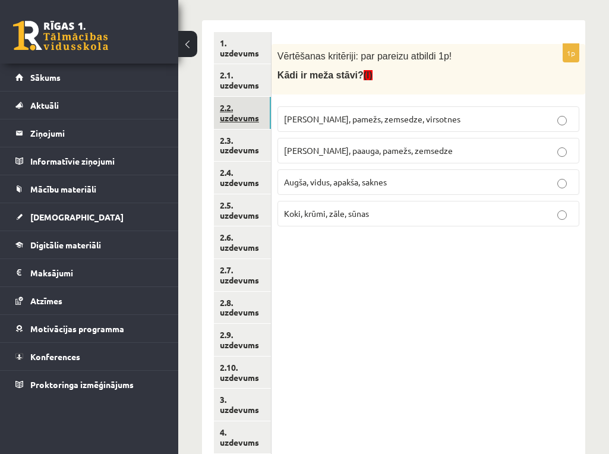
click at [247, 113] on link "2.2. uzdevums" at bounding box center [242, 113] width 57 height 32
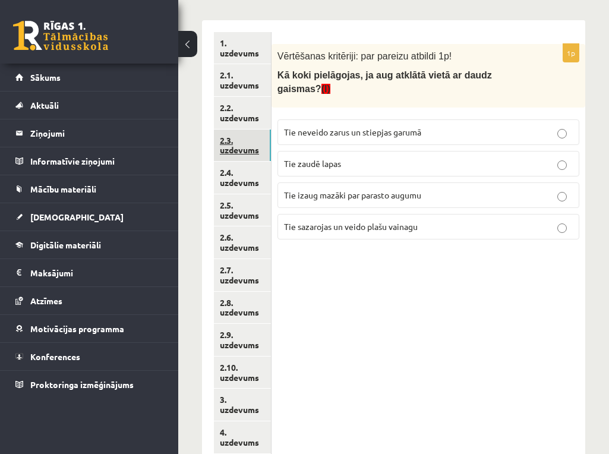
click at [241, 140] on link "2.3. uzdevums" at bounding box center [242, 146] width 57 height 32
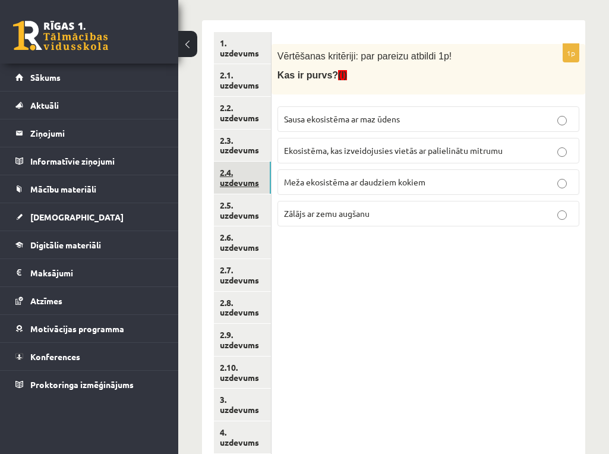
click at [244, 174] on link "2.4. uzdevums" at bounding box center [242, 178] width 57 height 32
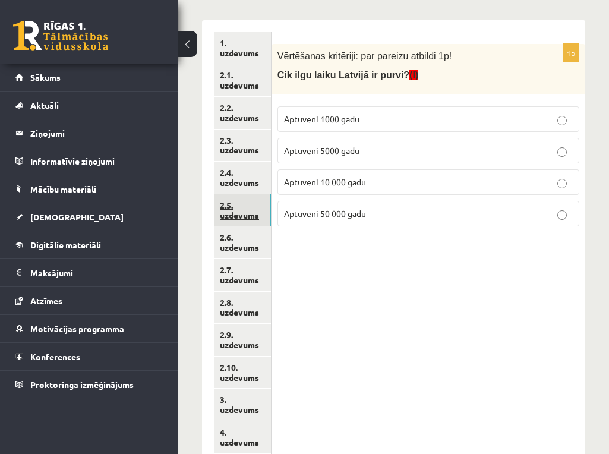
drag, startPoint x: 256, startPoint y: 213, endPoint x: 264, endPoint y: 211, distance: 8.5
click at [382, 263] on div "1p Vērtēšanas kritēriji: par pareizu atbildi 1p! Cik ilgu laiku Latvijā ir purv…" at bounding box center [429, 324] width 314 height 608
drag, startPoint x: 242, startPoint y: 307, endPoint x: 253, endPoint y: 306, distance: 10.7
drag, startPoint x: 448, startPoint y: 331, endPoint x: 453, endPoint y: 319, distance: 13.3
click at [452, 321] on div "1p Vērtēšanas kritēriji: par pareizu atbildi 1p! Cik ilgu laiku Latvijā ir purv…" at bounding box center [429, 324] width 314 height 608
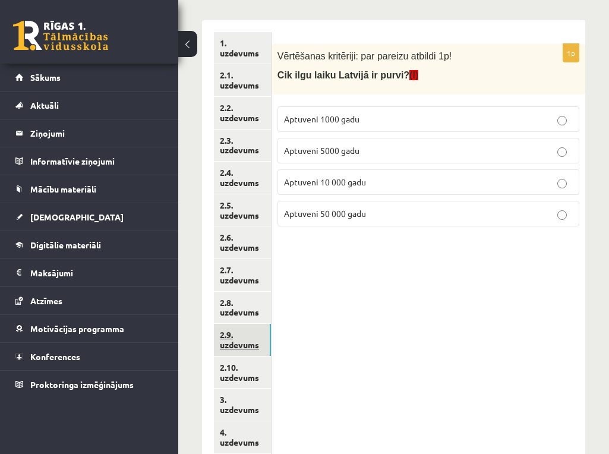
click at [251, 333] on link "2.9. uzdevums" at bounding box center [242, 340] width 57 height 32
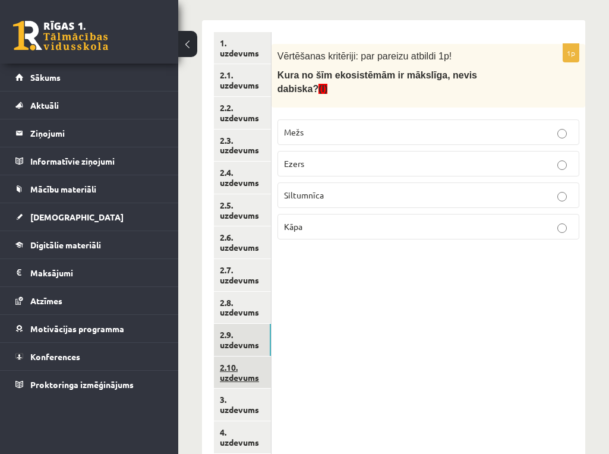
click at [247, 374] on link "2.10. uzdevums" at bounding box center [242, 373] width 57 height 32
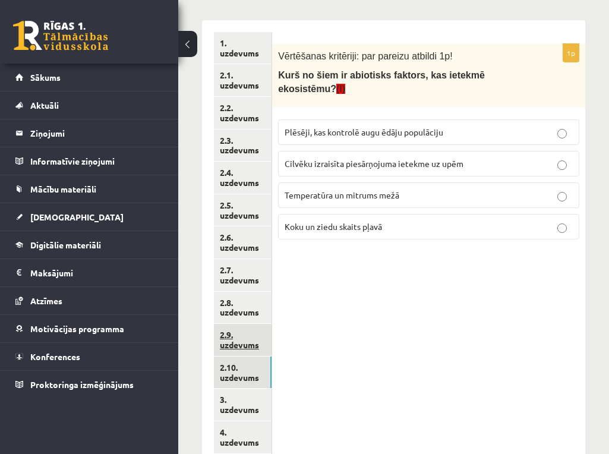
drag, startPoint x: 240, startPoint y: 336, endPoint x: 241, endPoint y: 330, distance: 6.1
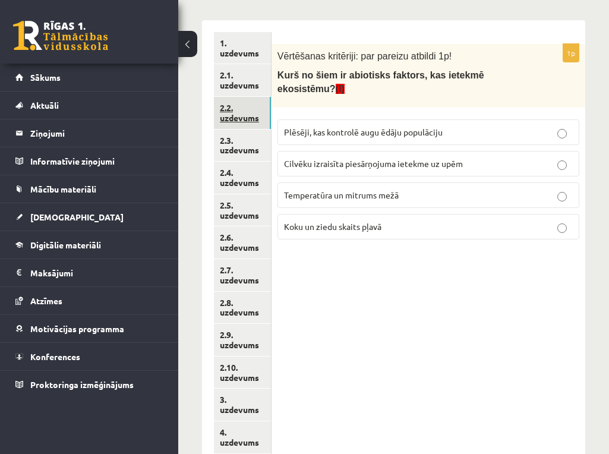
click at [262, 111] on link "2.2. uzdevums" at bounding box center [242, 113] width 57 height 32
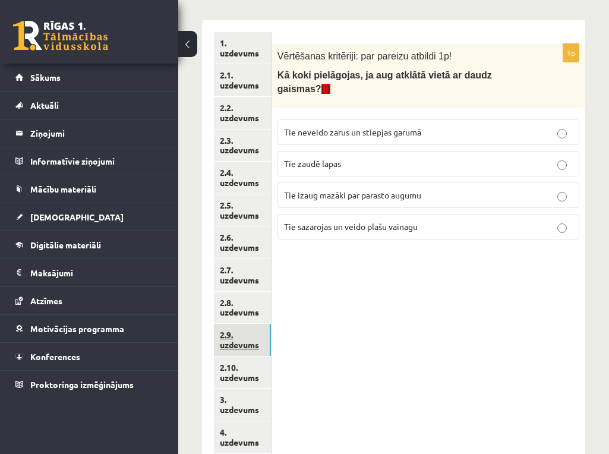
click at [233, 349] on link "2.9. uzdevums" at bounding box center [242, 340] width 57 height 32
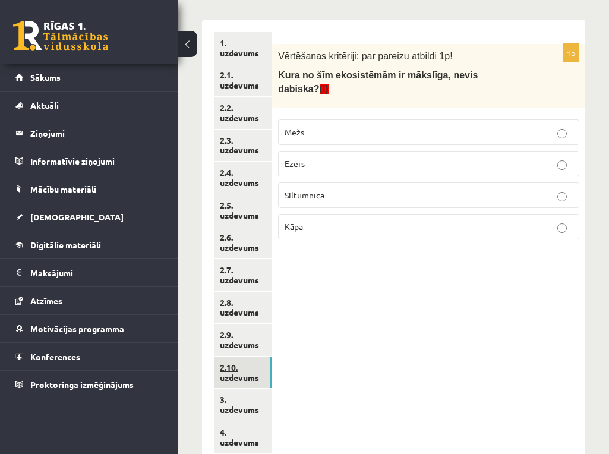
click at [250, 372] on link "2.10. uzdevums" at bounding box center [243, 373] width 58 height 32
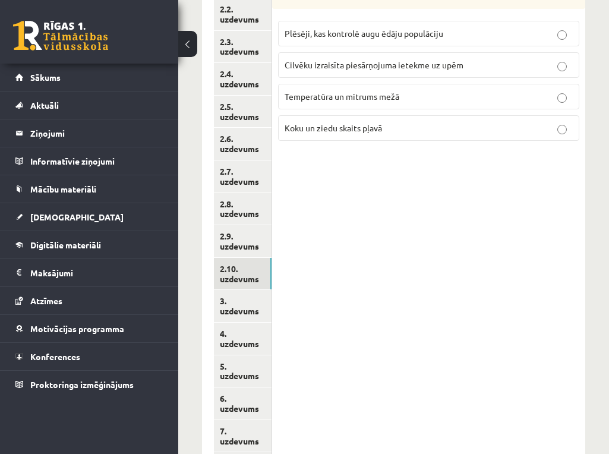
scroll to position [399, 0]
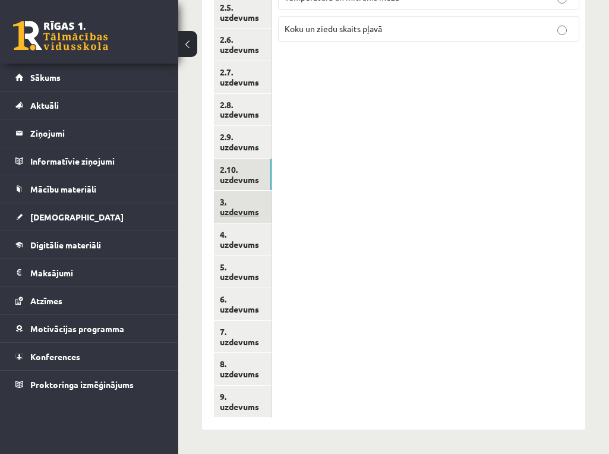
click at [245, 206] on link "3. uzdevums" at bounding box center [243, 207] width 58 height 32
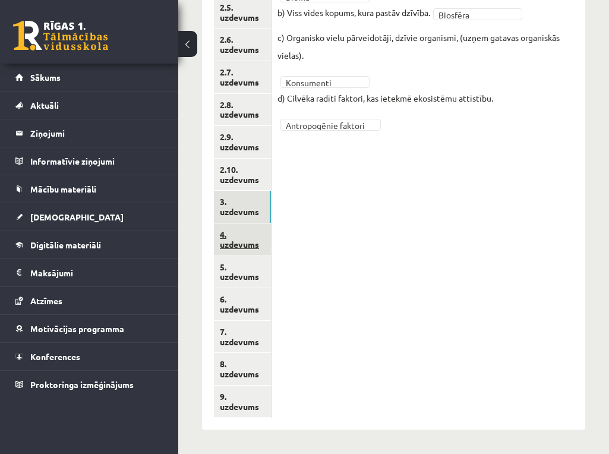
click at [234, 232] on link "4. uzdevums" at bounding box center [242, 239] width 57 height 32
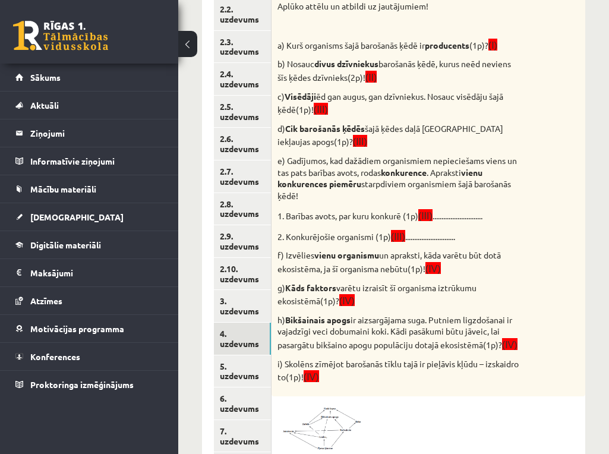
scroll to position [201, 0]
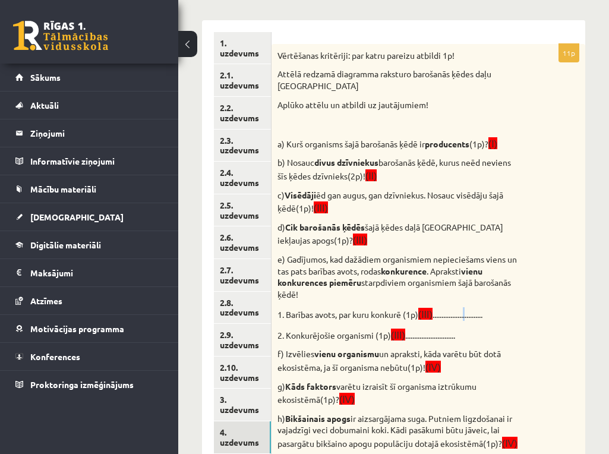
click at [474, 309] on p "1. Barības avots, par kuru konkurē (1p) (III) ............................" at bounding box center [399, 314] width 242 height 14
drag, startPoint x: 517, startPoint y: 375, endPoint x: 519, endPoint y: 363, distance: 12.0
click at [517, 374] on div "Vērtēšanas kritēriji: par katru pareizu atbildi 1p! Attēlā redzamā diagramma ra…" at bounding box center [429, 269] width 314 height 451
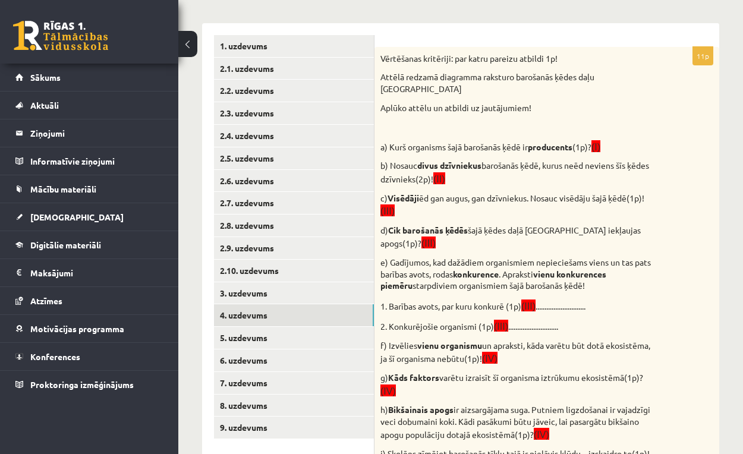
scroll to position [297, 0]
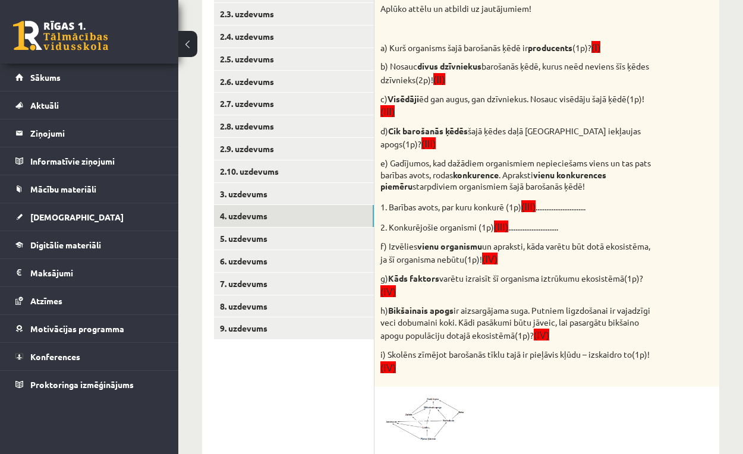
click at [564, 200] on p "1. Barības avots, par kuru konkurē (1p) (III) ............................" at bounding box center [516, 207] width 273 height 14
click at [556, 200] on p "1. Barības avots, par kuru konkurē (1p) (III) ............................" at bounding box center [516, 207] width 273 height 14
click at [557, 200] on p "1. Barības avots, par kuru konkurē (1p) (III) ............................" at bounding box center [516, 207] width 273 height 14
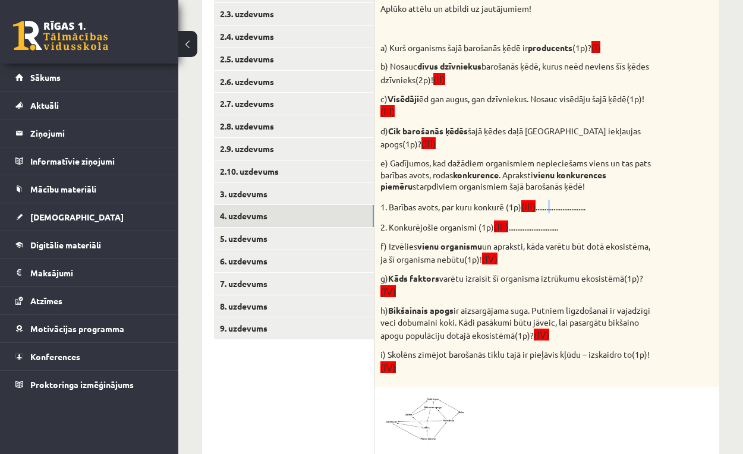
click at [557, 200] on p "1. Barības avots, par kuru konkurē (1p) (III) ............................" at bounding box center [516, 207] width 273 height 14
drag, startPoint x: 570, startPoint y: 197, endPoint x: 608, endPoint y: 206, distance: 38.9
click at [601, 206] on div "Vērtēšanas kritēriji: par katru pareizu atbildi 1p! Attēlā redzamā diagramma ra…" at bounding box center [546, 167] width 345 height 439
click at [554, 200] on p "1. Barības avots, par kuru konkurē (1p) (III) ............................" at bounding box center [516, 207] width 273 height 14
click at [563, 200] on p "1. Barības avots, par kuru konkurē (1p) (III) ............................" at bounding box center [516, 207] width 273 height 14
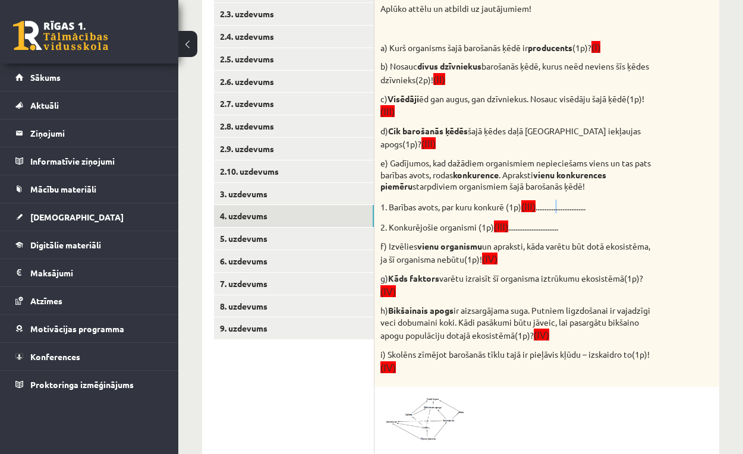
click at [565, 200] on p "1. Barības avots, par kuru konkurē (1p) (III) ............................" at bounding box center [516, 207] width 273 height 14
click at [609, 215] on div "Vērtēšanas kritēriji: par katru pareizu atbildi 1p! Attēlā redzamā diagramma ra…" at bounding box center [546, 167] width 345 height 439
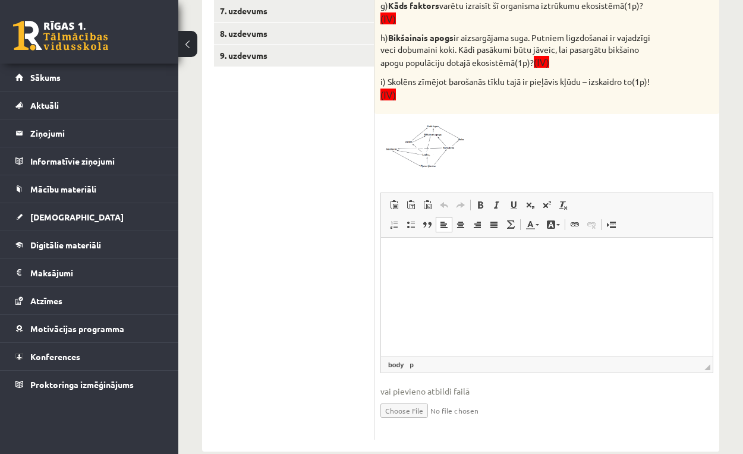
click at [473, 252] on p "Rich Text Editor, wiswyg-editor-user-answer-47024808275460" at bounding box center [547, 256] width 308 height 12
click at [460, 262] on html "****" at bounding box center [547, 256] width 332 height 36
click at [426, 259] on p "**** *******" at bounding box center [547, 256] width 308 height 12
click at [541, 294] on html "**********" at bounding box center [547, 266] width 332 height 56
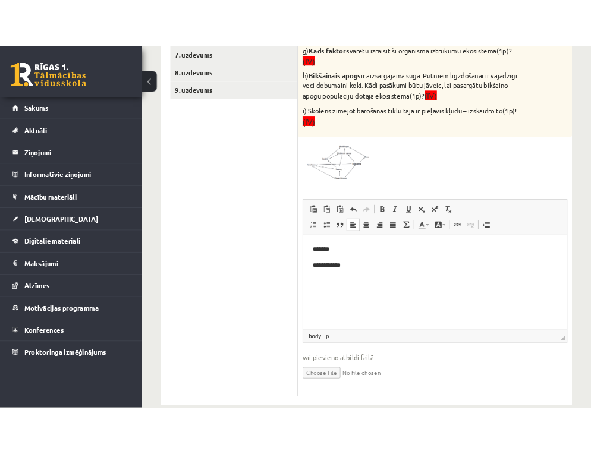
scroll to position [535, 0]
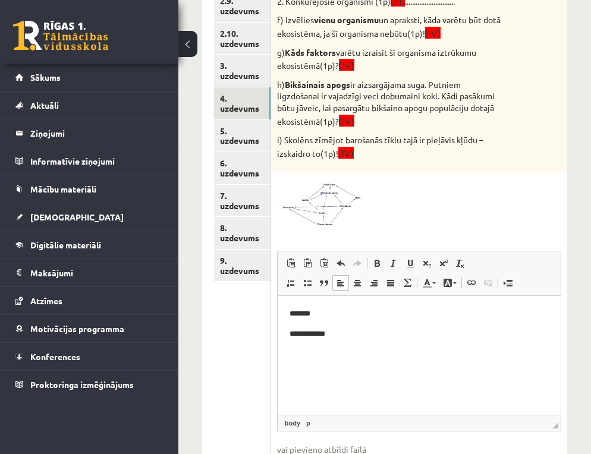
click at [430, 177] on div "11p Vērtēšanas kritēriji: par katru pareizu atbildi 1p! Attēlā redzamā diagramm…" at bounding box center [419, 104] width 296 height 789
click at [349, 333] on p "**********" at bounding box center [418, 334] width 258 height 12
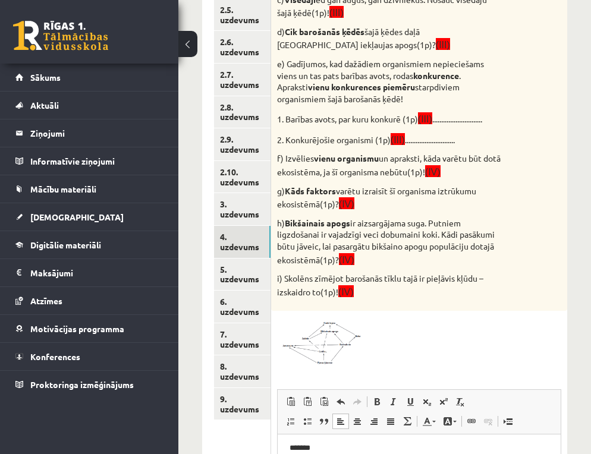
scroll to position [616, 0]
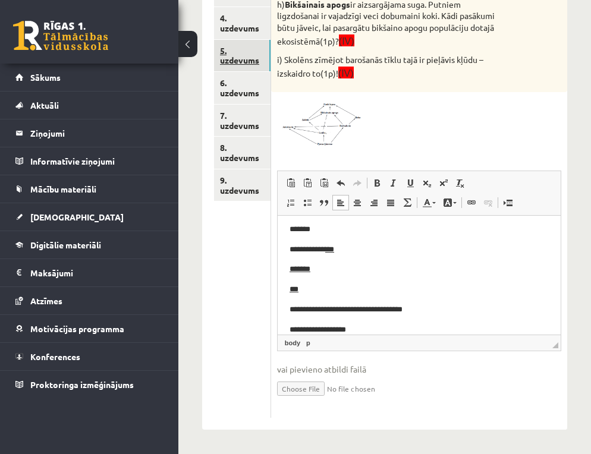
click at [250, 54] on link "5. uzdevums" at bounding box center [242, 56] width 56 height 32
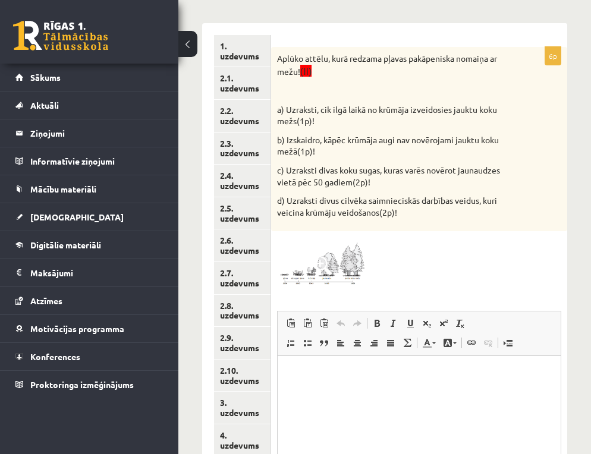
scroll to position [396, 0]
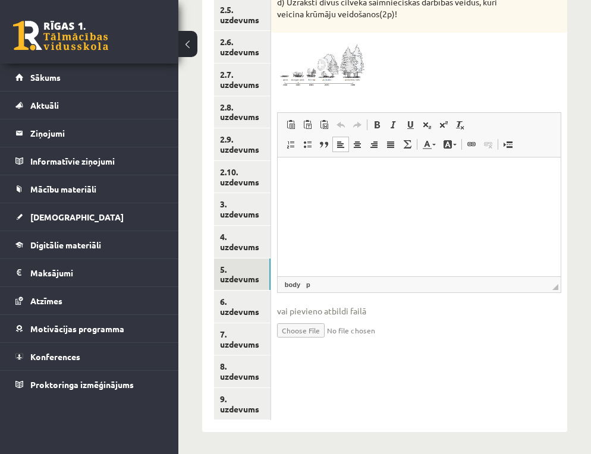
click at [301, 177] on p "Rich Text Editor, wiswyg-editor-user-answer-47024837150920" at bounding box center [418, 175] width 259 height 12
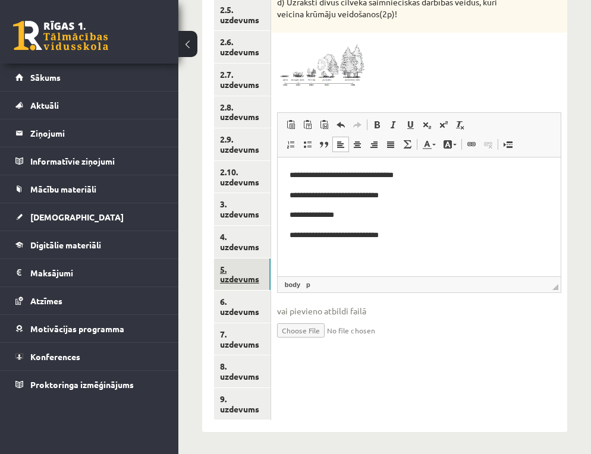
click at [252, 275] on link "5. uzdevums" at bounding box center [242, 275] width 56 height 32
click at [257, 307] on link "6. uzdevums" at bounding box center [242, 307] width 56 height 32
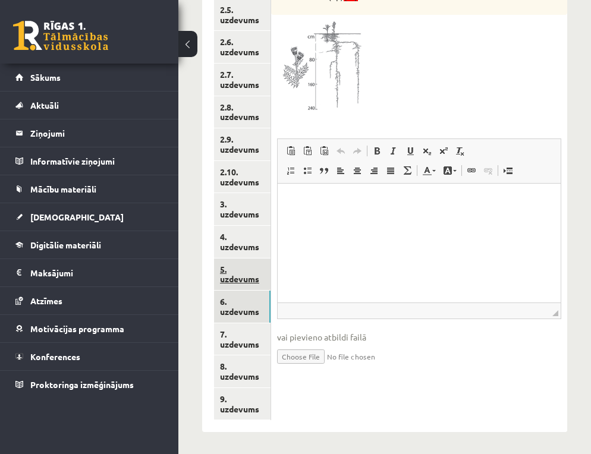
scroll to position [399, 0]
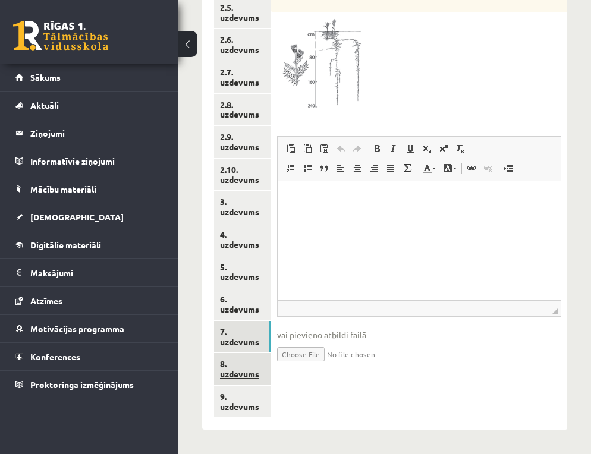
click at [228, 367] on link "8. uzdevums" at bounding box center [242, 369] width 56 height 32
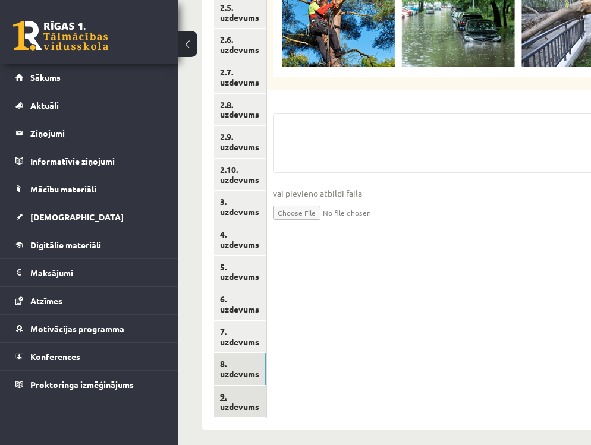
click at [233, 398] on link "9. uzdevums" at bounding box center [240, 402] width 52 height 32
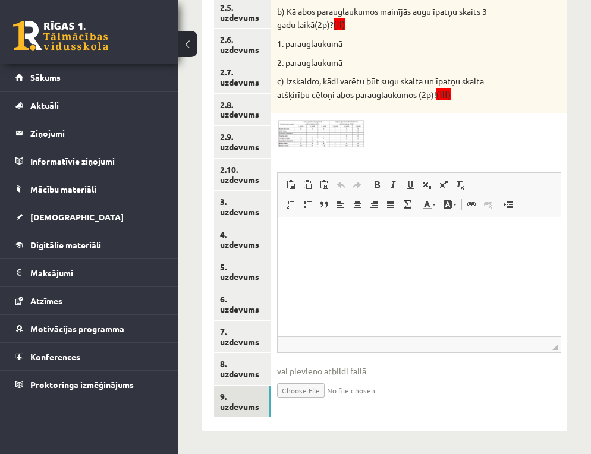
scroll to position [0, 0]
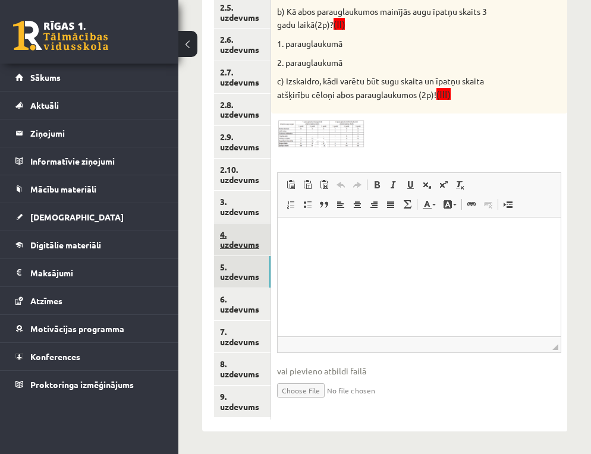
click at [257, 235] on link "4. uzdevums" at bounding box center [242, 239] width 56 height 32
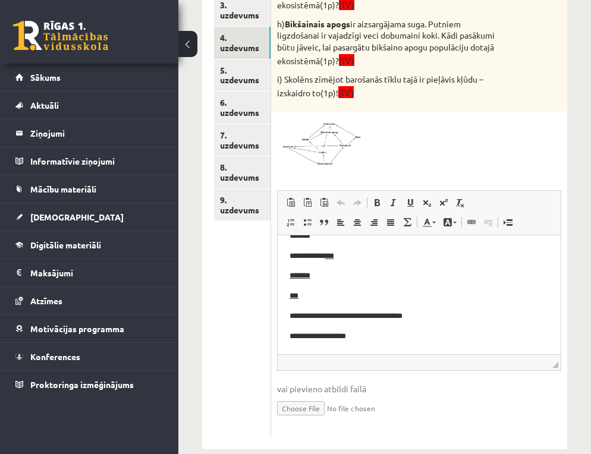
scroll to position [616, 0]
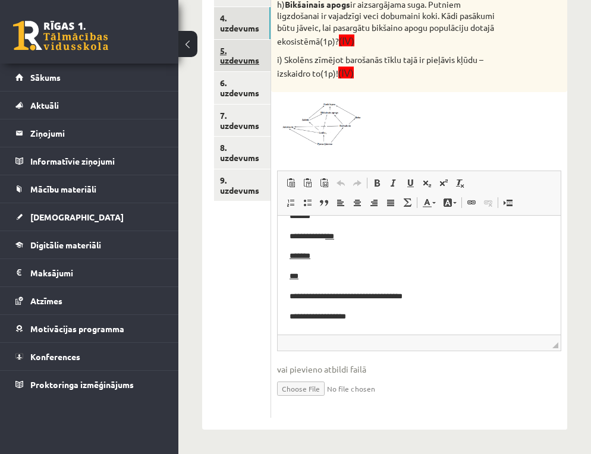
click at [235, 55] on link "5. uzdevums" at bounding box center [242, 56] width 56 height 32
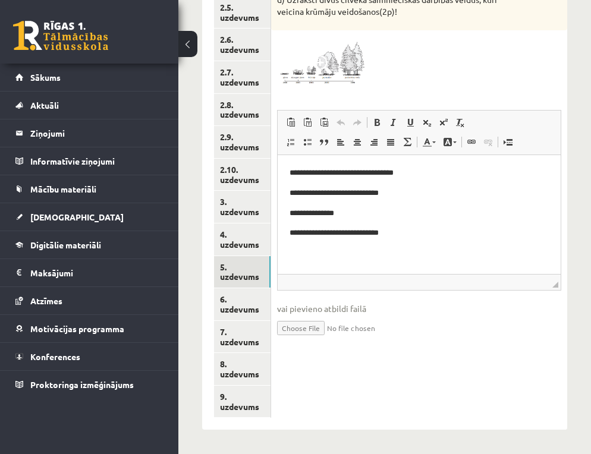
scroll to position [0, 0]
click at [249, 305] on link "6. uzdevums" at bounding box center [242, 304] width 56 height 32
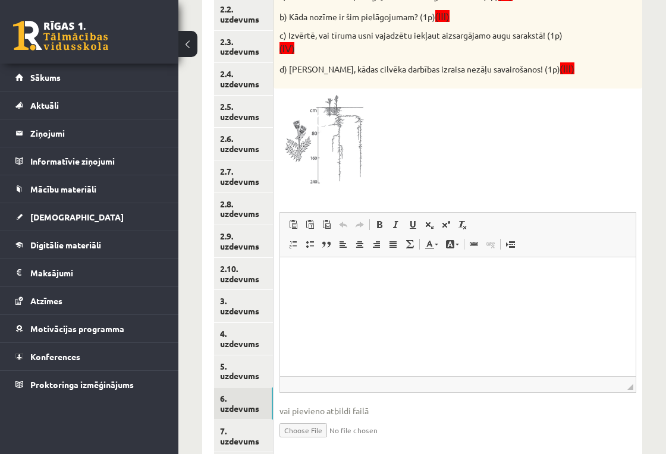
scroll to position [399, 0]
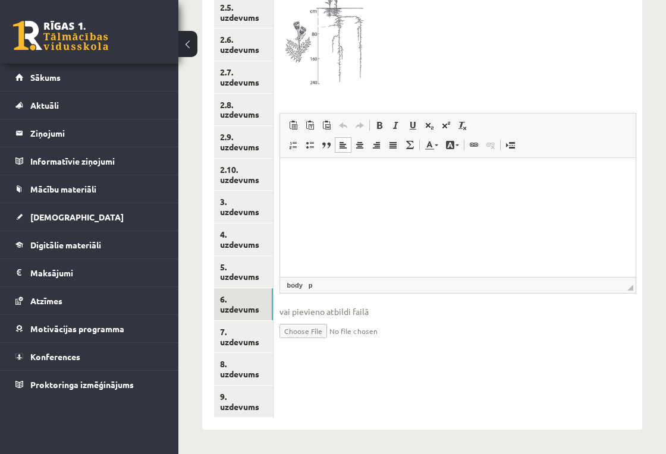
click at [330, 175] on p "Rich Text Editor, wiswyg-editor-user-answer-47024825356000" at bounding box center [457, 176] width 332 height 12
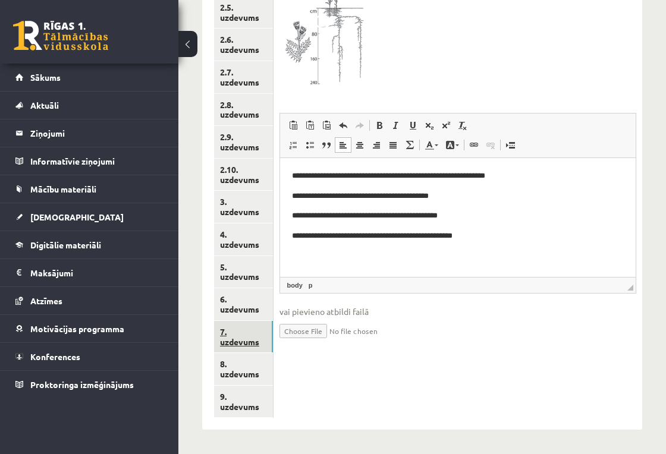
click at [240, 343] on link "7. uzdevums" at bounding box center [243, 337] width 59 height 32
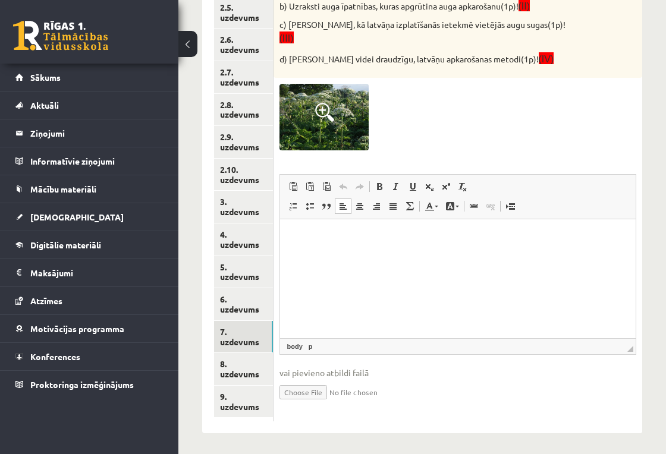
click at [295, 229] on html at bounding box center [456, 237] width 355 height 36
click at [288, 227] on html at bounding box center [456, 237] width 355 height 36
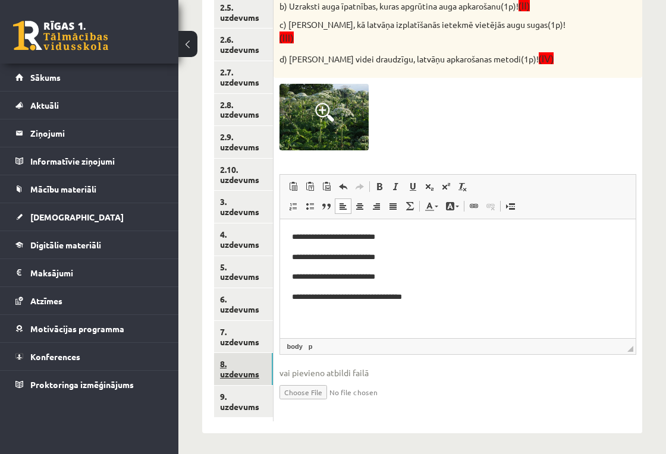
click at [243, 373] on link "8. uzdevums" at bounding box center [243, 369] width 59 height 32
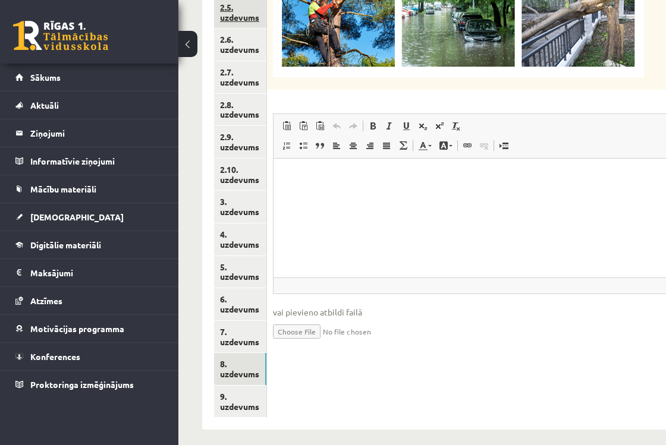
scroll to position [408, 0]
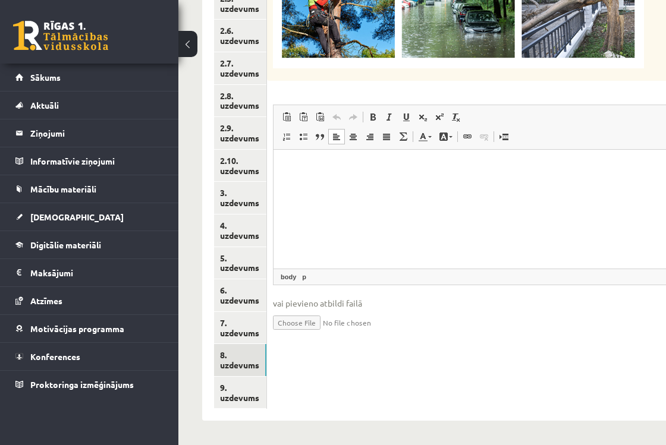
drag, startPoint x: 333, startPoint y: 173, endPoint x: 339, endPoint y: 172, distance: 6.0
click at [339, 172] on p "Rich Text Editor, wiswyg-editor-user-answer-47024983571800" at bounding box center [487, 167] width 405 height 12
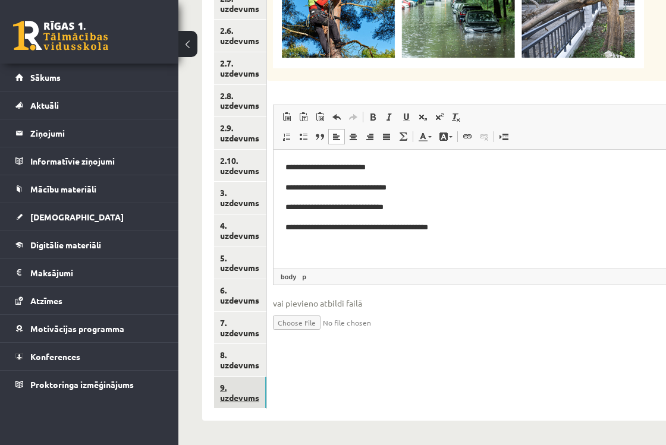
click at [255, 394] on link "9. uzdevums" at bounding box center [240, 393] width 52 height 32
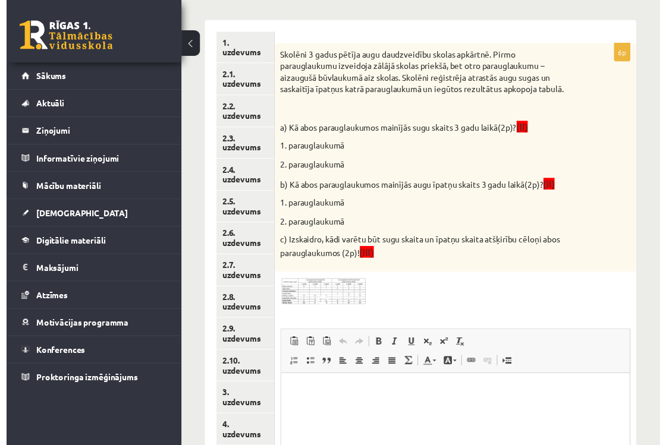
scroll to position [399, 0]
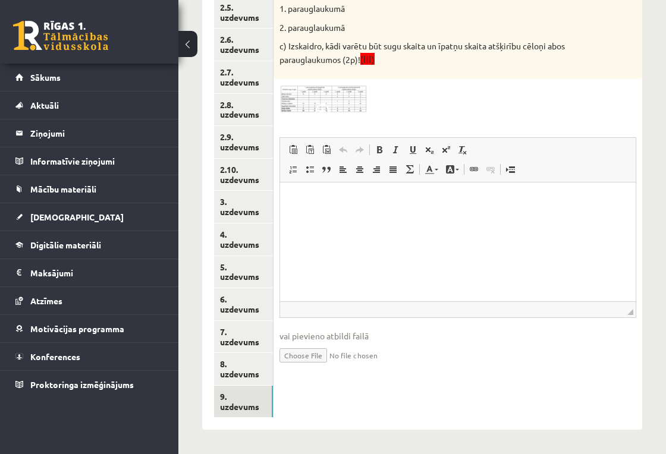
click at [297, 207] on html at bounding box center [456, 200] width 355 height 36
click at [321, 221] on p "**********" at bounding box center [456, 221] width 330 height 12
click at [349, 221] on p "**********" at bounding box center [456, 221] width 330 height 12
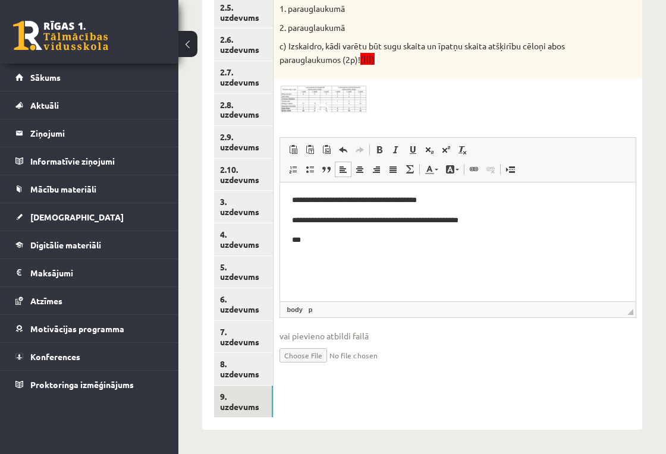
drag, startPoint x: 316, startPoint y: 248, endPoint x: 335, endPoint y: 271, distance: 30.0
click at [317, 248] on html "**********" at bounding box center [456, 220] width 355 height 76
click at [237, 365] on link "8. uzdevums" at bounding box center [243, 369] width 59 height 32
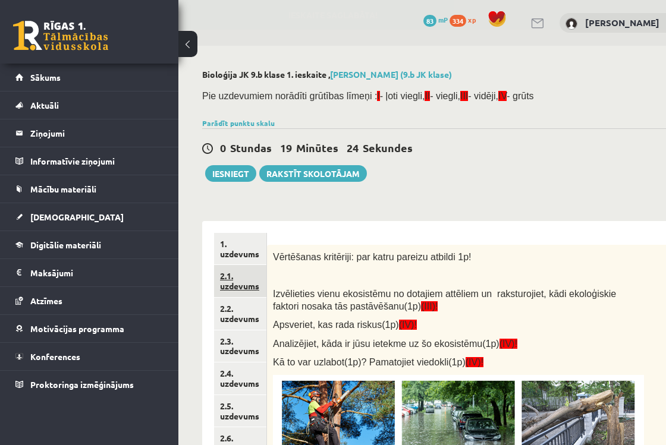
scroll to position [0, 0]
click at [235, 178] on button "Iesniegt" at bounding box center [230, 173] width 51 height 17
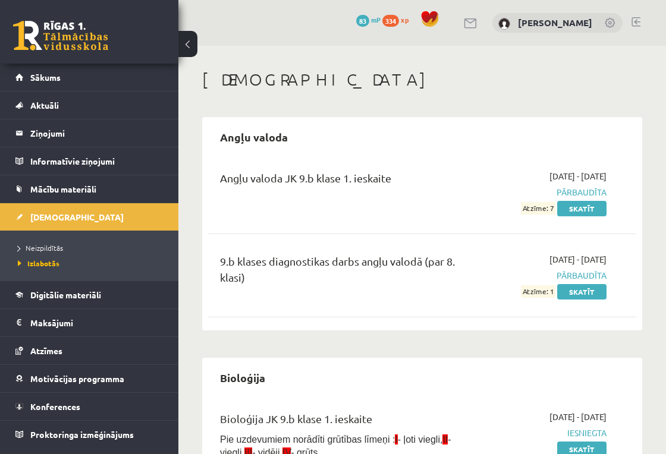
scroll to position [297, 0]
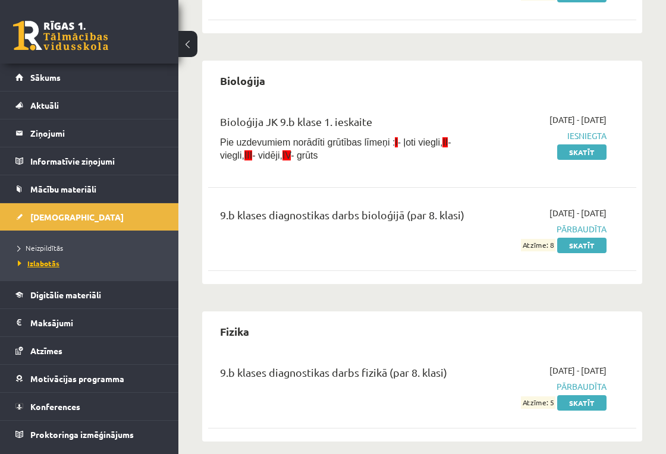
click at [67, 266] on link "Izlabotās" at bounding box center [92, 263] width 149 height 11
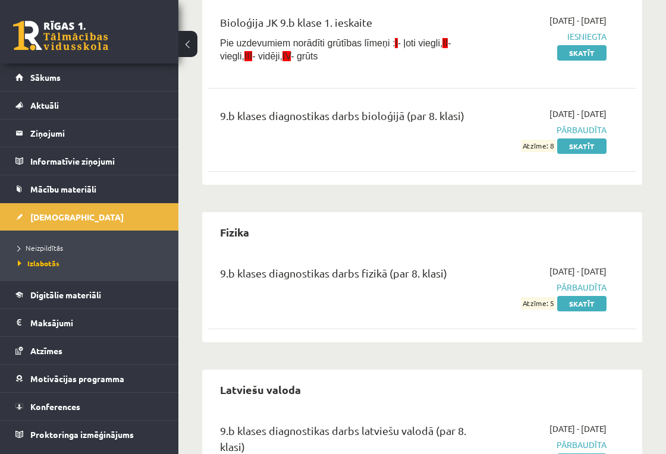
scroll to position [466, 0]
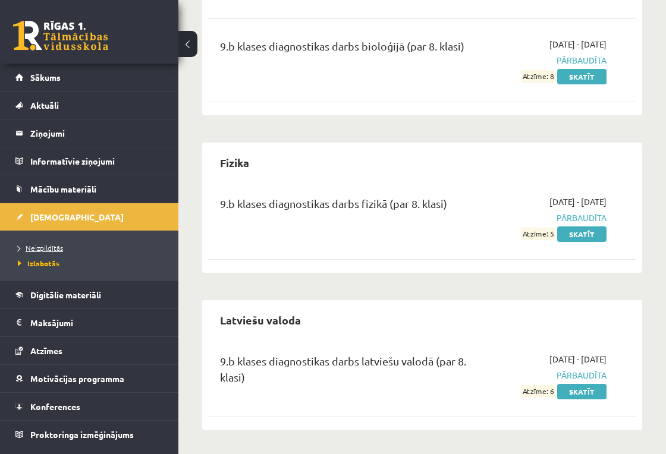
click at [104, 248] on link "Neizpildītās" at bounding box center [92, 247] width 149 height 11
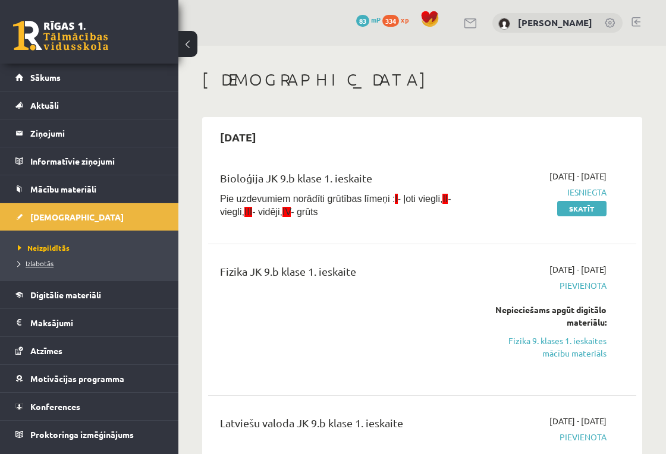
click at [87, 263] on link "Izlabotās" at bounding box center [92, 263] width 149 height 11
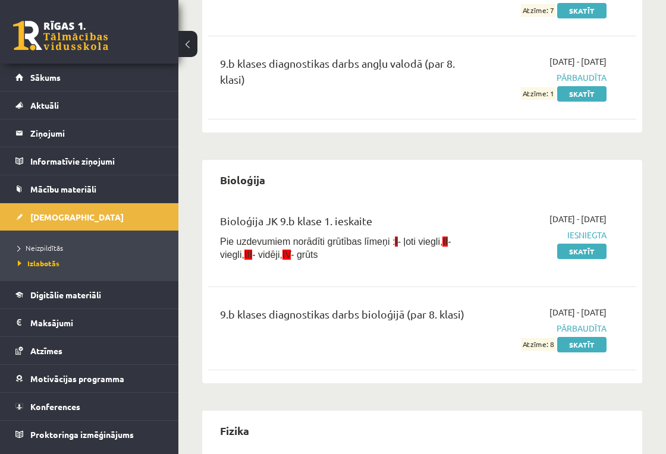
scroll to position [297, 0]
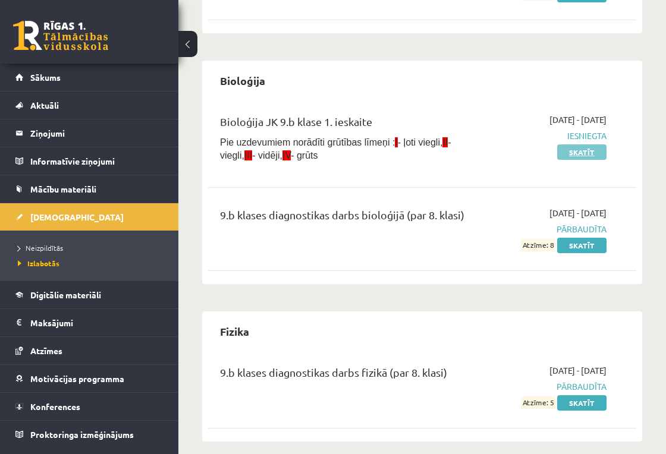
click at [579, 155] on link "Skatīt" at bounding box center [581, 151] width 49 height 15
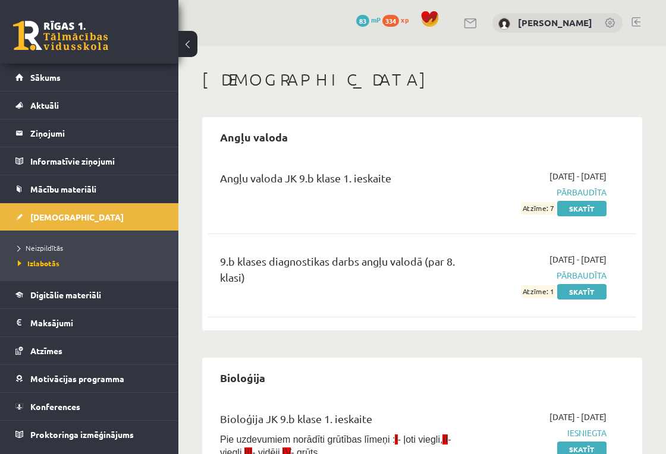
scroll to position [297, 0]
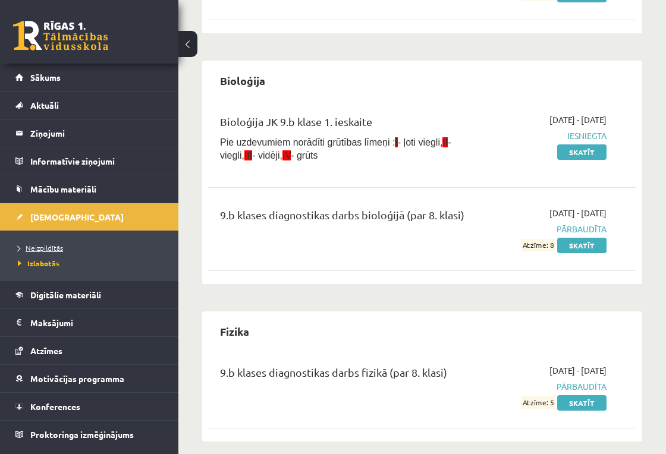
click at [144, 249] on link "Neizpildītās" at bounding box center [92, 247] width 149 height 11
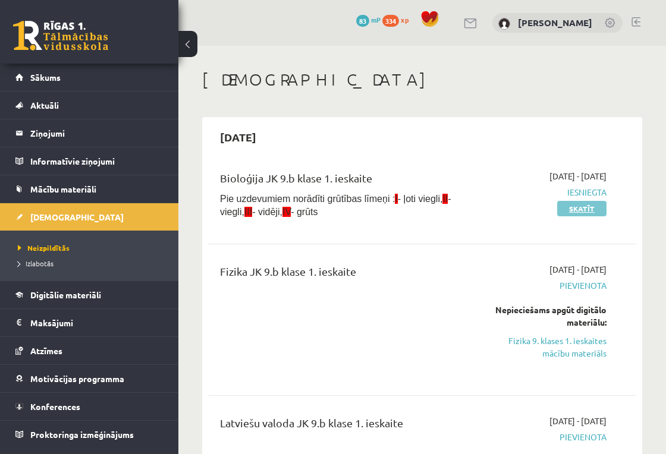
click at [586, 207] on link "Skatīt" at bounding box center [581, 208] width 49 height 15
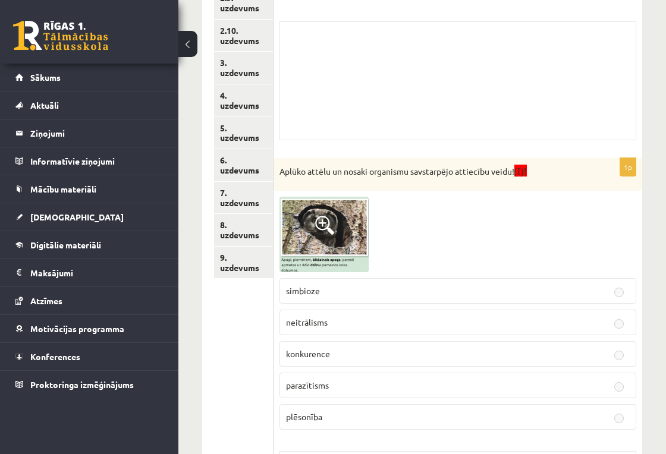
scroll to position [18, 0]
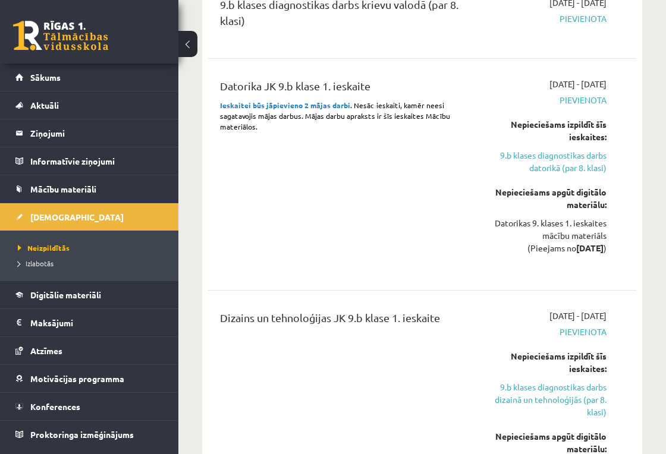
scroll to position [1783, 0]
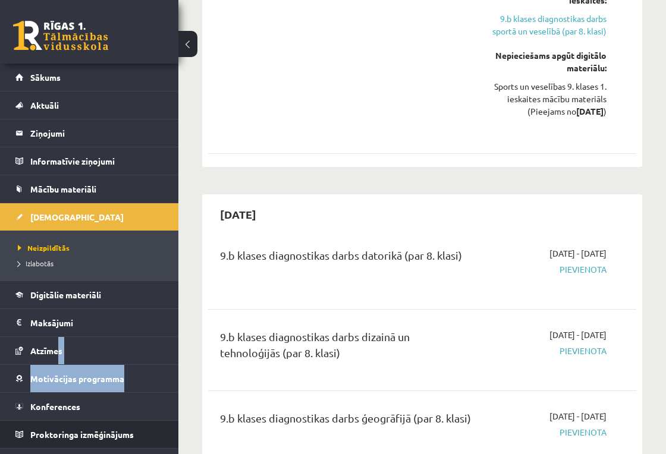
drag, startPoint x: 49, startPoint y: 352, endPoint x: 0, endPoint y: 423, distance: 86.2
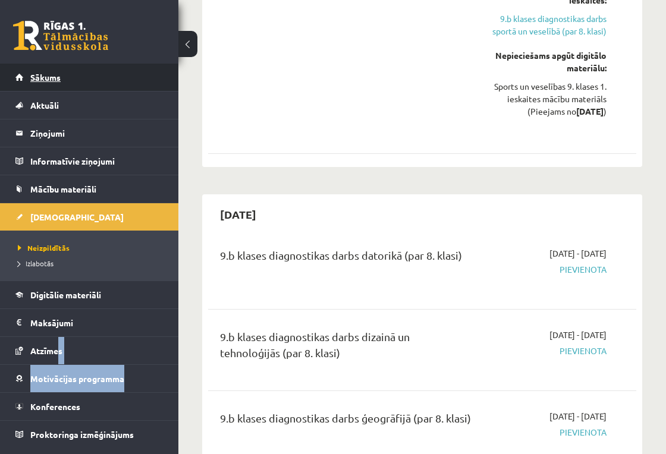
click at [58, 78] on span "Sākums" at bounding box center [45, 77] width 30 height 11
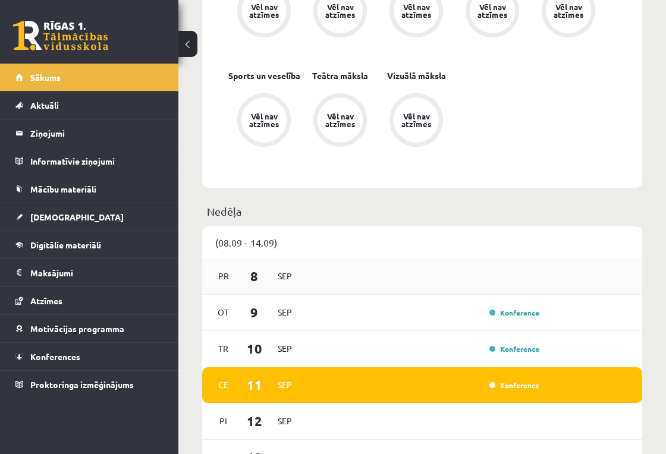
scroll to position [792, 0]
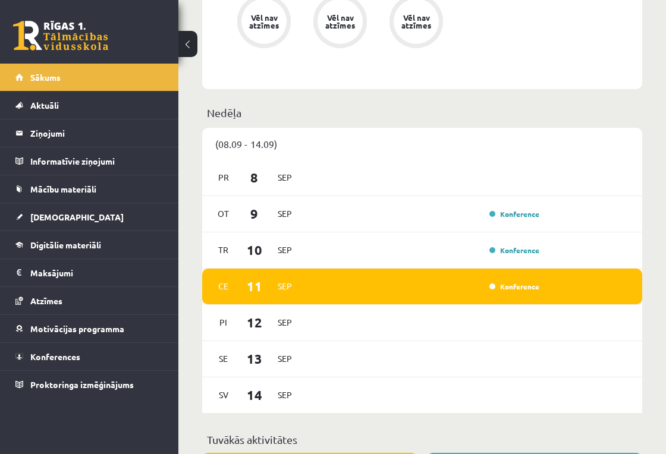
click at [475, 280] on div "Konference" at bounding box center [424, 286] width 237 height 13
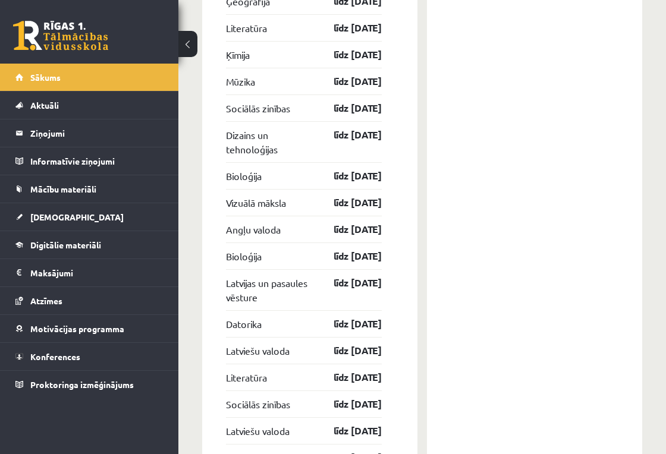
scroll to position [1694, 0]
